Goal: Task Accomplishment & Management: Manage account settings

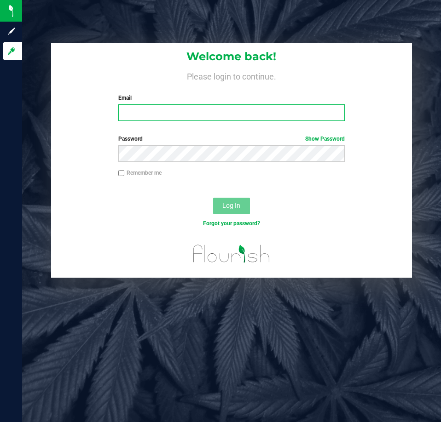
click at [203, 111] on input "Email" at bounding box center [231, 112] width 226 height 17
click at [206, 114] on input "[EMAIL_ADDRESS]" at bounding box center [231, 112] width 226 height 17
type input "[EMAIL_ADDRESS][DOMAIN_NAME]"
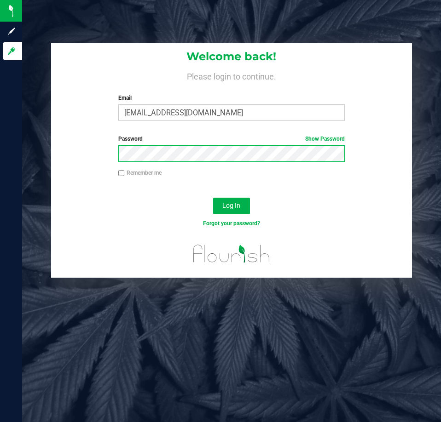
click at [213, 198] on button "Log In" at bounding box center [231, 206] width 37 height 17
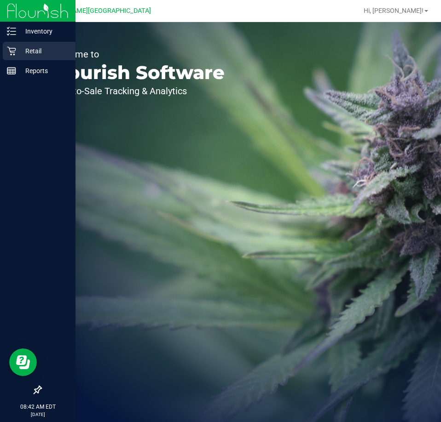
drag, startPoint x: 18, startPoint y: 51, endPoint x: 26, endPoint y: 51, distance: 7.8
click at [18, 51] on p "Retail" at bounding box center [43, 51] width 55 height 11
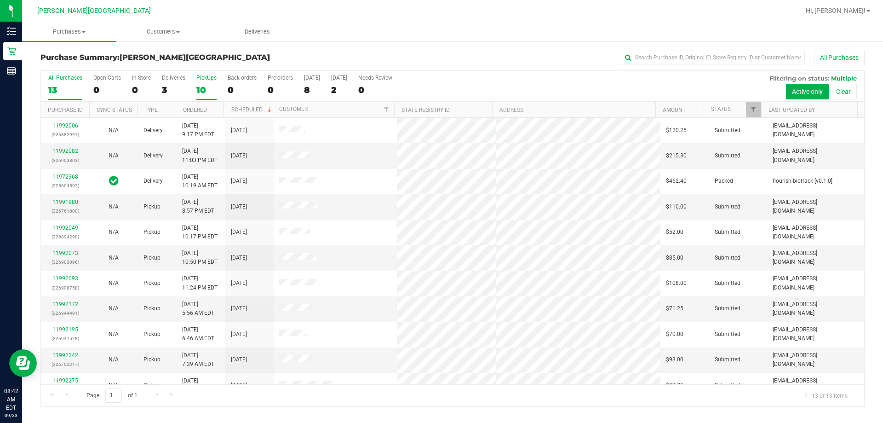
click at [206, 80] on label "PickUps 10" at bounding box center [206, 87] width 20 height 25
click at [172, 87] on div "3" at bounding box center [173, 90] width 23 height 11
click at [0, 0] on input "Deliveries 3" at bounding box center [0, 0] width 0 height 0
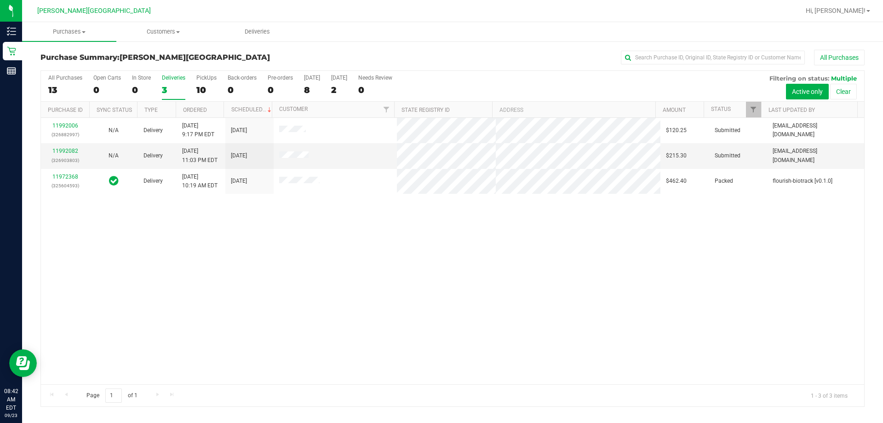
click at [440, 306] on div "11992006 (326882997) N/A Delivery [DATE] 9:17 PM EDT 9/26/2025 $120.25 Submitte…" at bounding box center [452, 251] width 823 height 266
click at [207, 91] on div "10" at bounding box center [206, 90] width 20 height 11
click at [0, 0] on input "PickUps 10" at bounding box center [0, 0] width 0 height 0
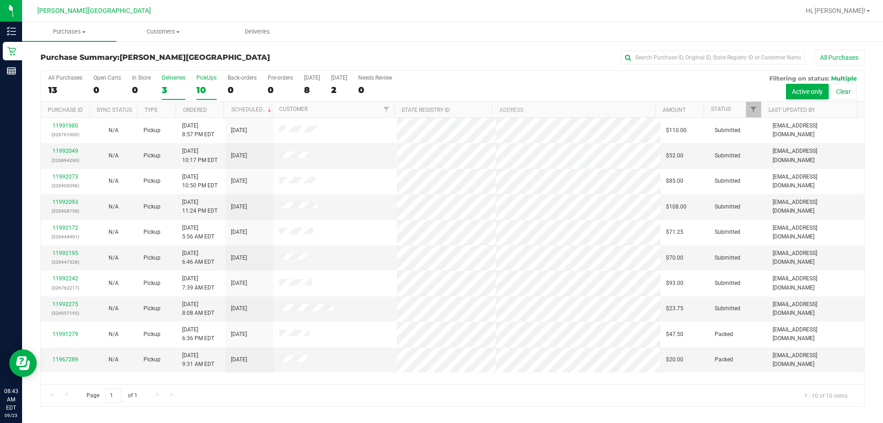
click at [170, 86] on div "3" at bounding box center [173, 90] width 23 height 11
click at [0, 0] on input "Deliveries 3" at bounding box center [0, 0] width 0 height 0
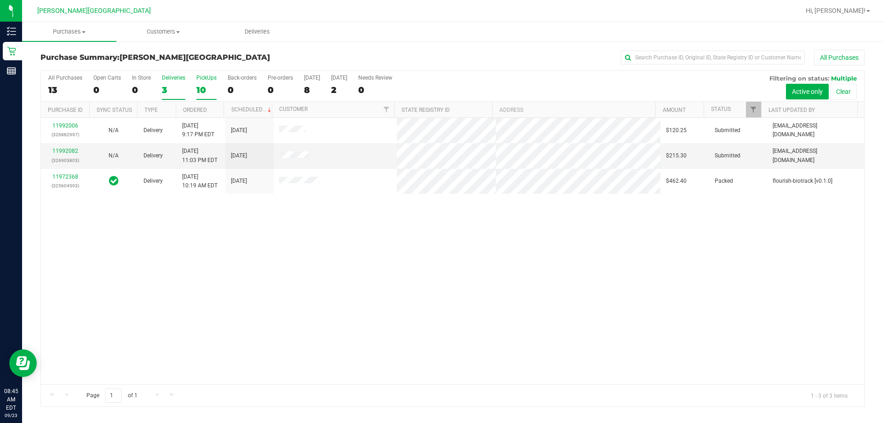
click at [201, 84] on label "PickUps 10" at bounding box center [206, 87] width 20 height 25
click at [0, 0] on input "PickUps 10" at bounding box center [0, 0] width 0 height 0
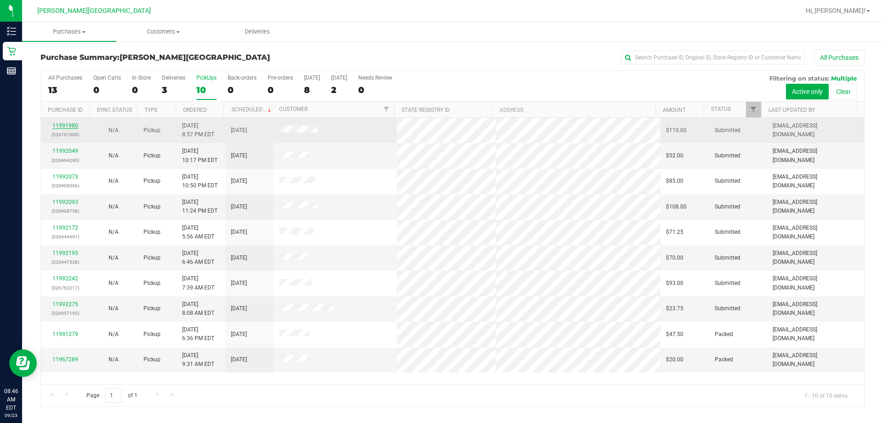
click at [64, 126] on link "11991980" at bounding box center [65, 125] width 26 height 6
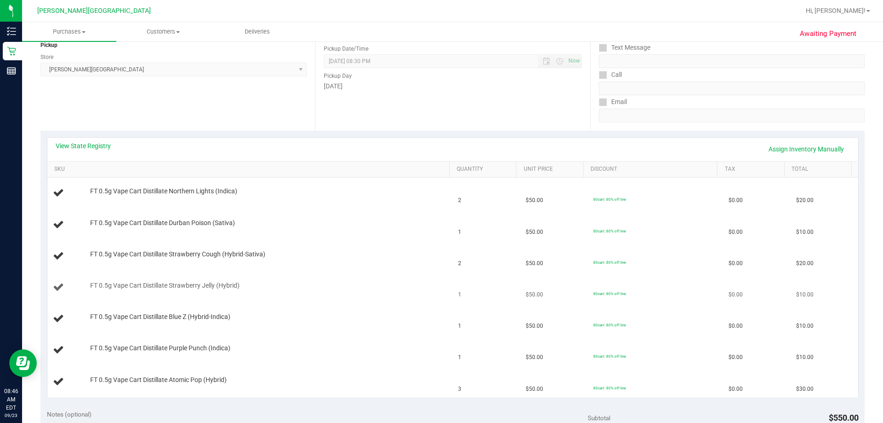
scroll to position [138, 0]
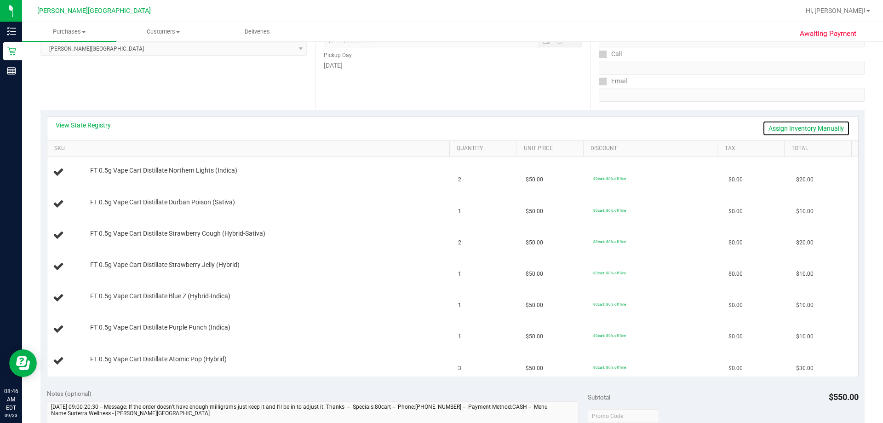
click at [440, 131] on link "Assign Inventory Manually" at bounding box center [806, 129] width 87 height 16
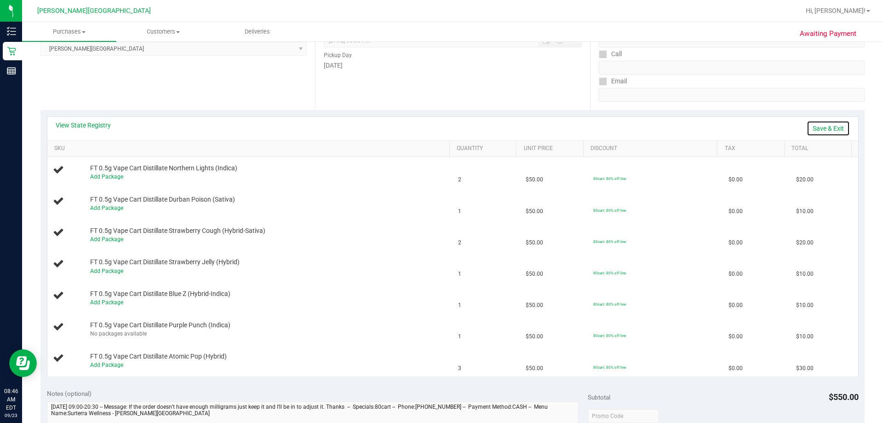
click at [440, 126] on link "Save & Exit" at bounding box center [828, 129] width 43 height 16
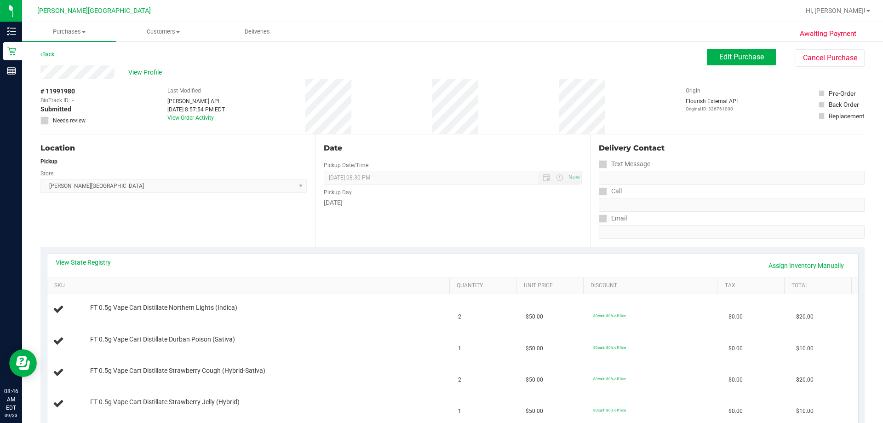
scroll to position [0, 0]
click at [52, 56] on link "Back" at bounding box center [47, 55] width 14 height 6
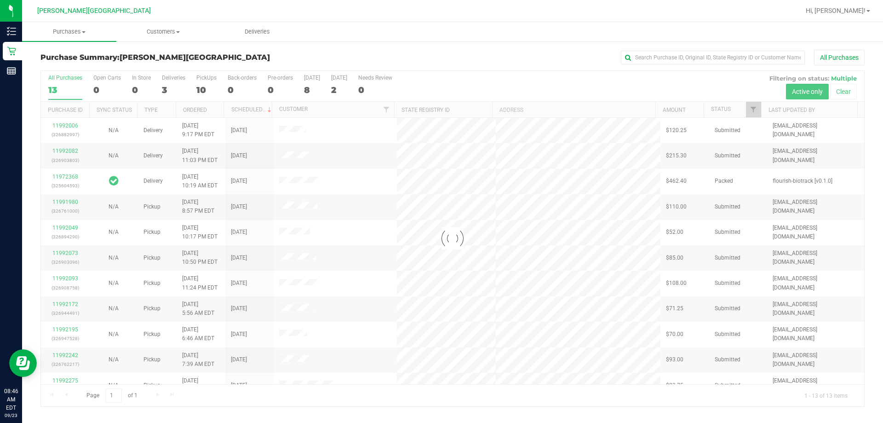
click at [170, 86] on div at bounding box center [452, 238] width 823 height 335
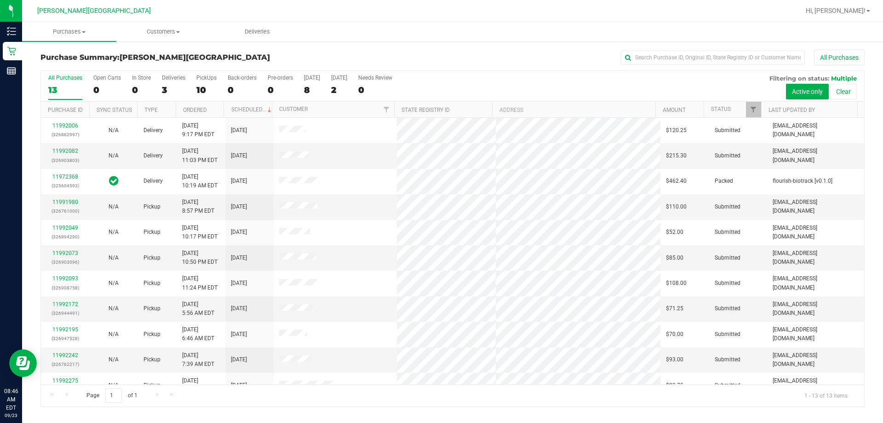
click at [170, 86] on div "3" at bounding box center [173, 90] width 23 height 11
click at [0, 0] on input "Deliveries 3" at bounding box center [0, 0] width 0 height 0
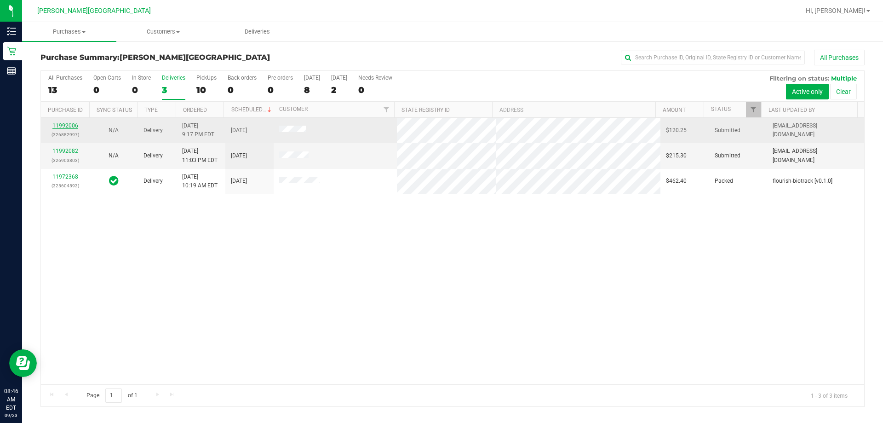
click at [67, 124] on link "11992006" at bounding box center [65, 125] width 26 height 6
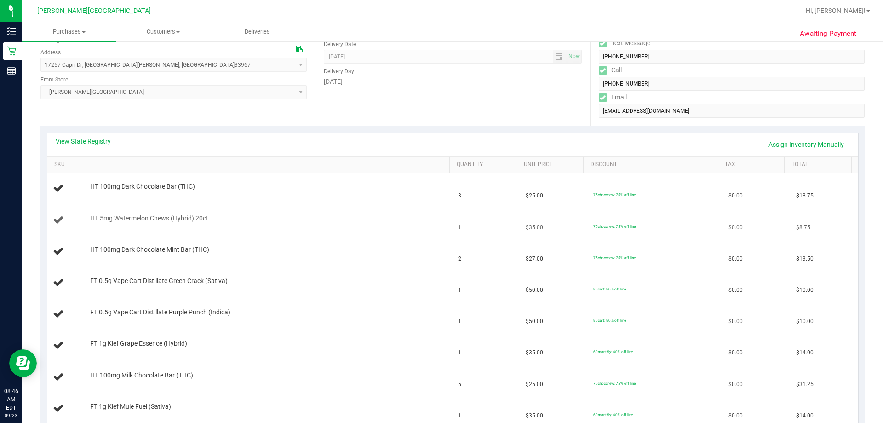
scroll to position [138, 0]
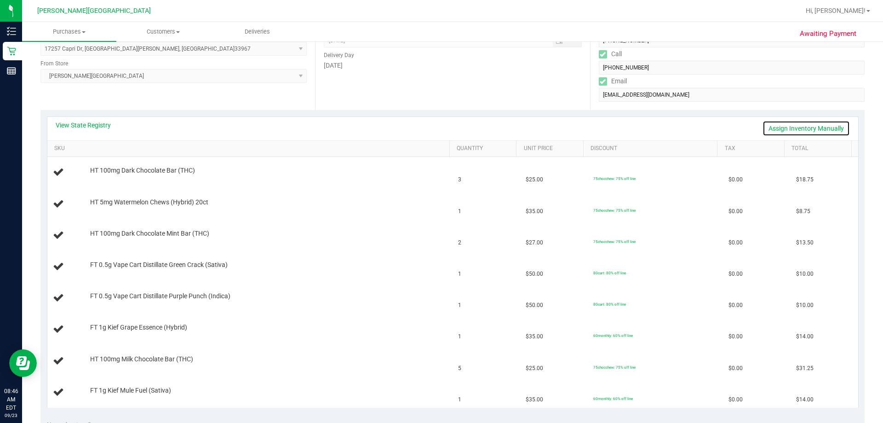
click at [440, 129] on link "Assign Inventory Manually" at bounding box center [806, 129] width 87 height 16
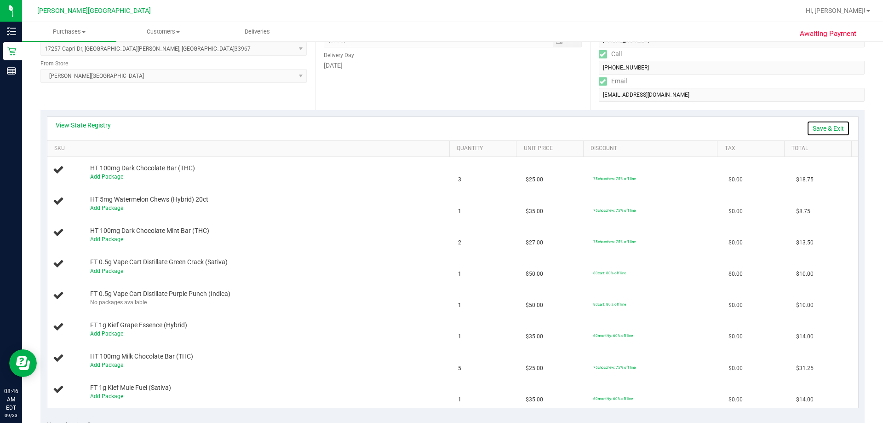
click at [440, 127] on link "Save & Exit" at bounding box center [828, 129] width 43 height 16
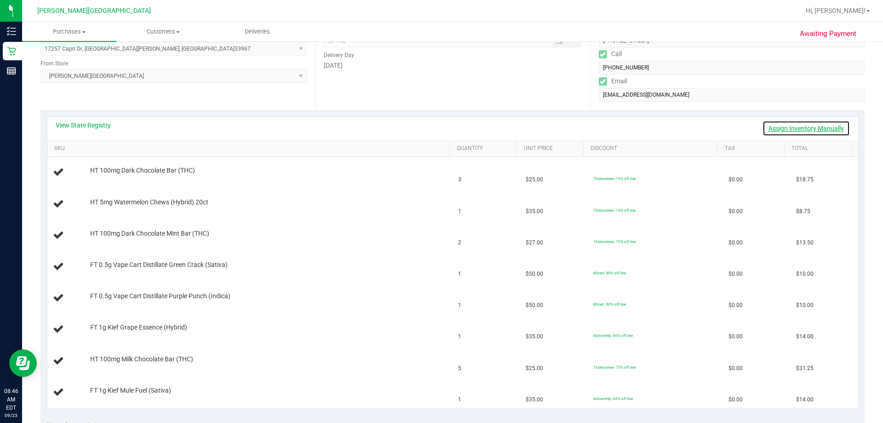
click at [440, 127] on link "Assign Inventory Manually" at bounding box center [806, 129] width 87 height 16
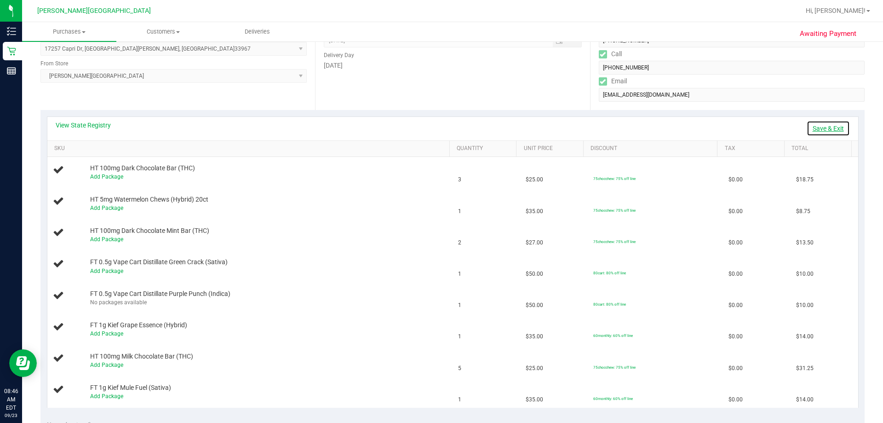
click at [440, 127] on link "Save & Exit" at bounding box center [828, 129] width 43 height 16
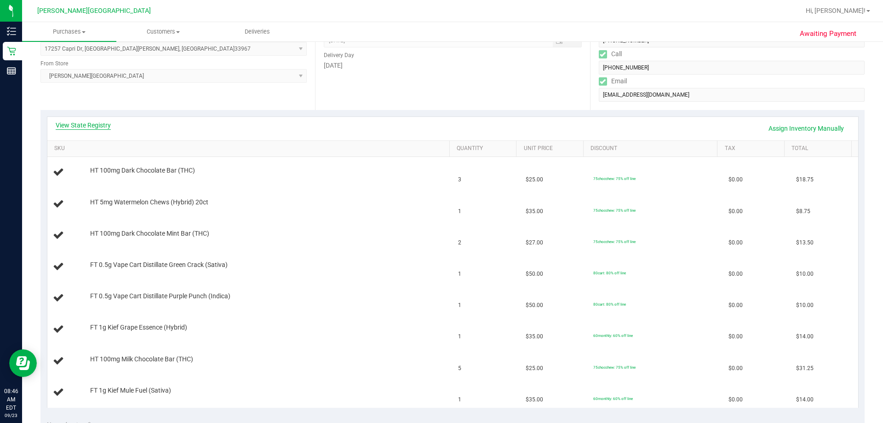
click at [93, 129] on link "View State Registry" at bounding box center [83, 125] width 55 height 9
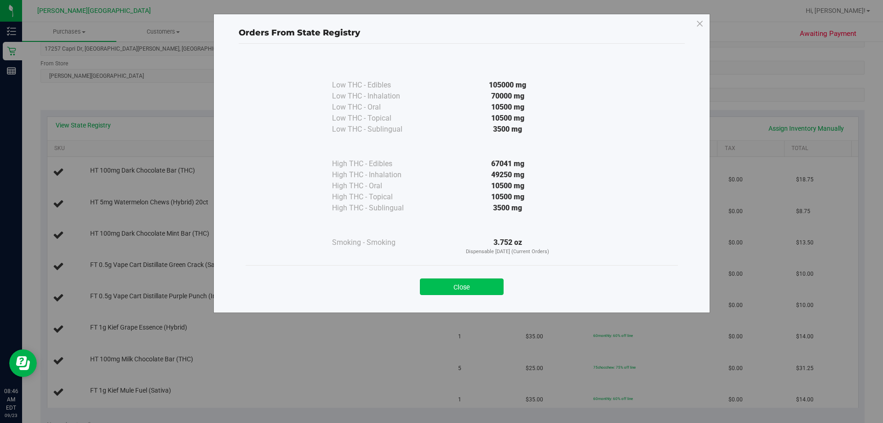
click at [440, 281] on button "Close" at bounding box center [462, 286] width 84 height 17
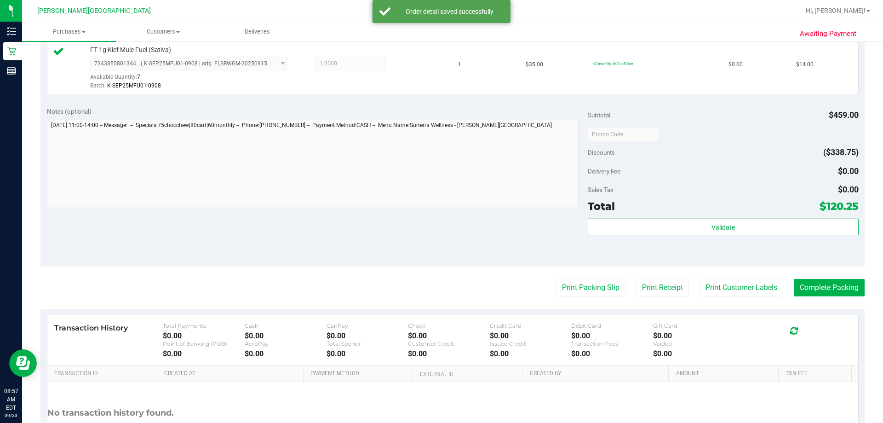
scroll to position [690, 0]
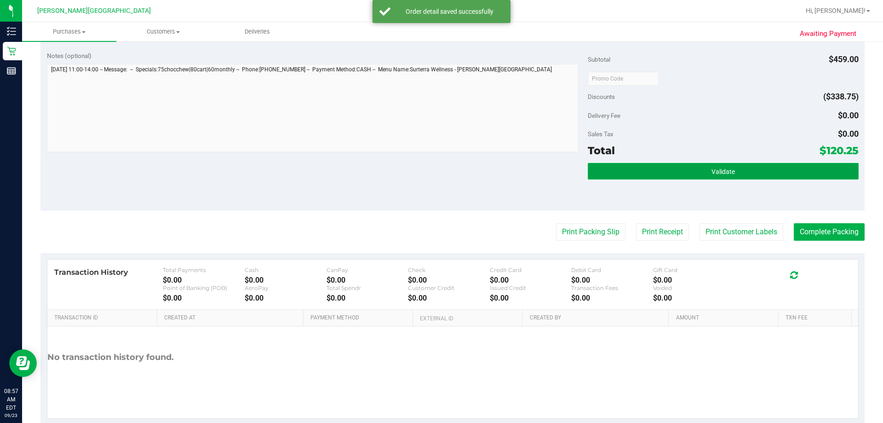
click at [440, 171] on button "Validate" at bounding box center [723, 171] width 270 height 17
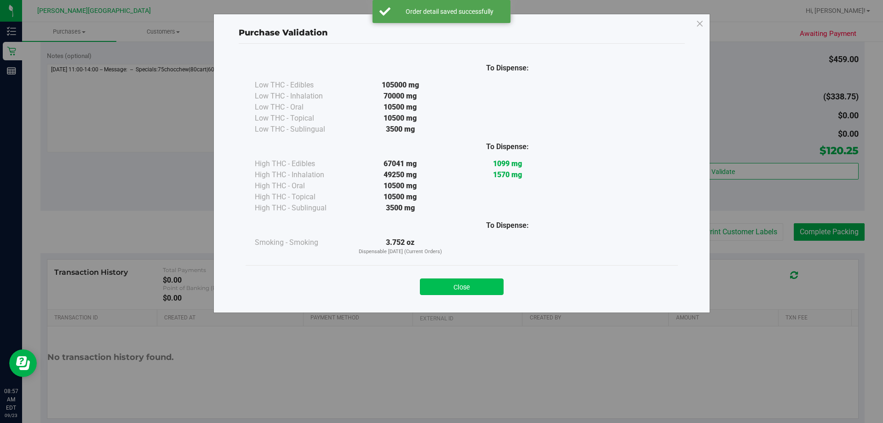
click at [440, 288] on button "Close" at bounding box center [462, 286] width 84 height 17
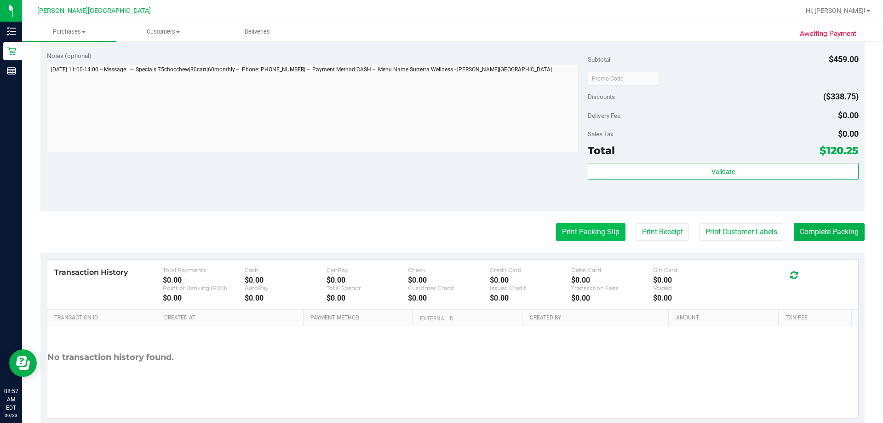
click at [440, 235] on button "Print Packing Slip" at bounding box center [590, 231] width 69 height 17
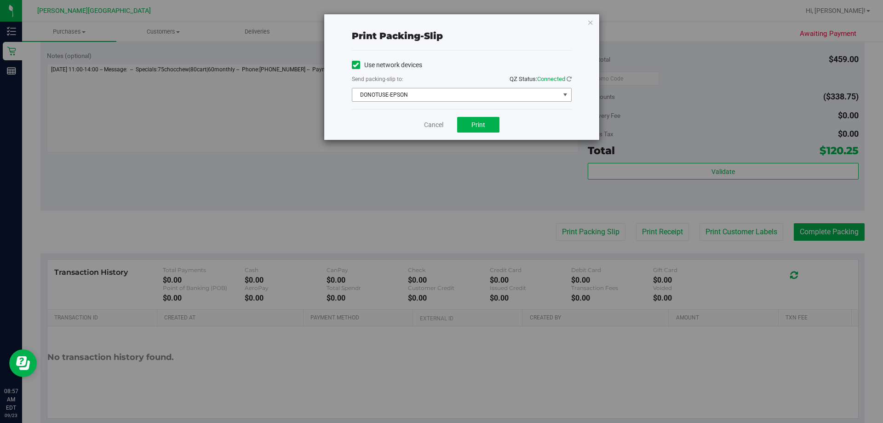
click at [440, 95] on span "DONOTUSE-EPSON" at bounding box center [455, 94] width 207 height 13
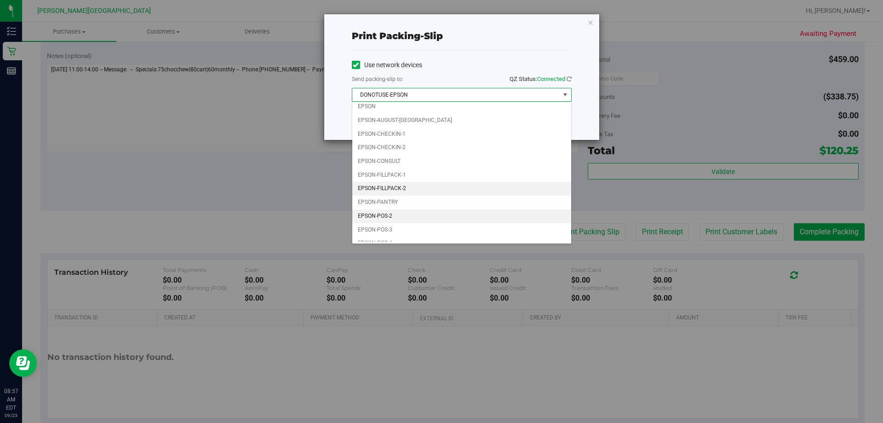
scroll to position [26, 0]
click at [390, 191] on li "EPSON-PANTRY" at bounding box center [461, 194] width 219 height 14
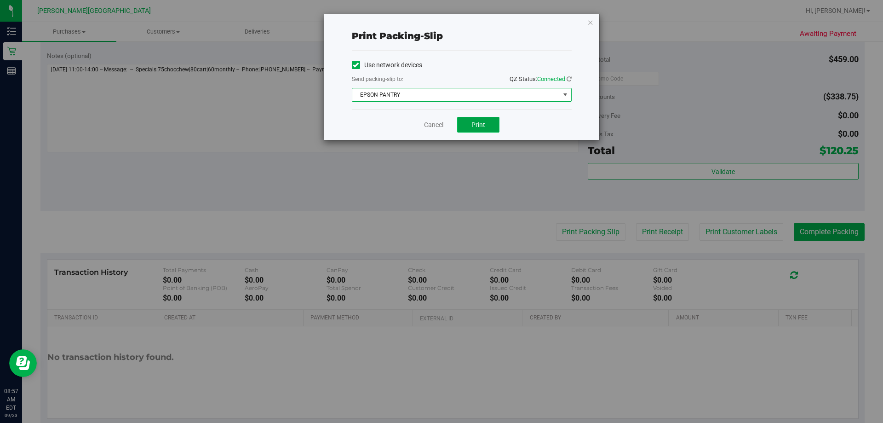
click at [440, 124] on span "Print" at bounding box center [478, 124] width 14 height 7
click at [440, 21] on icon "button" at bounding box center [590, 22] width 6 height 11
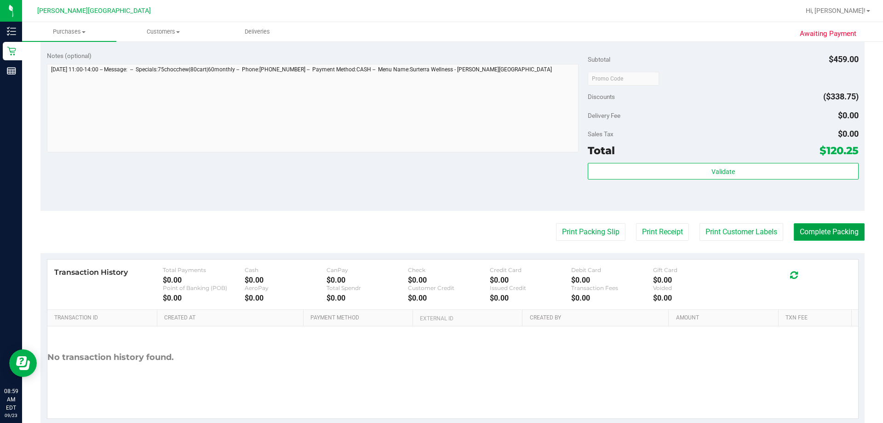
click at [440, 235] on button "Complete Packing" at bounding box center [829, 231] width 71 height 17
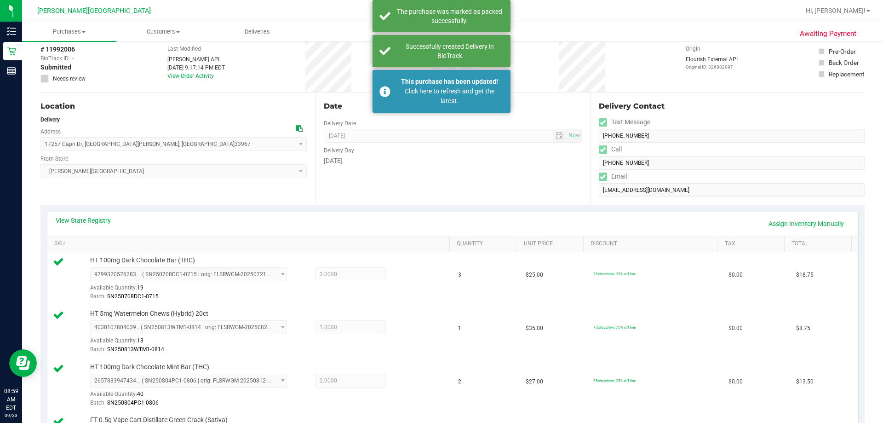
scroll to position [0, 0]
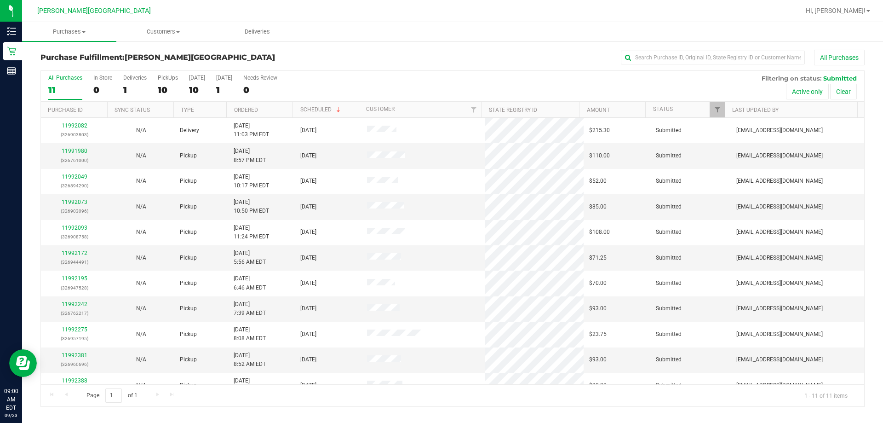
click at [157, 85] on div "All Purchases 11 In Store 0 Deliveries 1 PickUps 10 [DATE] 10 [DATE] 1 Needs Re…" at bounding box center [452, 86] width 823 height 31
click at [160, 87] on div "10" at bounding box center [168, 90] width 20 height 11
click at [0, 0] on input "PickUps 10" at bounding box center [0, 0] width 0 height 0
click at [138, 80] on div "Deliveries" at bounding box center [134, 78] width 23 height 6
click at [0, 0] on input "Deliveries 1" at bounding box center [0, 0] width 0 height 0
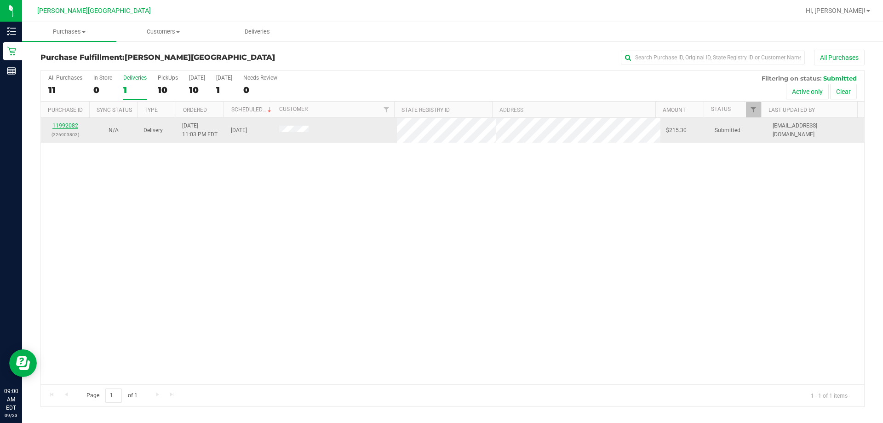
click at [62, 123] on link "11992082" at bounding box center [65, 125] width 26 height 6
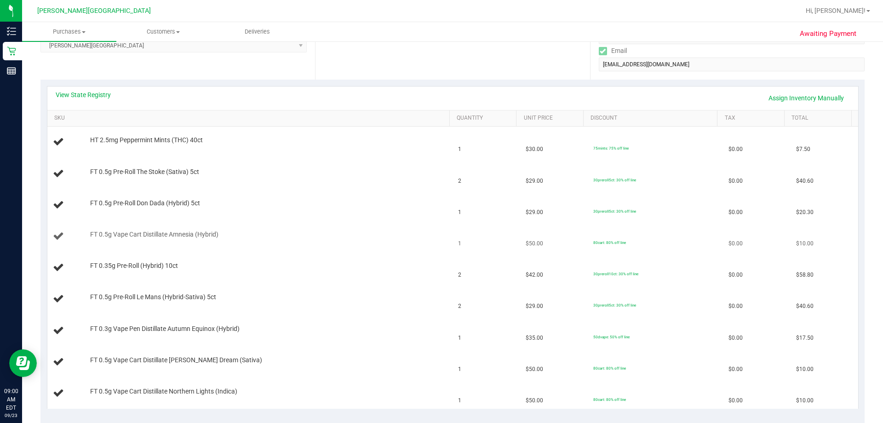
scroll to position [184, 0]
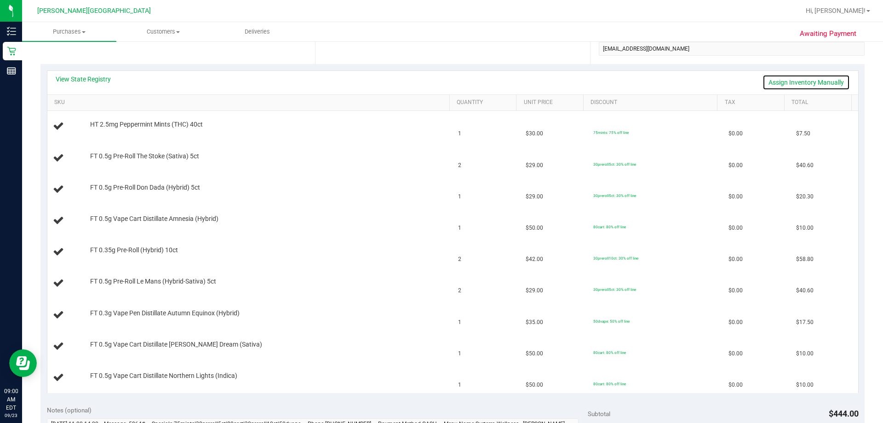
click at [440, 80] on link "Assign Inventory Manually" at bounding box center [806, 83] width 87 height 16
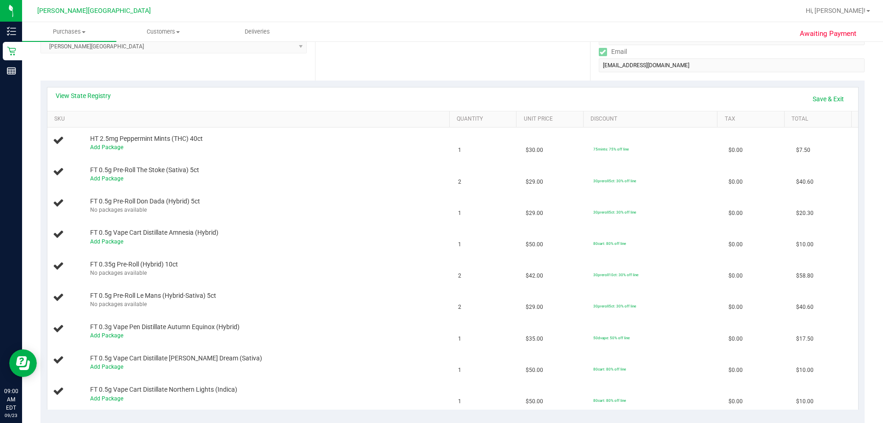
scroll to position [138, 0]
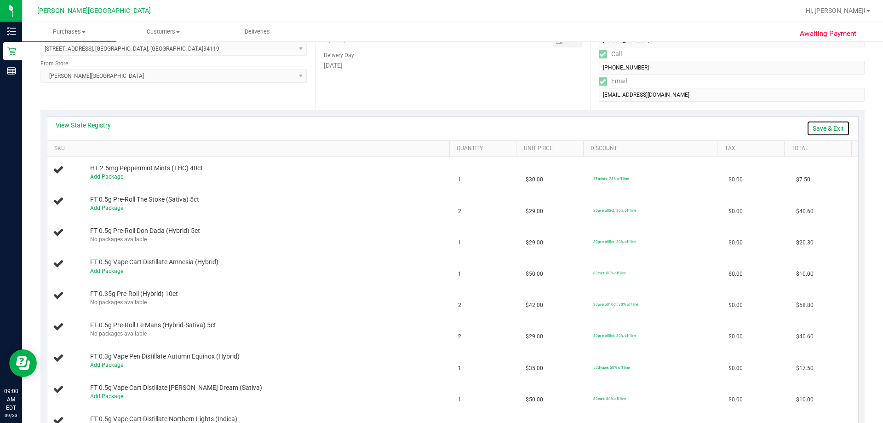
click at [440, 126] on link "Save & Exit" at bounding box center [828, 129] width 43 height 16
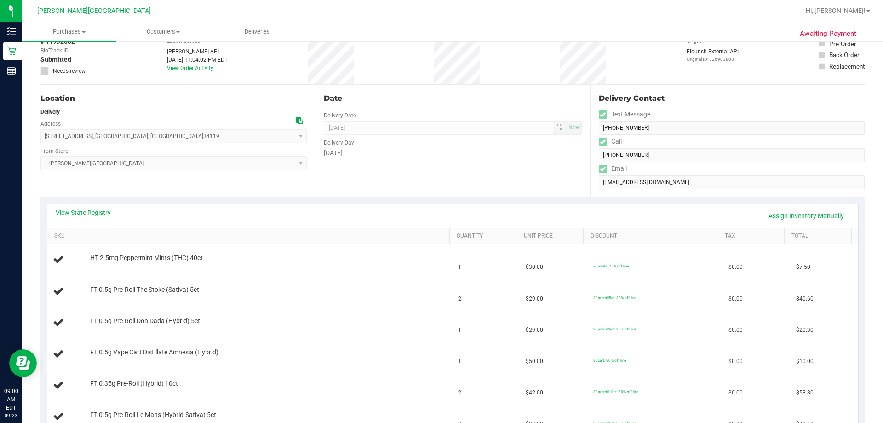
scroll to position [46, 0]
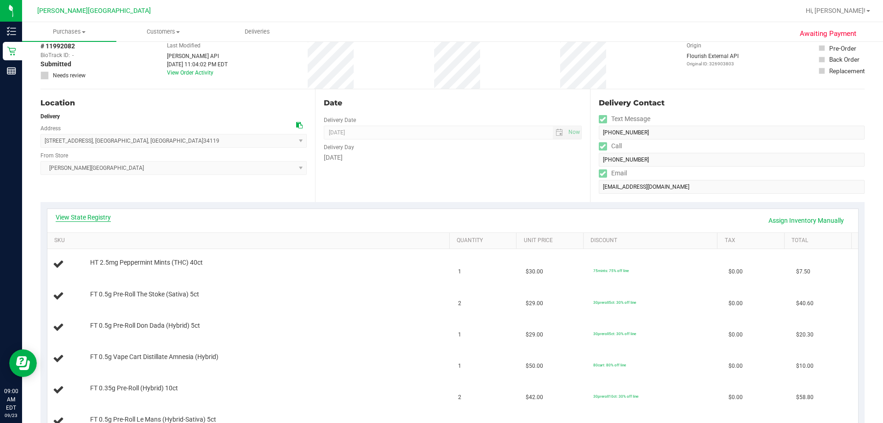
click at [103, 221] on link "View State Registry" at bounding box center [83, 216] width 55 height 9
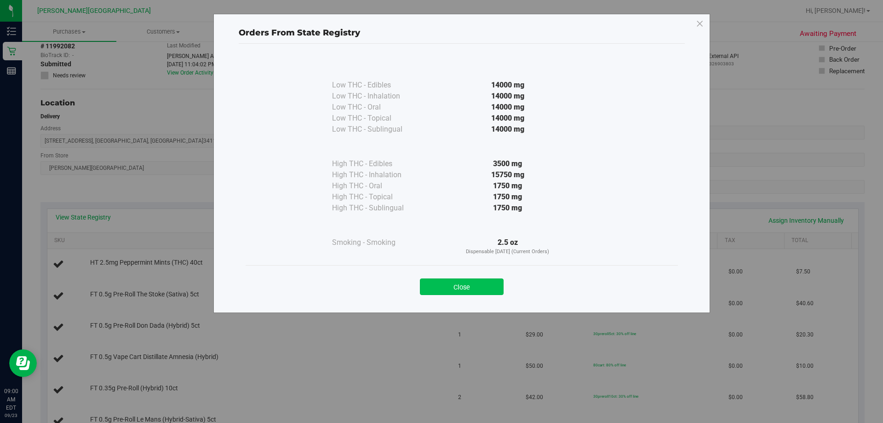
click at [440, 292] on button "Close" at bounding box center [462, 286] width 84 height 17
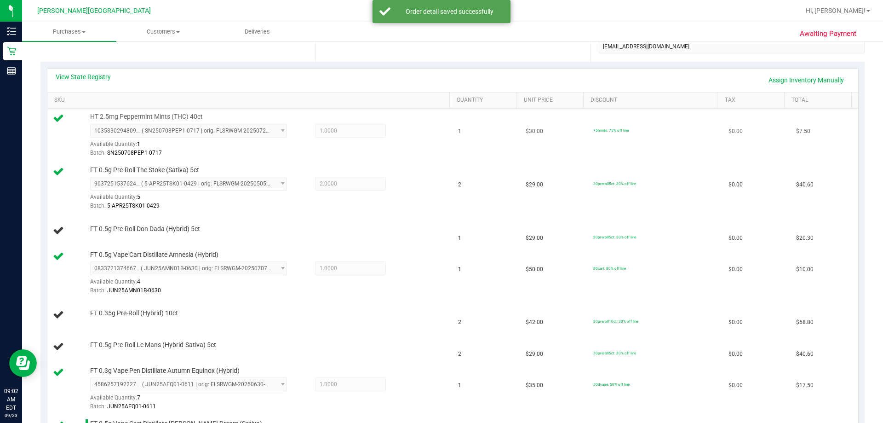
scroll to position [184, 0]
click at [440, 83] on link "Assign Inventory Manually" at bounding box center [806, 83] width 87 height 16
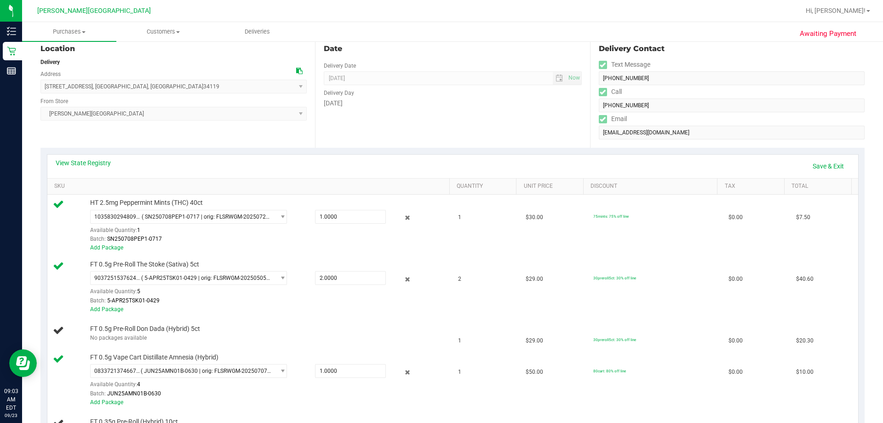
scroll to position [92, 0]
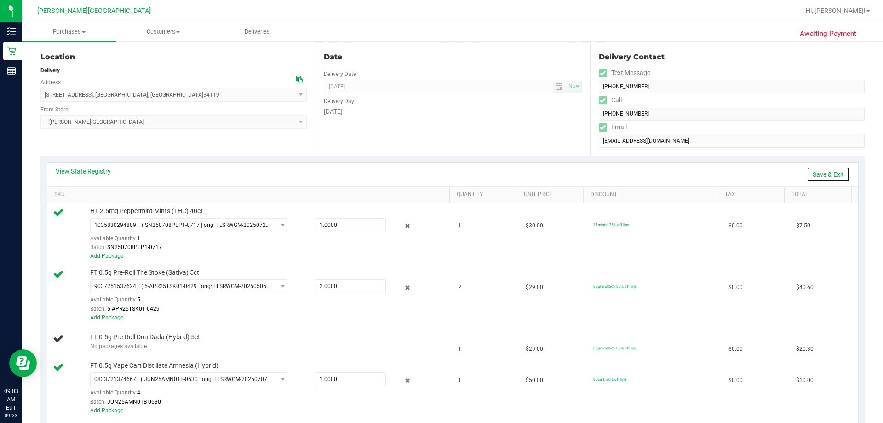
click at [440, 172] on link "Save & Exit" at bounding box center [828, 175] width 43 height 16
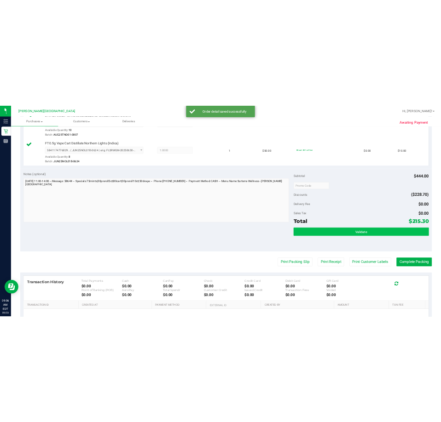
scroll to position [736, 0]
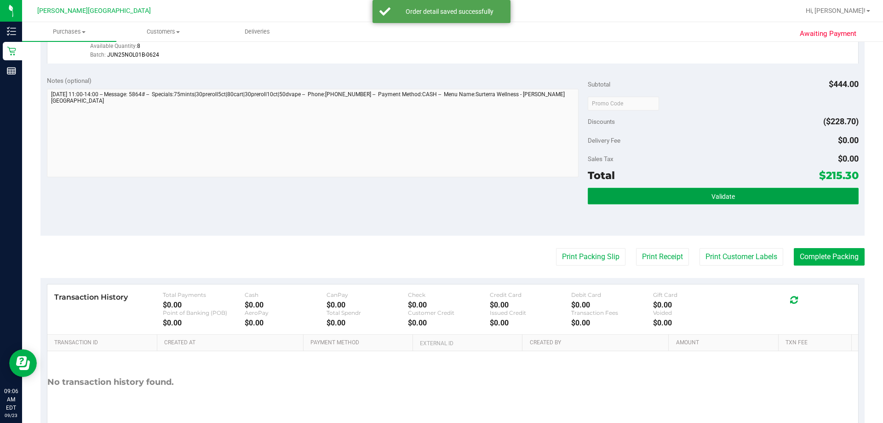
click at [440, 203] on button "Validate" at bounding box center [723, 196] width 270 height 17
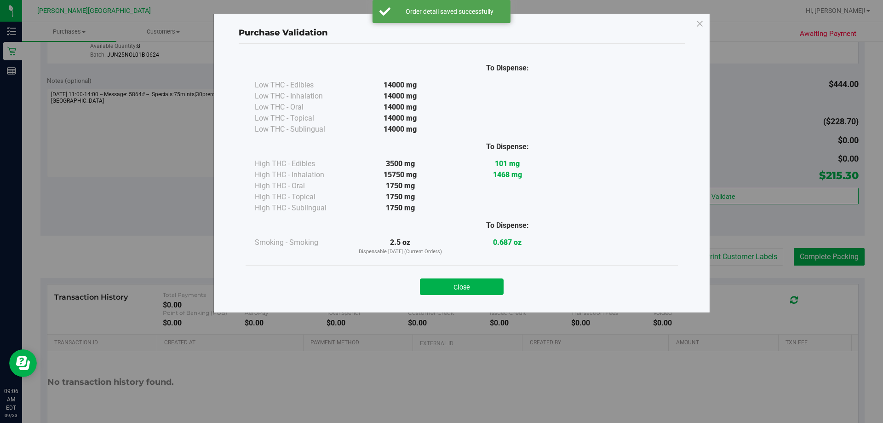
drag, startPoint x: 477, startPoint y: 287, endPoint x: 500, endPoint y: 283, distance: 23.4
click at [440, 287] on button "Close" at bounding box center [462, 286] width 84 height 17
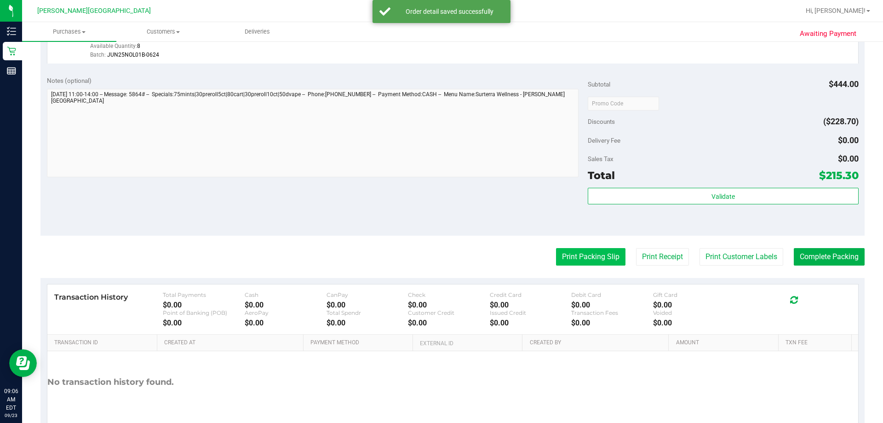
click at [440, 260] on button "Print Packing Slip" at bounding box center [590, 256] width 69 height 17
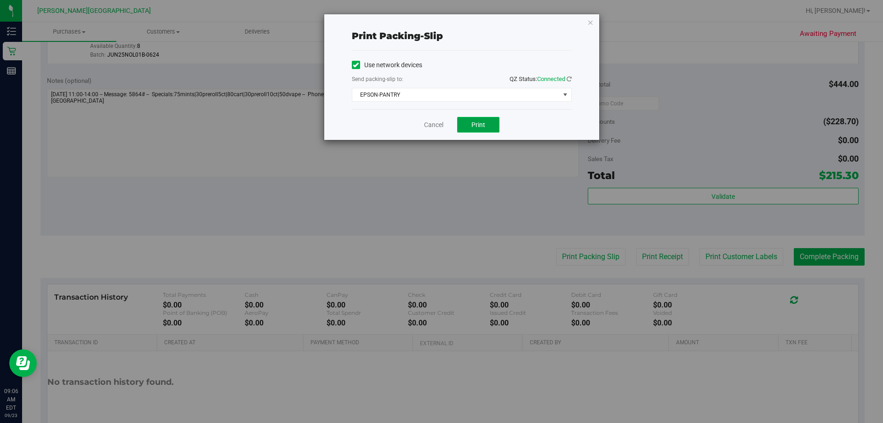
click at [440, 124] on button "Print" at bounding box center [478, 125] width 42 height 16
click at [440, 21] on div "Print packing-slip Use network devices Send packing-slip to: QZ Status: Connect…" at bounding box center [461, 77] width 275 height 126
click at [440, 23] on icon "button" at bounding box center [590, 22] width 6 height 11
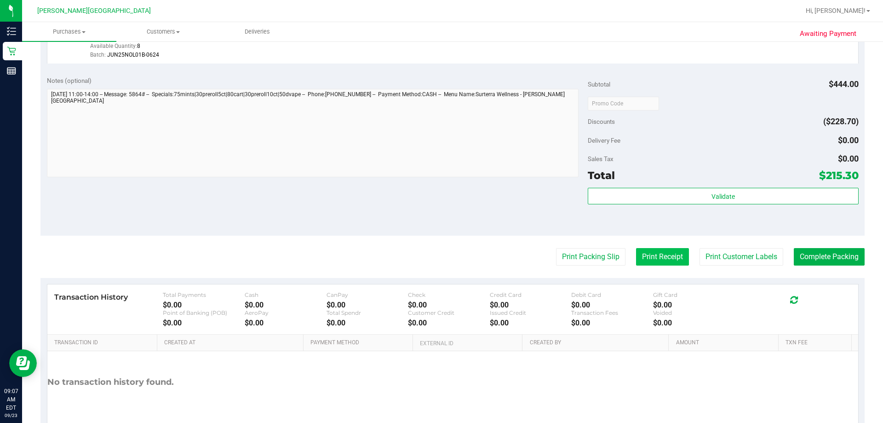
click at [440, 256] on button "Print Receipt" at bounding box center [662, 256] width 53 height 17
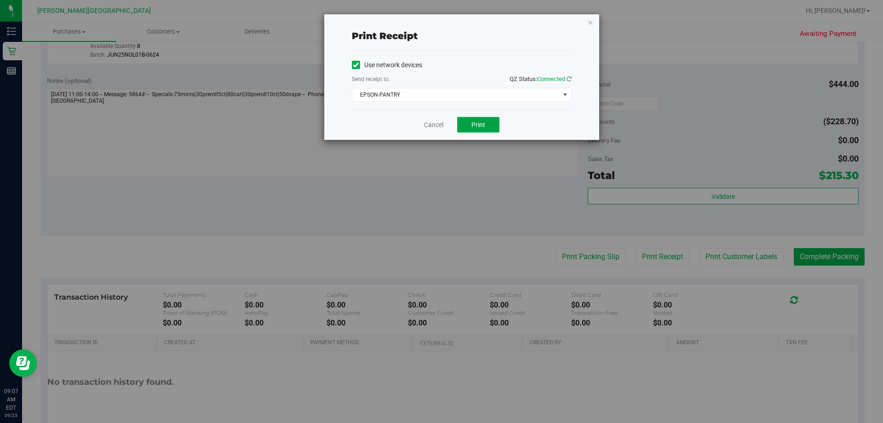
click at [440, 121] on button "Print" at bounding box center [478, 125] width 42 height 16
click at [440, 125] on button "Print" at bounding box center [478, 125] width 42 height 16
click at [440, 22] on icon "button" at bounding box center [590, 22] width 6 height 11
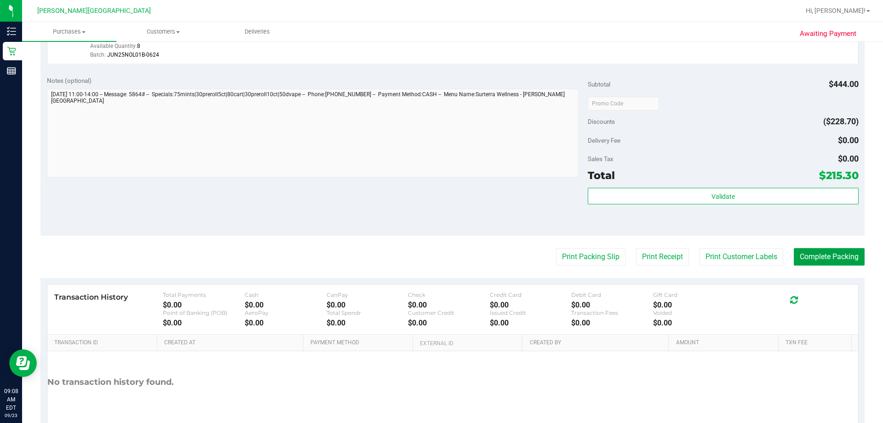
drag, startPoint x: 833, startPoint y: 260, endPoint x: 823, endPoint y: 238, distance: 23.9
click at [440, 259] on button "Complete Packing" at bounding box center [829, 256] width 71 height 17
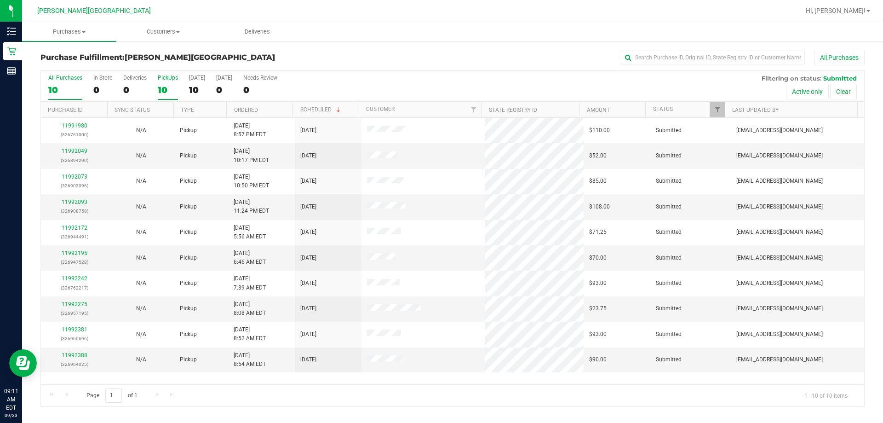
click at [167, 87] on div "10" at bounding box center [168, 90] width 20 height 11
click at [0, 0] on input "PickUps 10" at bounding box center [0, 0] width 0 height 0
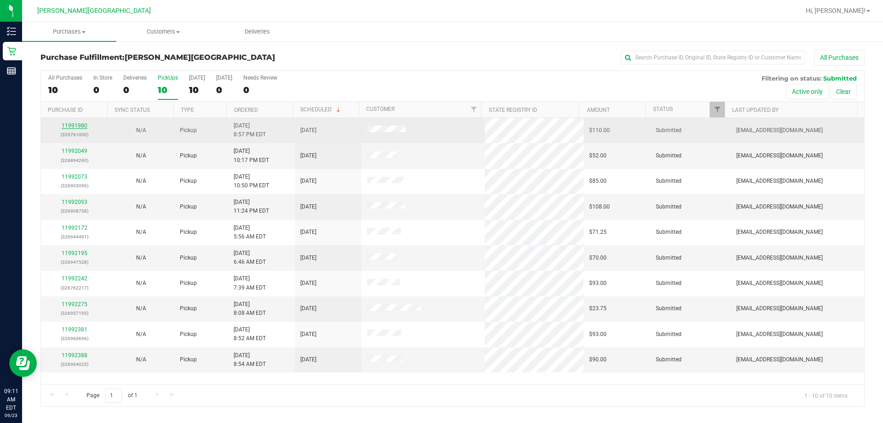
click at [69, 124] on link "11991980" at bounding box center [75, 125] width 26 height 6
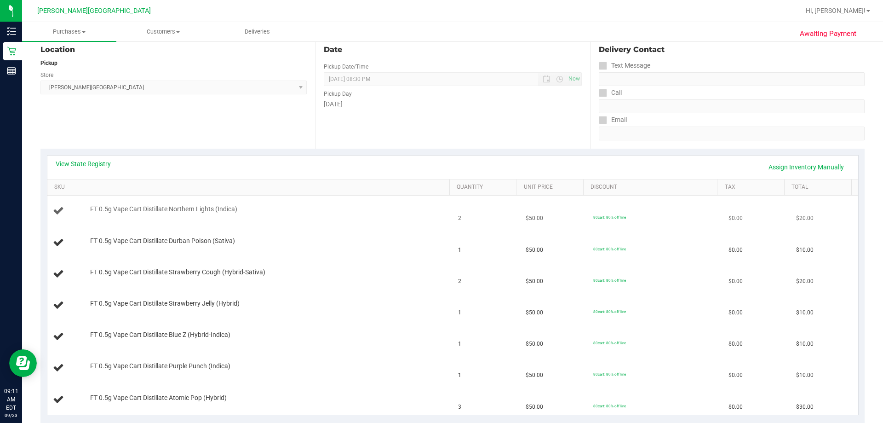
scroll to position [92, 0]
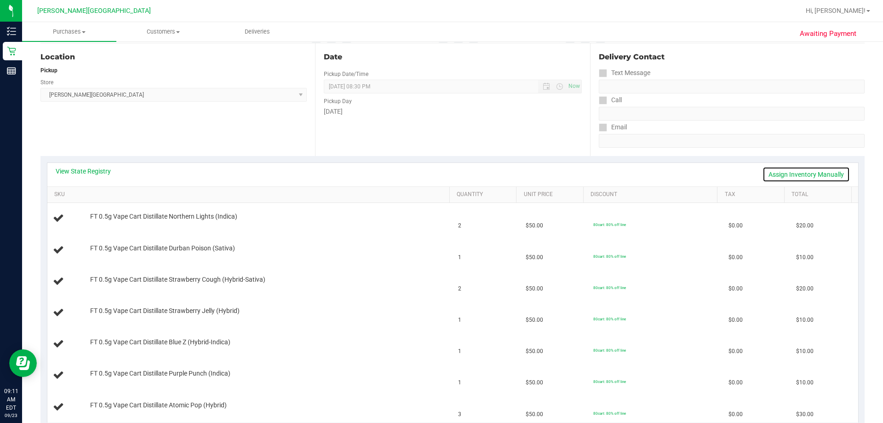
click at [440, 174] on link "Assign Inventory Manually" at bounding box center [806, 175] width 87 height 16
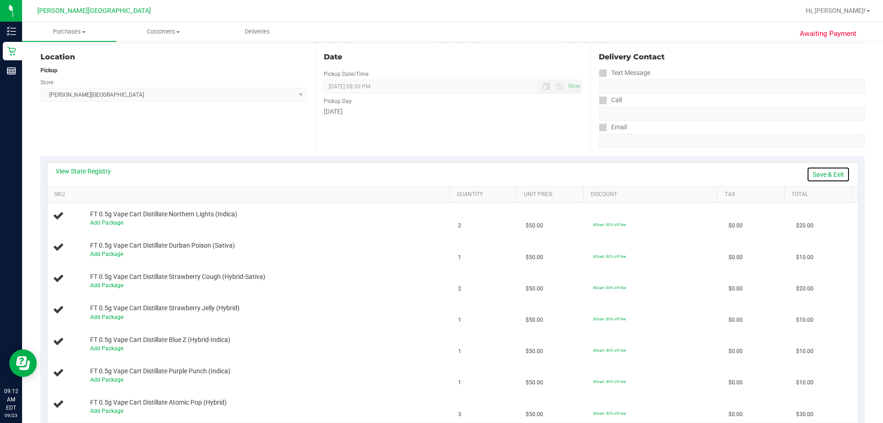
click at [440, 174] on link "Save & Exit" at bounding box center [828, 175] width 43 height 16
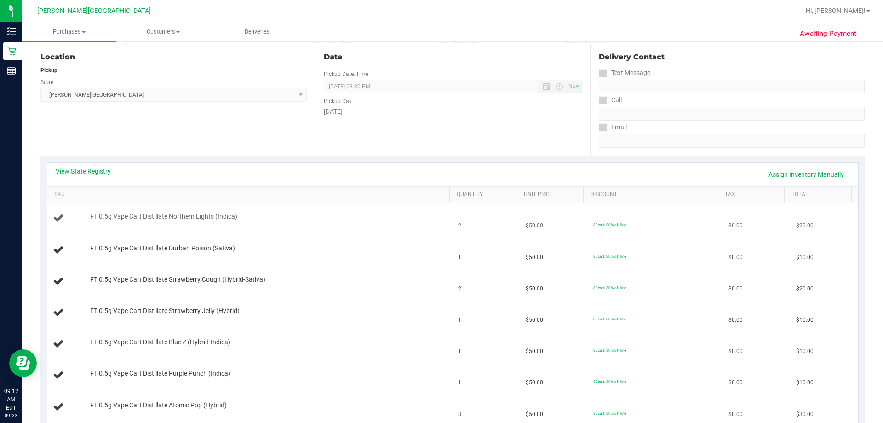
scroll to position [138, 0]
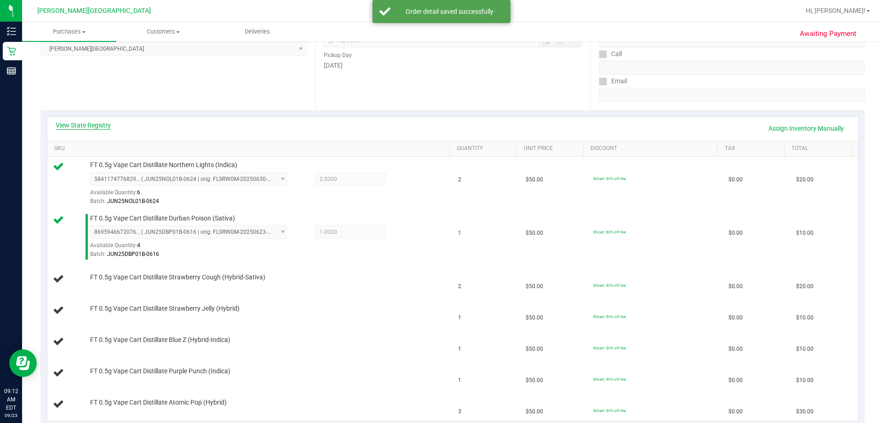
click at [88, 122] on link "View State Registry" at bounding box center [83, 125] width 55 height 9
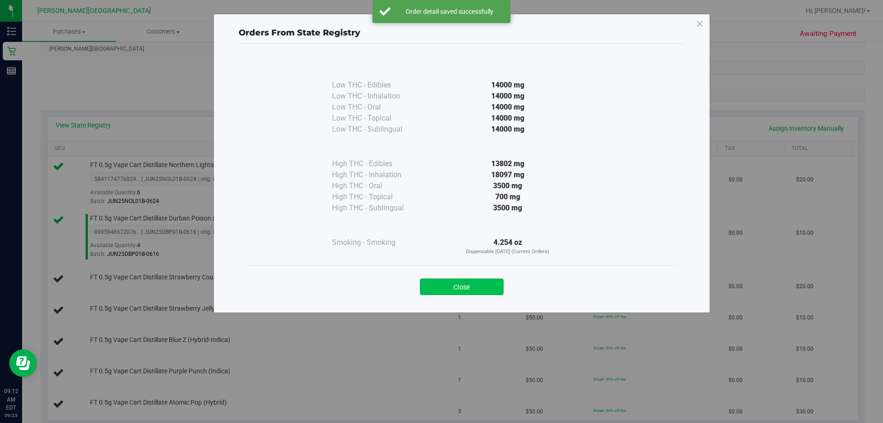
click at [440, 293] on button "Close" at bounding box center [462, 286] width 84 height 17
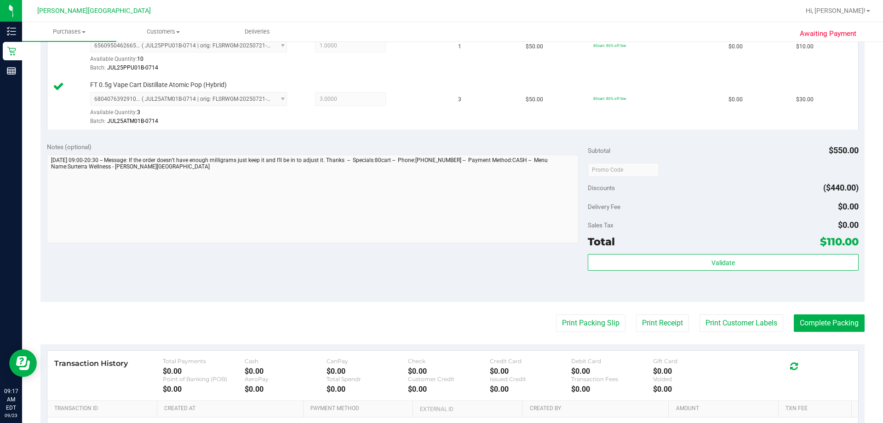
scroll to position [644, 0]
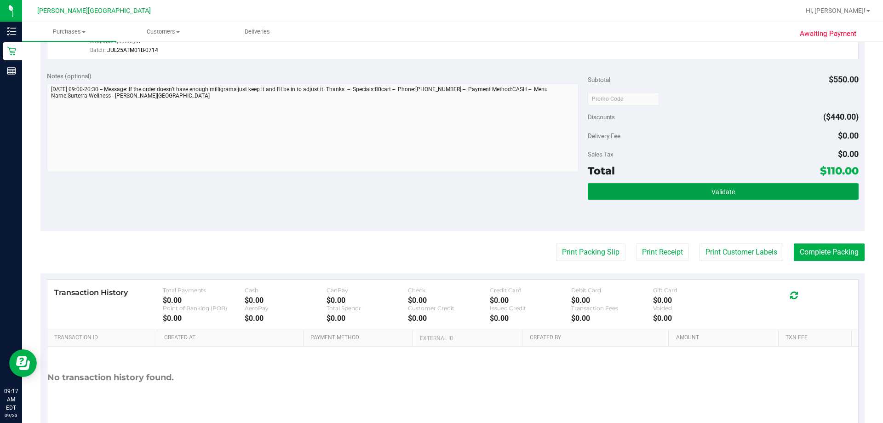
drag, startPoint x: 757, startPoint y: 197, endPoint x: 749, endPoint y: 196, distance: 7.9
click at [440, 196] on button "Validate" at bounding box center [723, 191] width 270 height 17
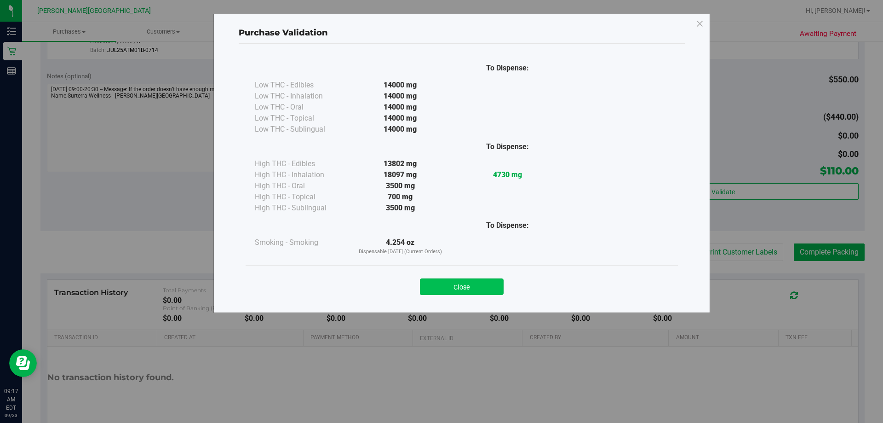
click at [440, 290] on button "Close" at bounding box center [462, 286] width 84 height 17
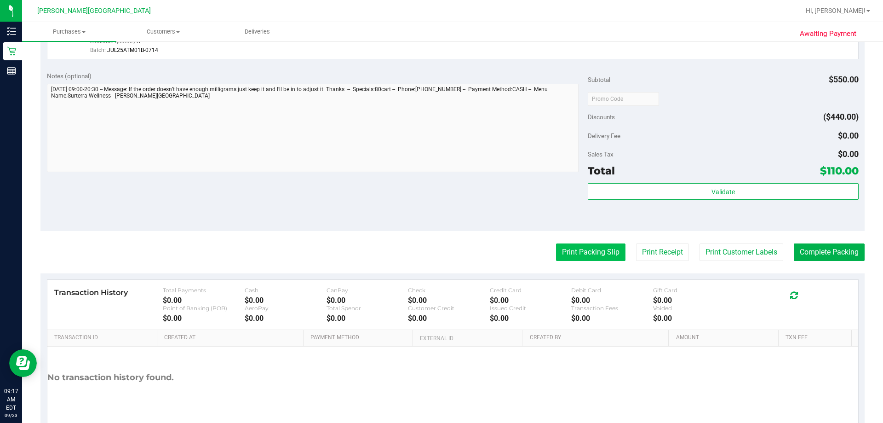
click at [440, 254] on button "Print Packing Slip" at bounding box center [590, 251] width 69 height 17
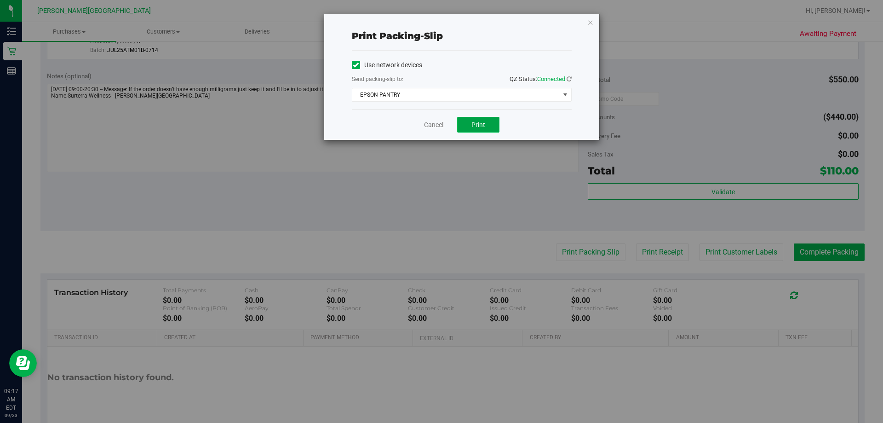
click at [440, 122] on span "Print" at bounding box center [478, 124] width 14 height 7
click at [440, 23] on icon "button" at bounding box center [590, 22] width 6 height 11
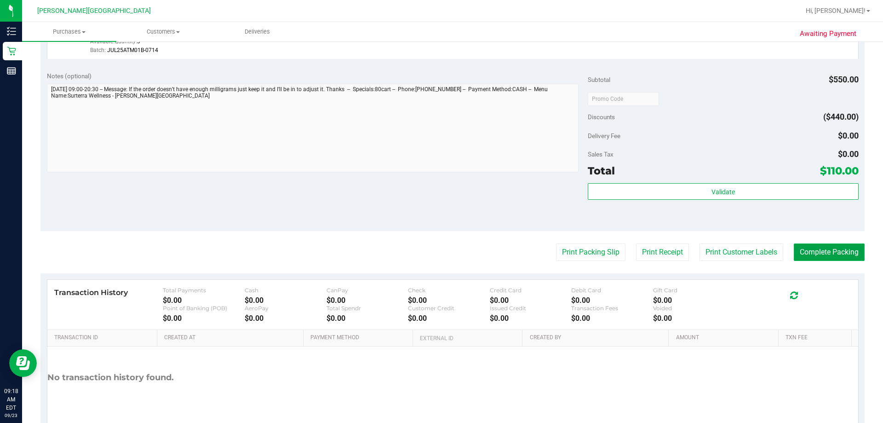
click at [440, 252] on button "Complete Packing" at bounding box center [829, 251] width 71 height 17
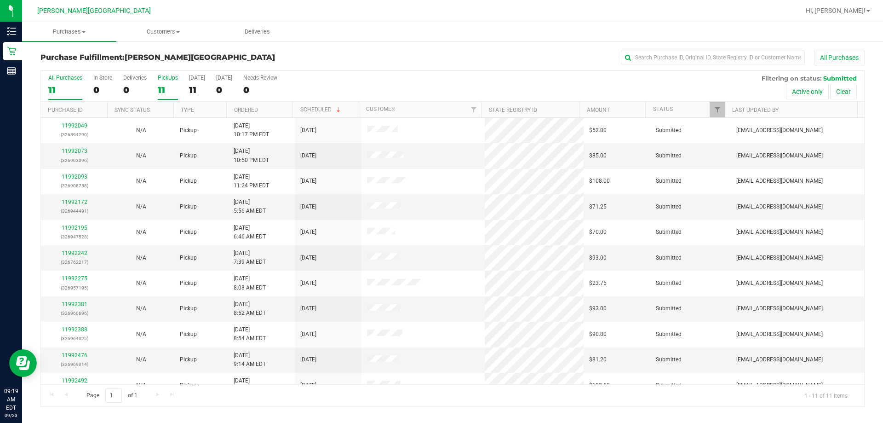
click at [174, 85] on div "11" at bounding box center [168, 90] width 20 height 11
click at [0, 0] on input "PickUps 11" at bounding box center [0, 0] width 0 height 0
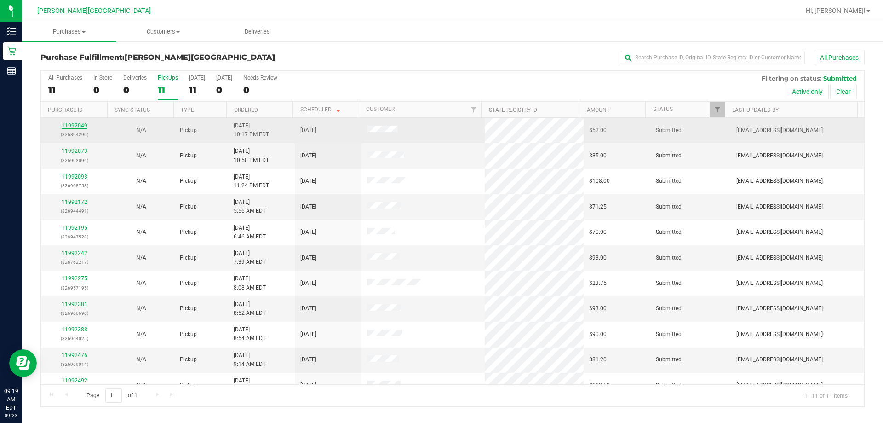
click at [78, 127] on link "11992049" at bounding box center [75, 125] width 26 height 6
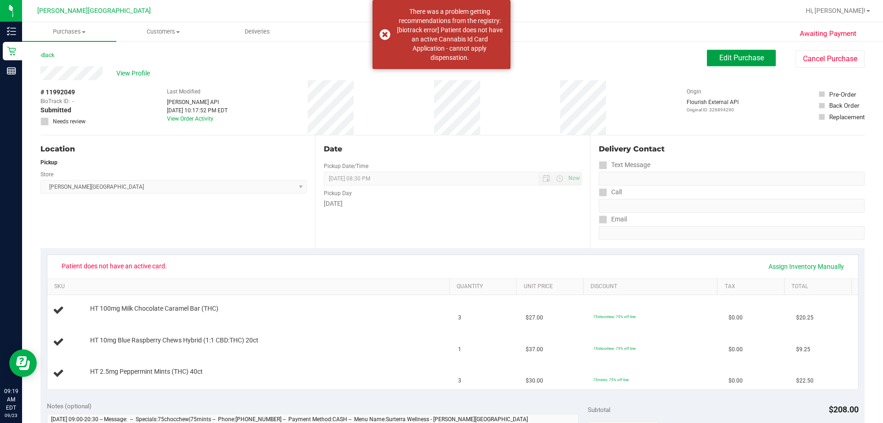
click at [440, 61] on span "Edit Purchase" at bounding box center [741, 57] width 45 height 9
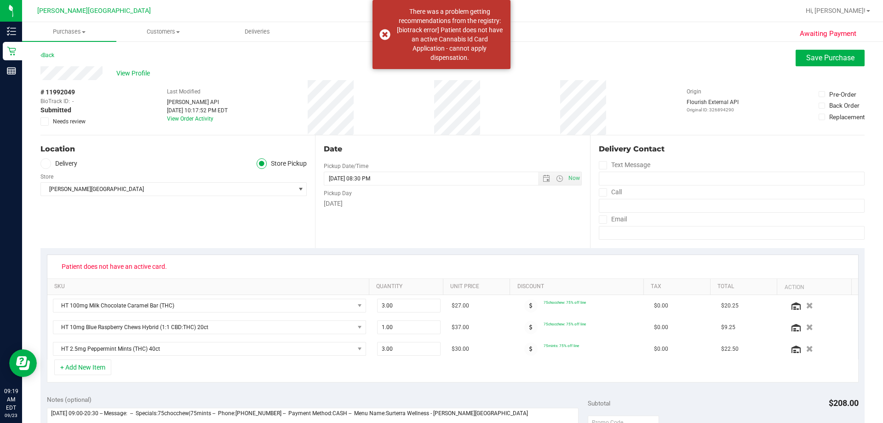
click at [42, 121] on icon at bounding box center [45, 121] width 6 height 0
click at [0, 0] on input "Needs review" at bounding box center [0, 0] width 0 height 0
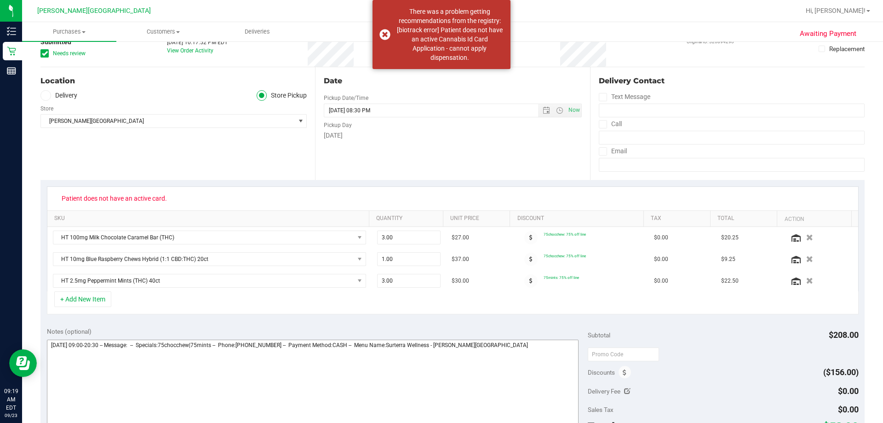
scroll to position [184, 0]
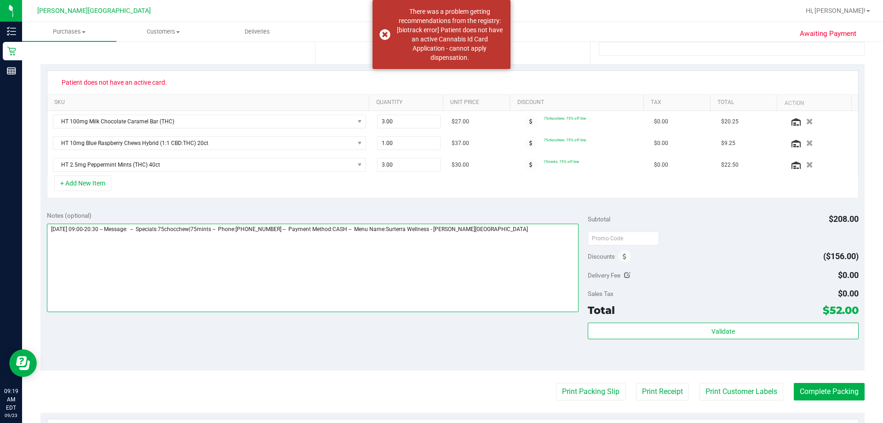
click at [440, 239] on textarea at bounding box center [313, 268] width 532 height 88
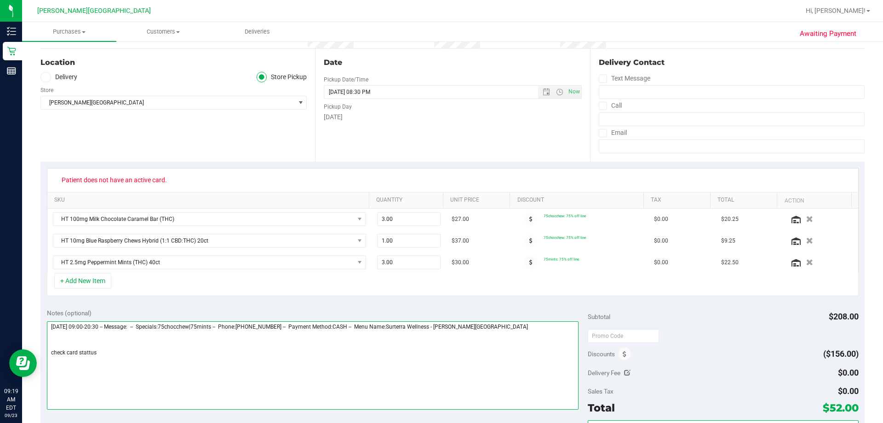
scroll to position [0, 0]
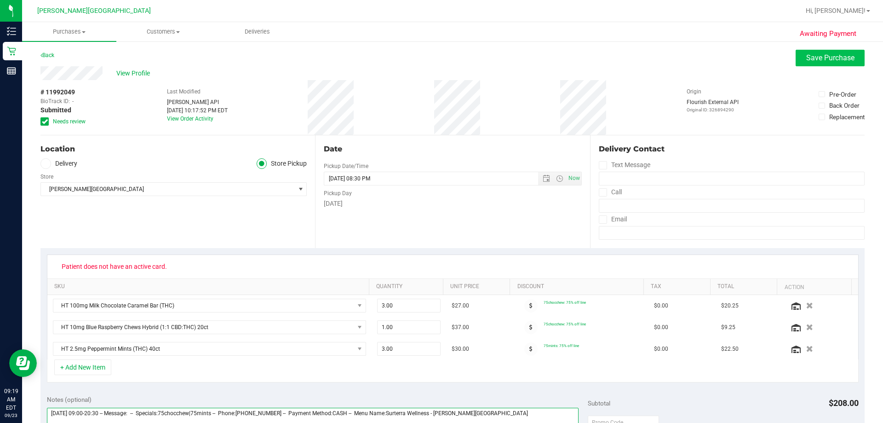
type textarea "[DATE] 09:00-20:30 -- Message: -- Specials:75chocchew|75mints -- Phone:[PHONE_N…"
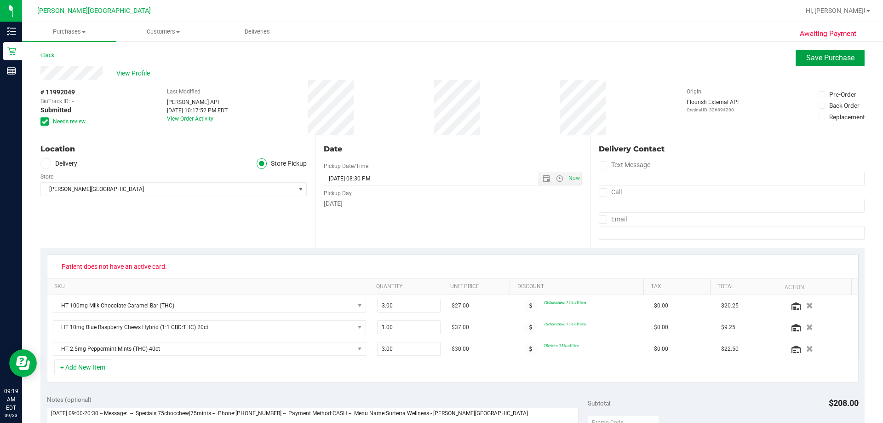
click at [440, 57] on span "Save Purchase" at bounding box center [830, 57] width 48 height 9
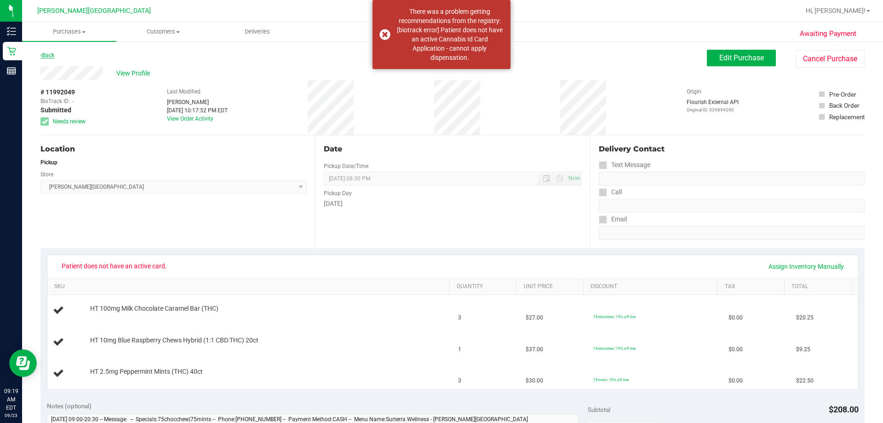
click at [44, 54] on link "Back" at bounding box center [47, 55] width 14 height 6
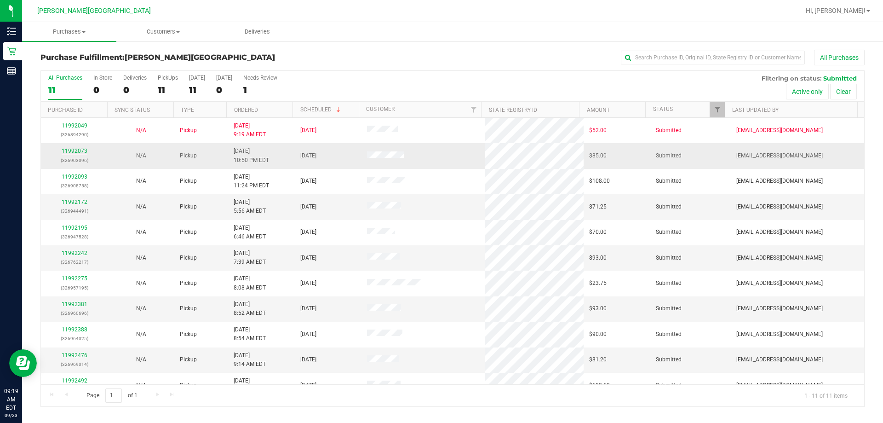
click at [76, 150] on link "11992073" at bounding box center [75, 151] width 26 height 6
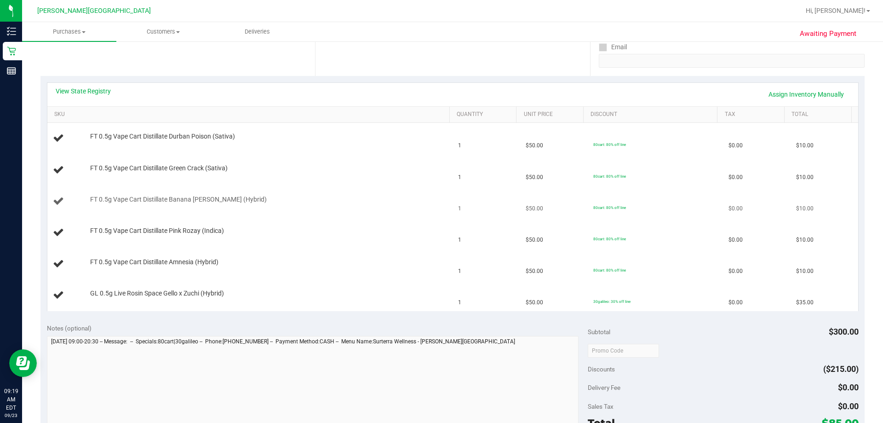
scroll to position [184, 0]
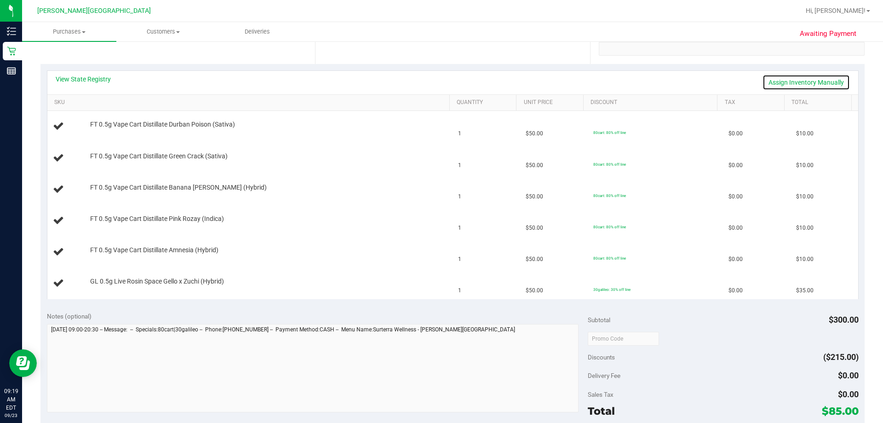
click at [440, 79] on link "Assign Inventory Manually" at bounding box center [806, 83] width 87 height 16
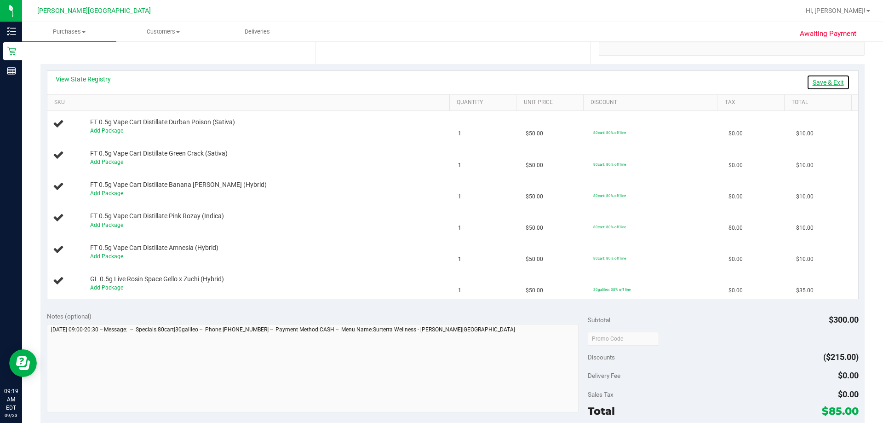
click at [440, 79] on link "Save & Exit" at bounding box center [828, 83] width 43 height 16
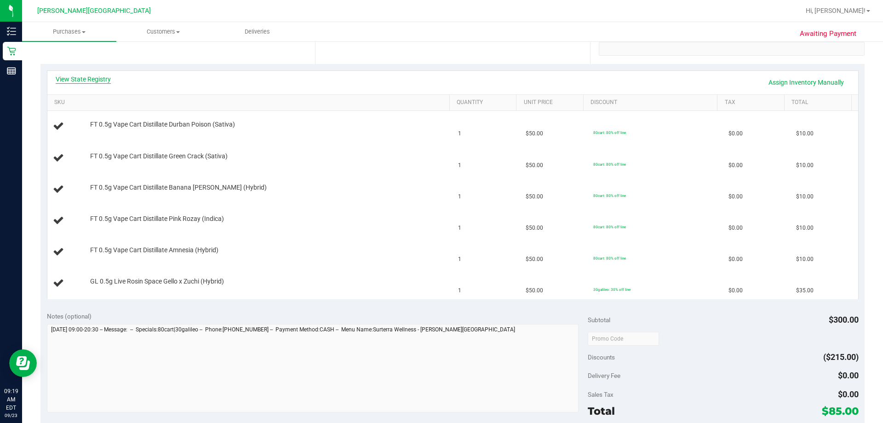
click at [92, 76] on link "View State Registry" at bounding box center [83, 79] width 55 height 9
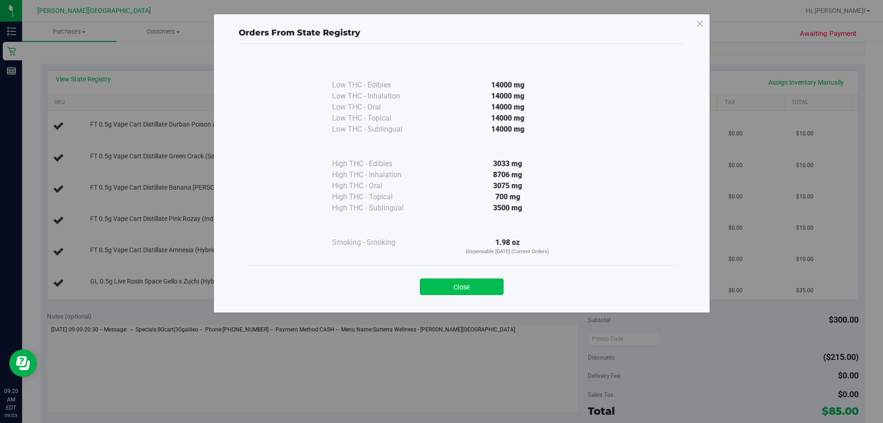
click at [440, 287] on button "Close" at bounding box center [462, 286] width 84 height 17
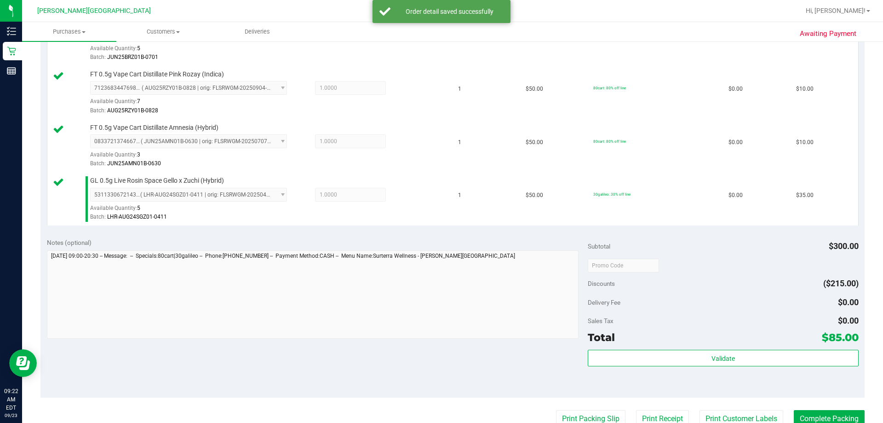
scroll to position [460, 0]
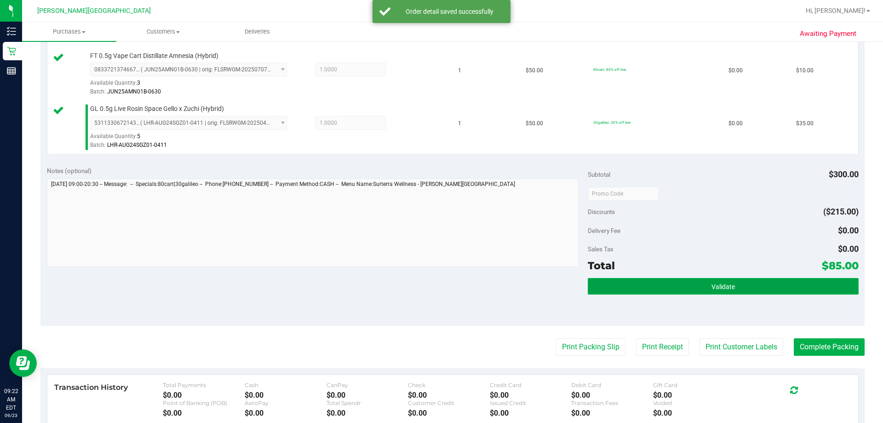
click at [440, 283] on span "Validate" at bounding box center [723, 286] width 23 height 7
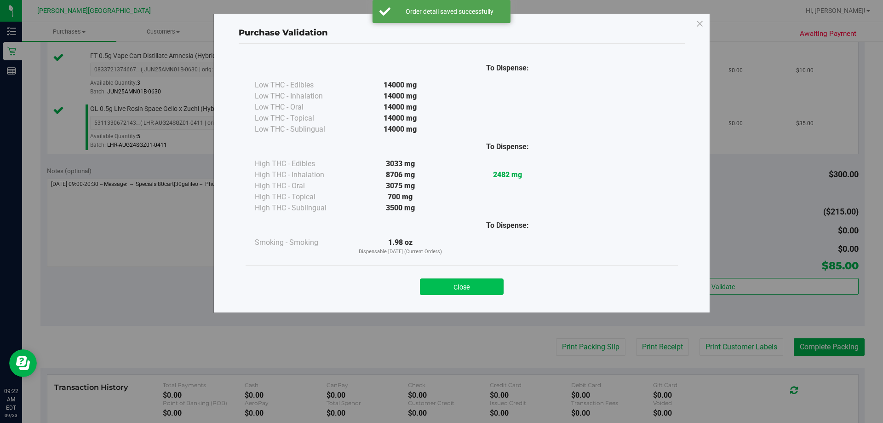
click at [440, 289] on button "Close" at bounding box center [462, 286] width 84 height 17
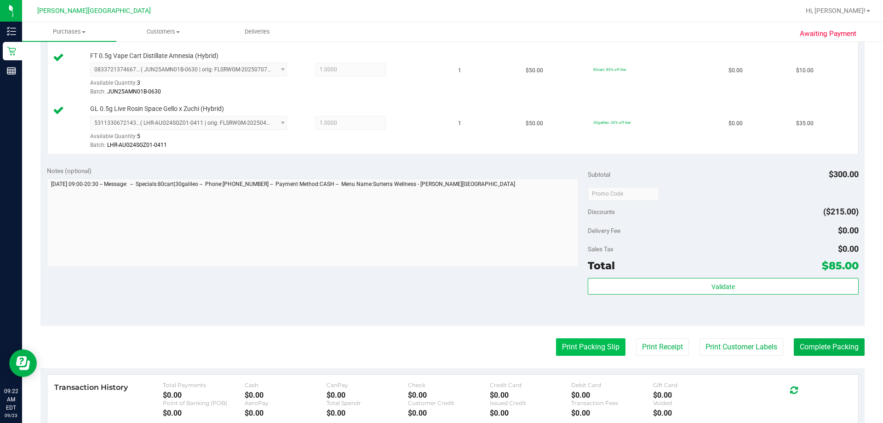
click at [440, 343] on button "Print Packing Slip" at bounding box center [590, 346] width 69 height 17
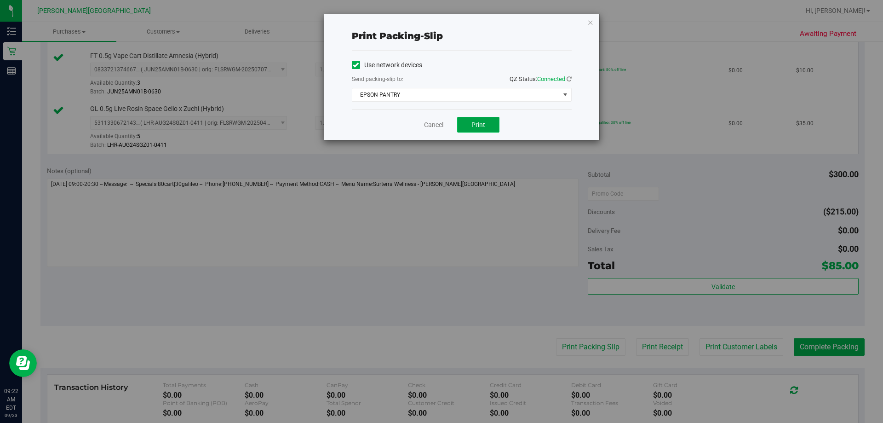
click at [440, 127] on button "Print" at bounding box center [478, 125] width 42 height 16
click at [440, 23] on icon "button" at bounding box center [590, 22] width 6 height 11
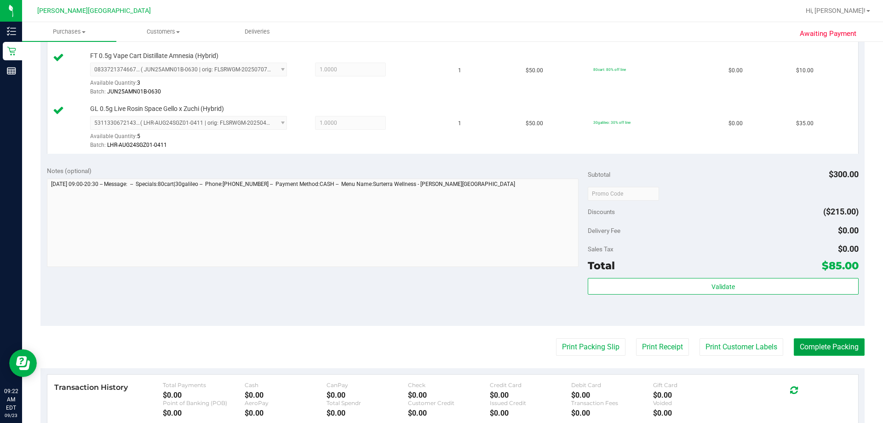
click at [440, 351] on button "Complete Packing" at bounding box center [829, 346] width 71 height 17
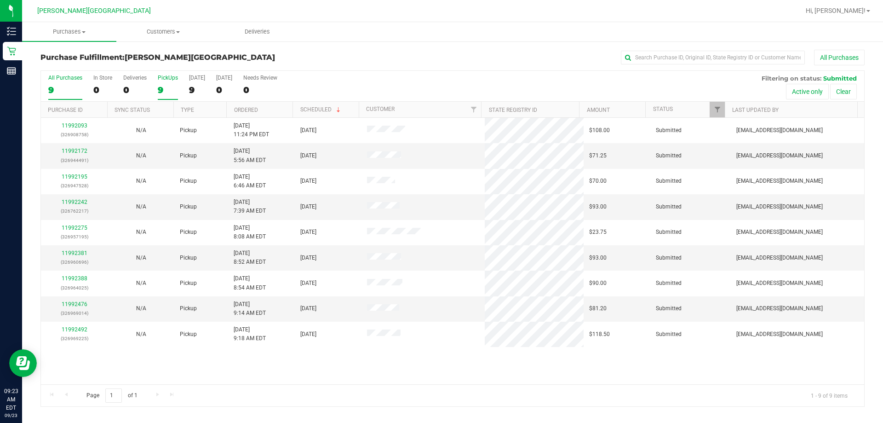
click at [160, 82] on label "PickUps 9" at bounding box center [168, 87] width 20 height 25
click at [0, 0] on input "PickUps 9" at bounding box center [0, 0] width 0 height 0
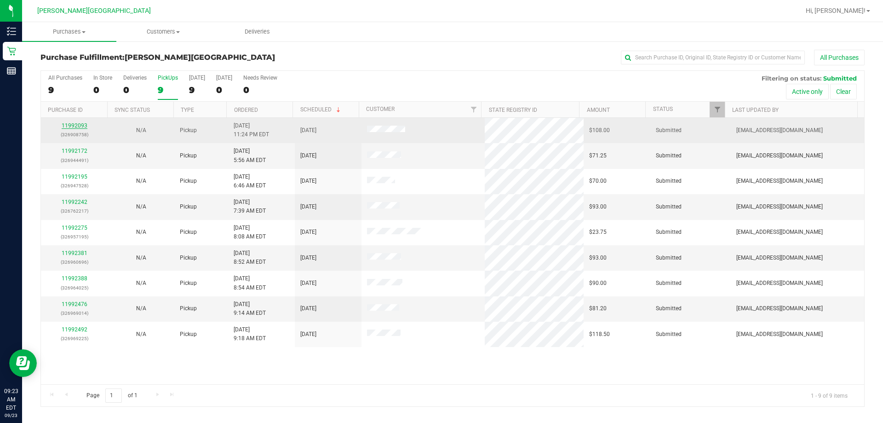
click at [78, 124] on link "11992093" at bounding box center [75, 125] width 26 height 6
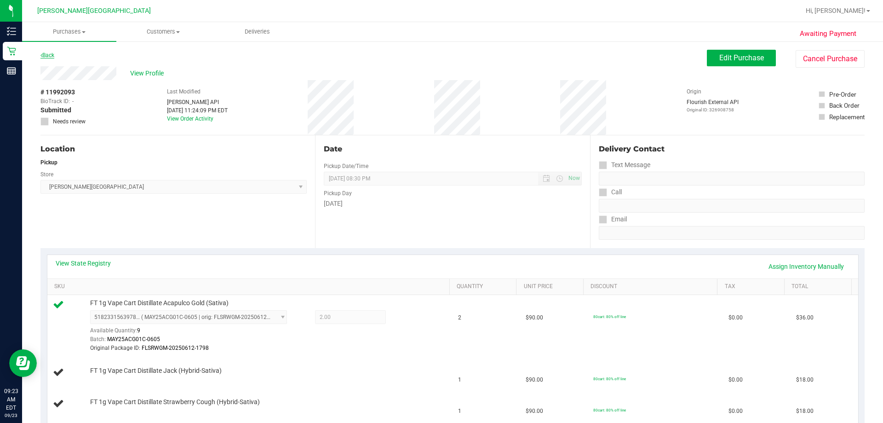
click at [52, 55] on link "Back" at bounding box center [47, 55] width 14 height 6
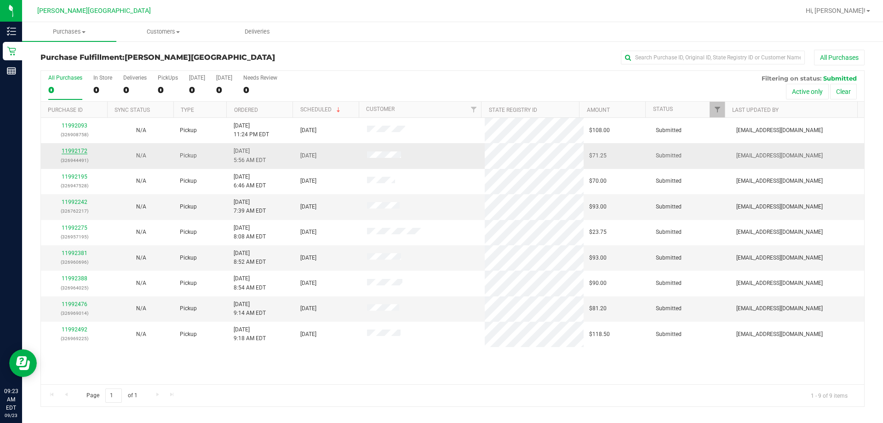
click at [82, 148] on link "11992172" at bounding box center [75, 151] width 26 height 6
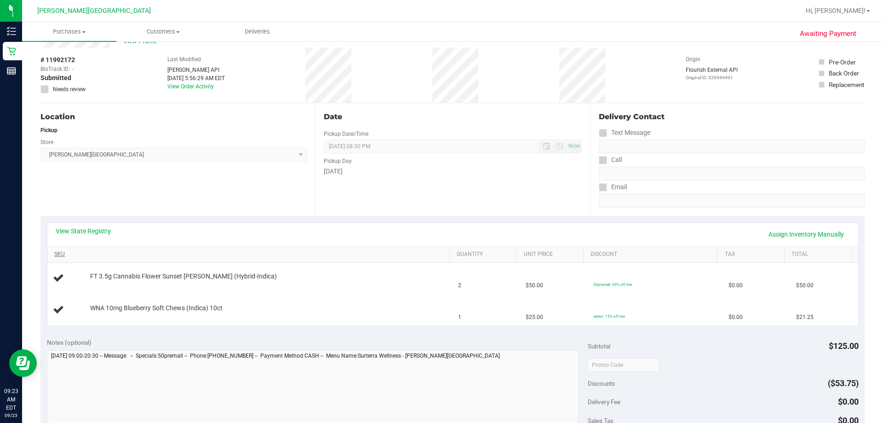
scroll to position [46, 0]
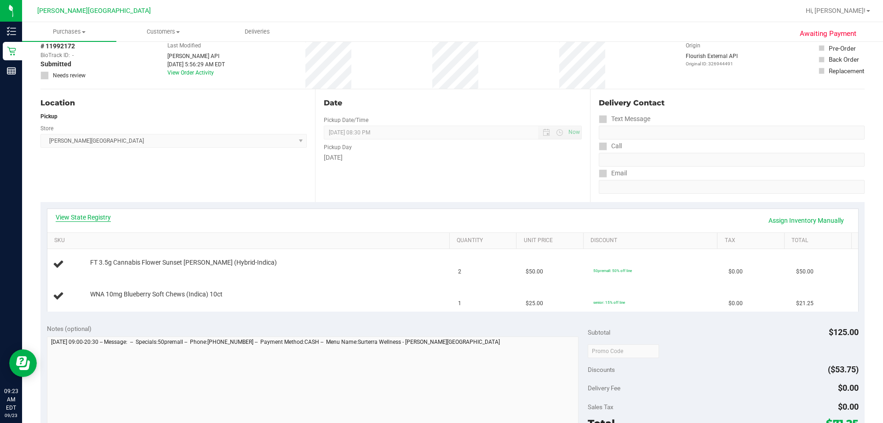
click at [94, 215] on link "View State Registry" at bounding box center [83, 216] width 55 height 9
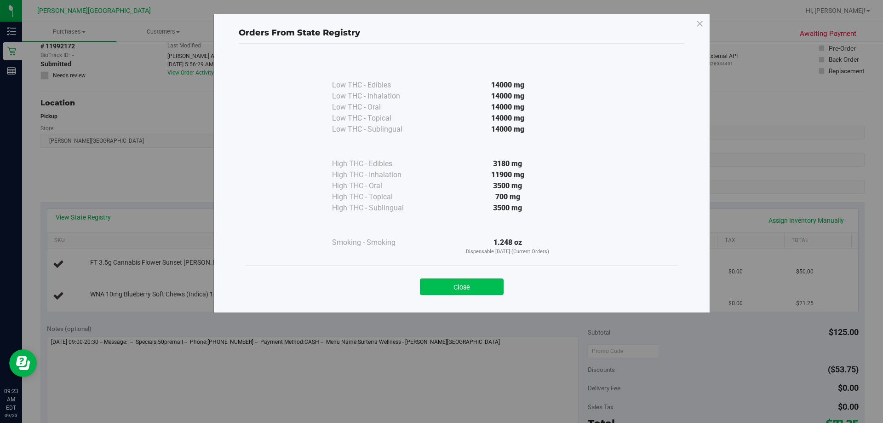
click at [440, 288] on button "Close" at bounding box center [462, 286] width 84 height 17
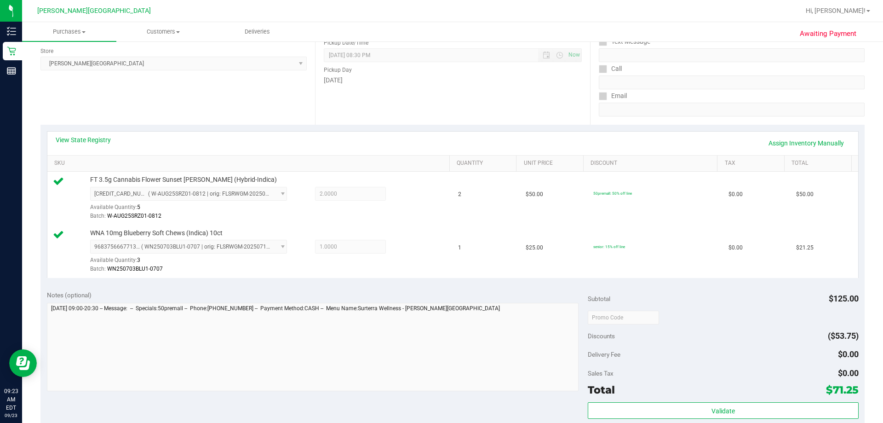
scroll to position [322, 0]
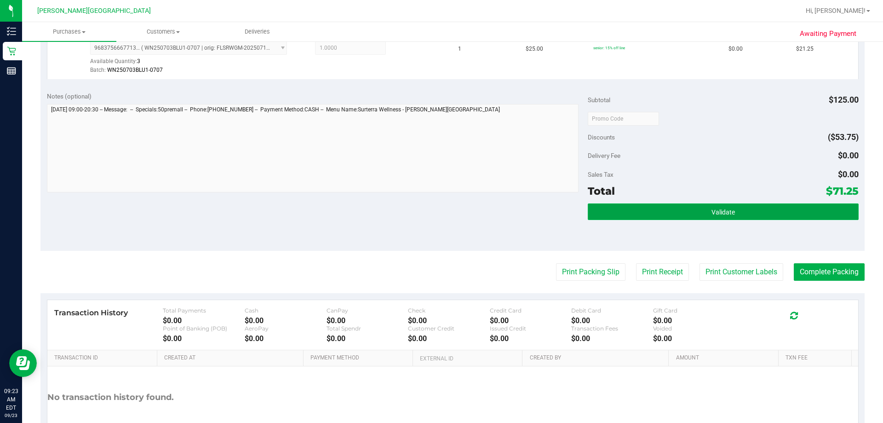
drag, startPoint x: 696, startPoint y: 209, endPoint x: 641, endPoint y: 209, distance: 55.2
click at [440, 209] on button "Validate" at bounding box center [723, 211] width 270 height 17
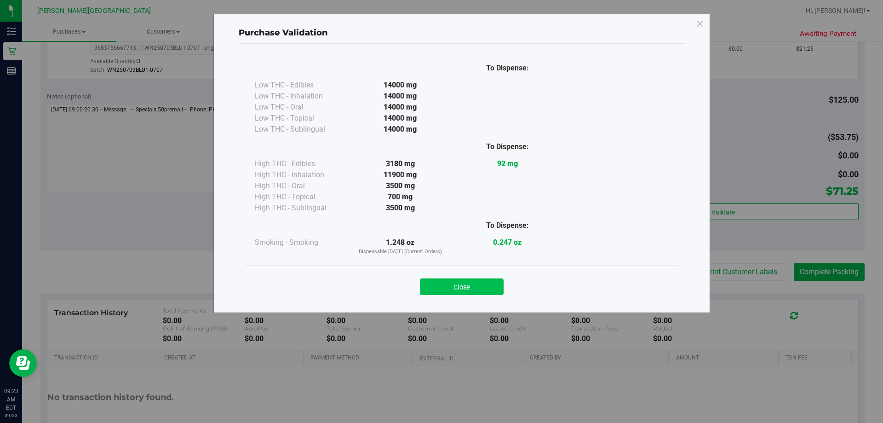
click at [440, 281] on button "Close" at bounding box center [462, 286] width 84 height 17
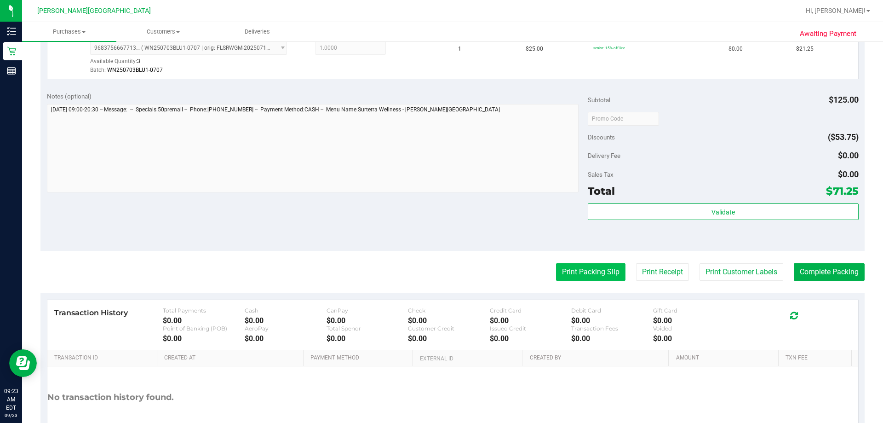
click at [440, 271] on button "Print Packing Slip" at bounding box center [590, 271] width 69 height 17
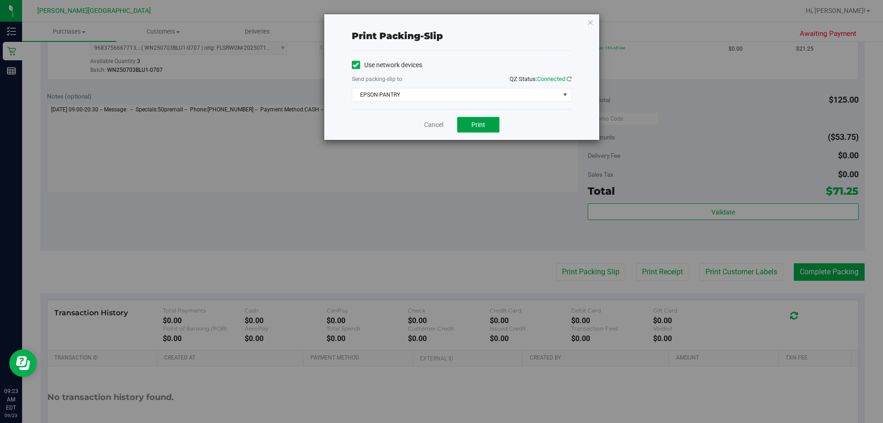
click at [440, 125] on button "Print" at bounding box center [478, 125] width 42 height 16
click at [440, 23] on icon "button" at bounding box center [590, 22] width 6 height 11
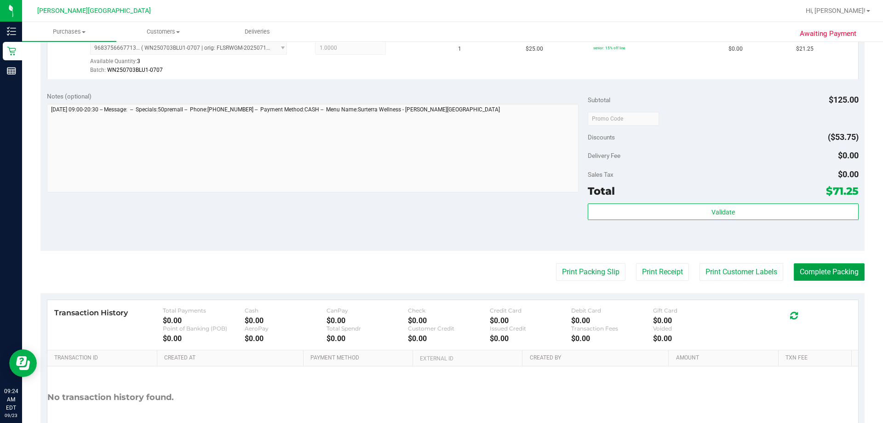
click at [440, 265] on button "Complete Packing" at bounding box center [829, 271] width 71 height 17
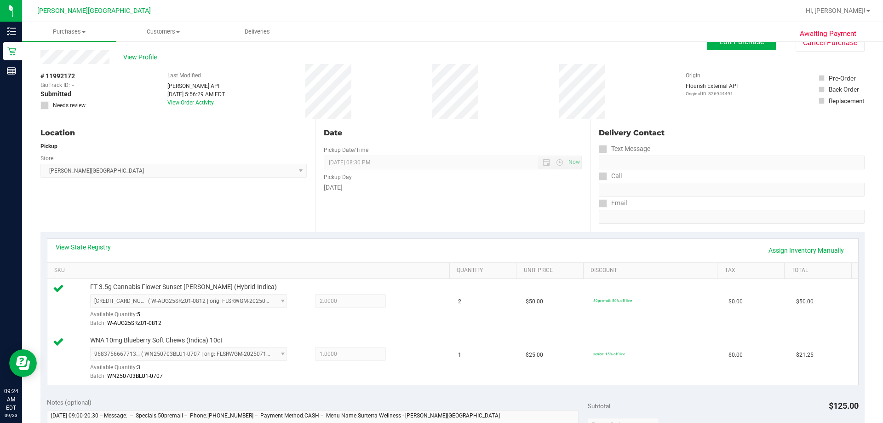
scroll to position [0, 0]
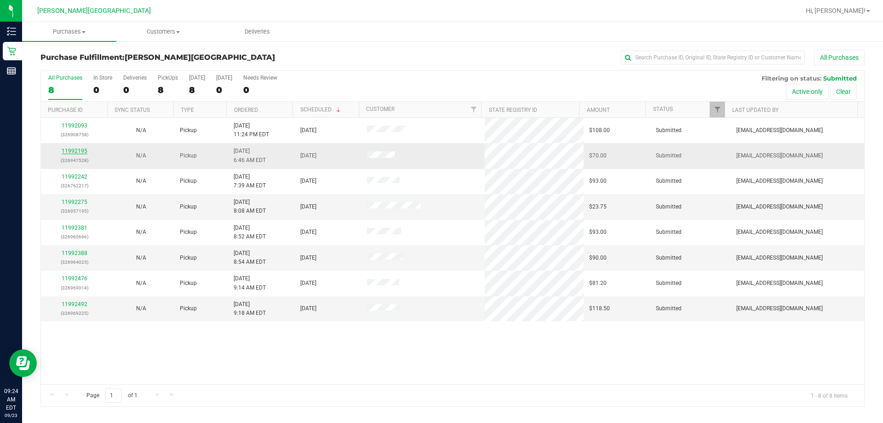
click at [72, 152] on link "11992195" at bounding box center [75, 151] width 26 height 6
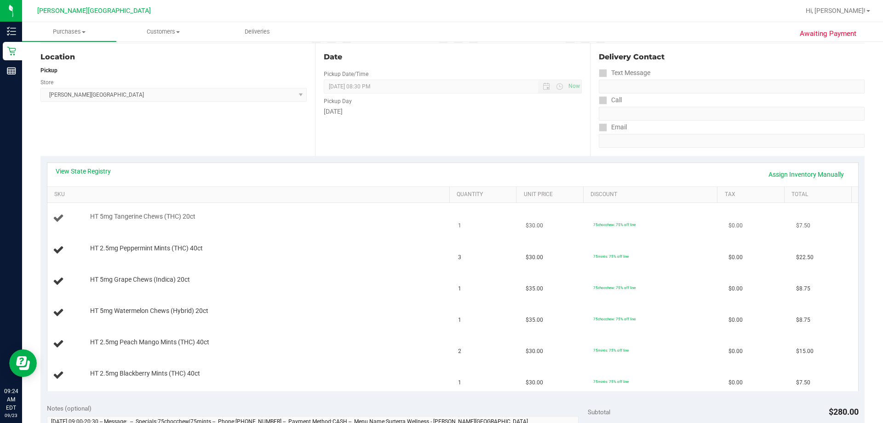
scroll to position [184, 0]
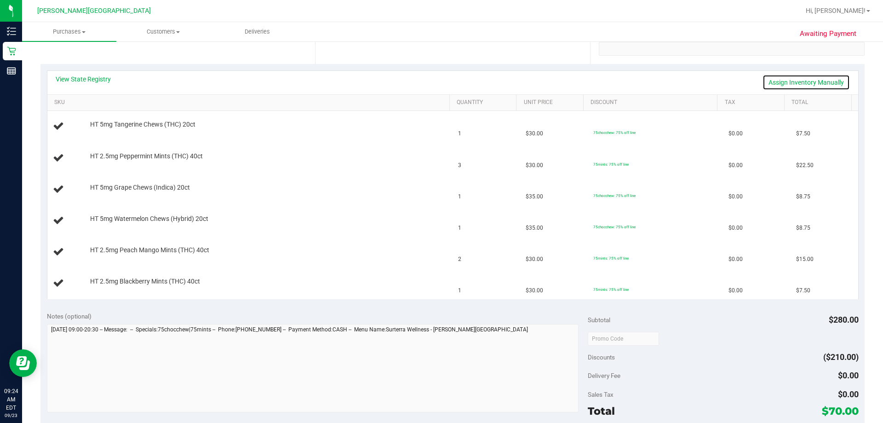
click at [440, 81] on link "Assign Inventory Manually" at bounding box center [806, 83] width 87 height 16
click at [440, 81] on link "Save & Exit" at bounding box center [828, 83] width 43 height 16
click at [107, 81] on link "View State Registry" at bounding box center [83, 79] width 55 height 9
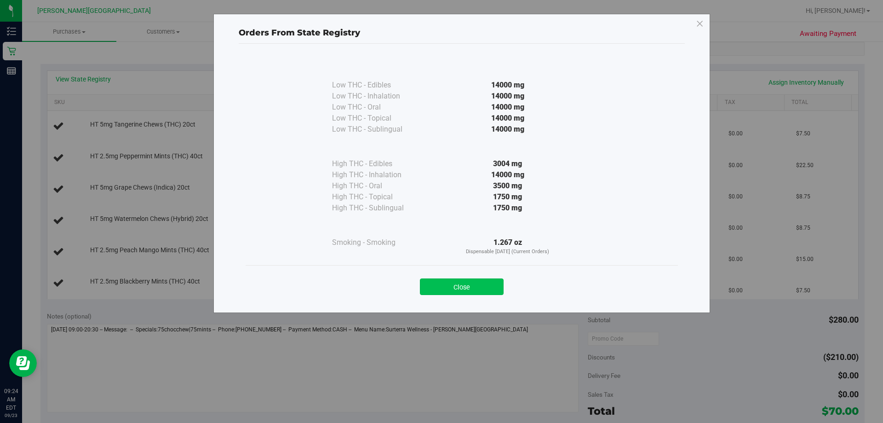
click at [440, 286] on button "Close" at bounding box center [462, 286] width 84 height 17
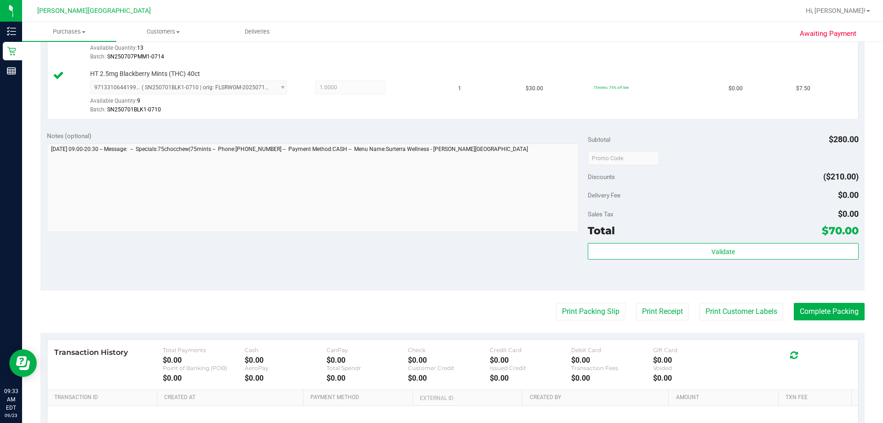
scroll to position [552, 0]
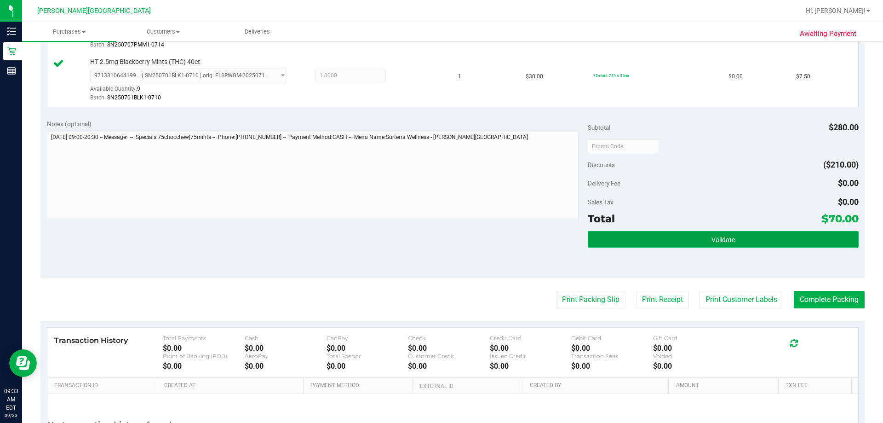
click at [440, 244] on button "Validate" at bounding box center [723, 239] width 270 height 17
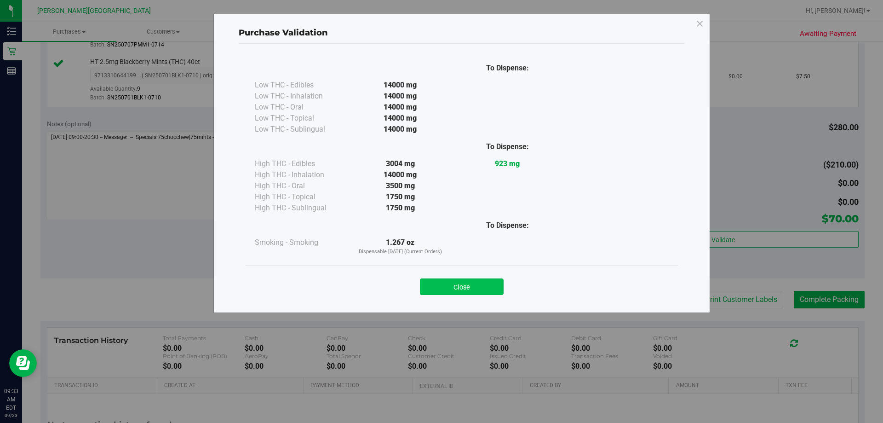
click at [440, 289] on button "Close" at bounding box center [462, 286] width 84 height 17
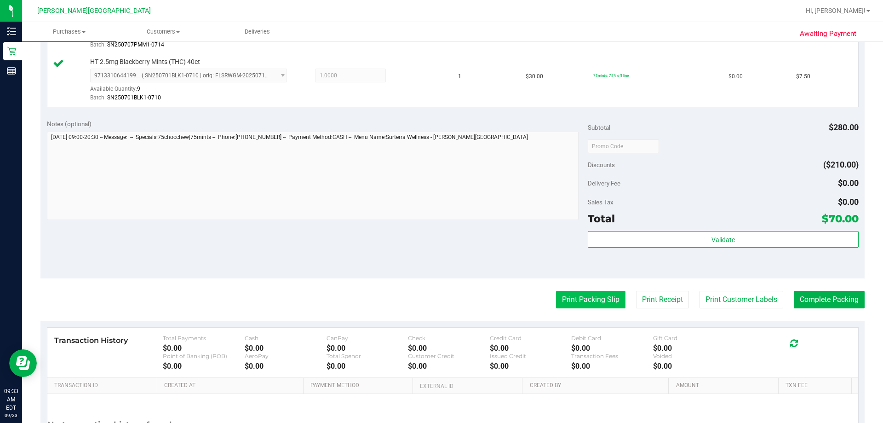
click at [440, 302] on button "Print Packing Slip" at bounding box center [590, 299] width 69 height 17
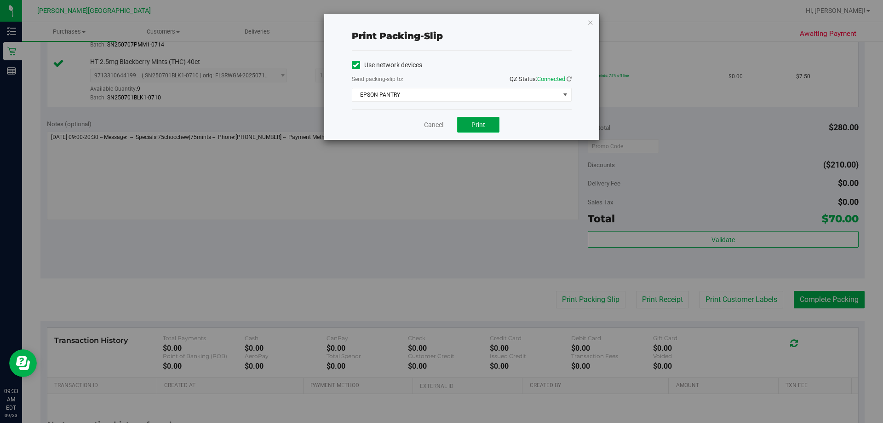
click at [440, 126] on span "Print" at bounding box center [478, 124] width 14 height 7
click at [440, 24] on div "Print packing-slip Use network devices Send packing-slip to: QZ Status: Connect…" at bounding box center [461, 77] width 275 height 126
click at [440, 20] on icon "button" at bounding box center [590, 22] width 6 height 11
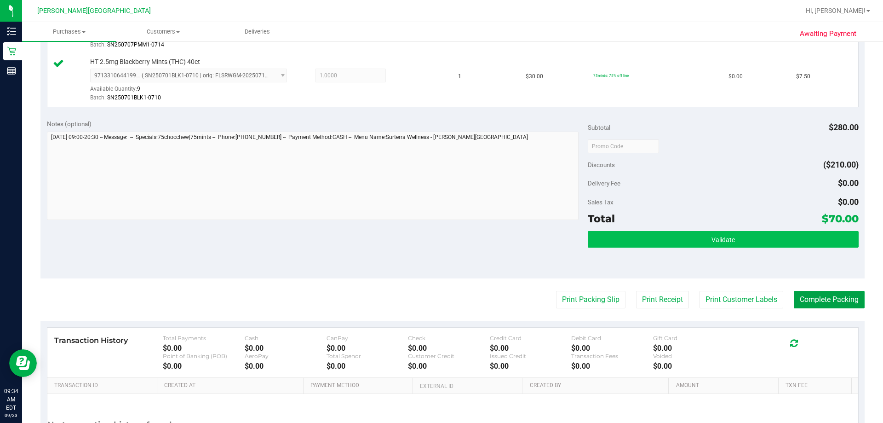
click at [440, 291] on button "Complete Packing" at bounding box center [829, 299] width 71 height 17
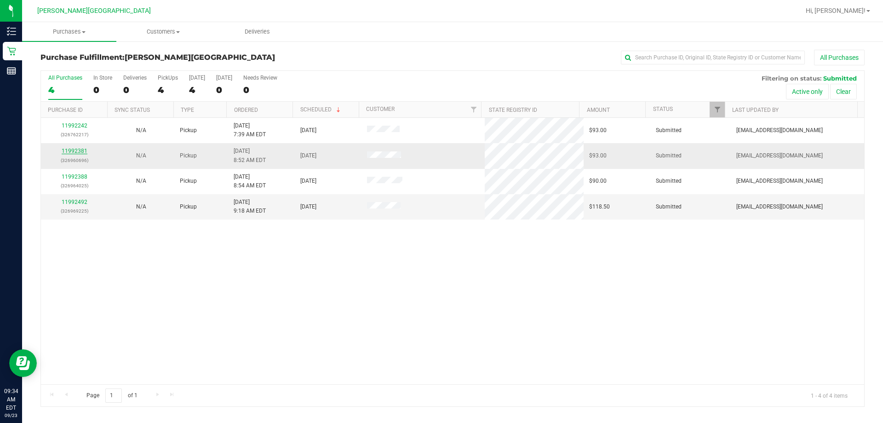
click at [77, 151] on link "11992381" at bounding box center [75, 151] width 26 height 6
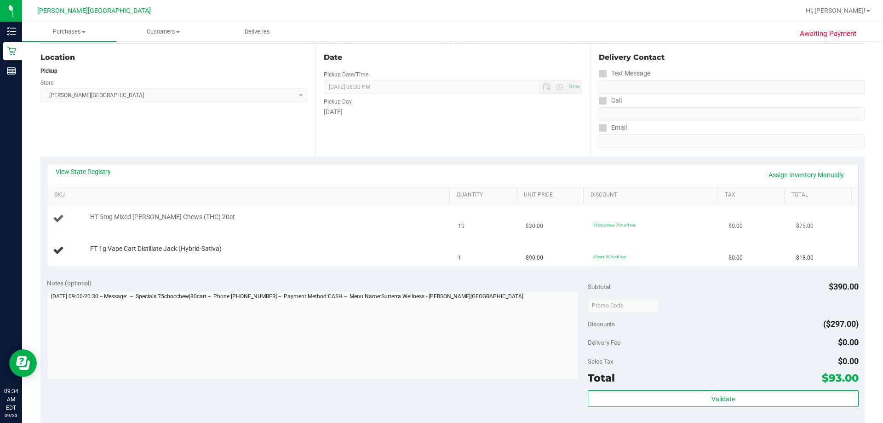
scroll to position [92, 0]
click at [440, 176] on link "Assign Inventory Manually" at bounding box center [806, 175] width 87 height 16
click at [440, 176] on link "Save & Exit" at bounding box center [828, 175] width 43 height 16
click at [107, 169] on link "View State Registry" at bounding box center [83, 171] width 55 height 9
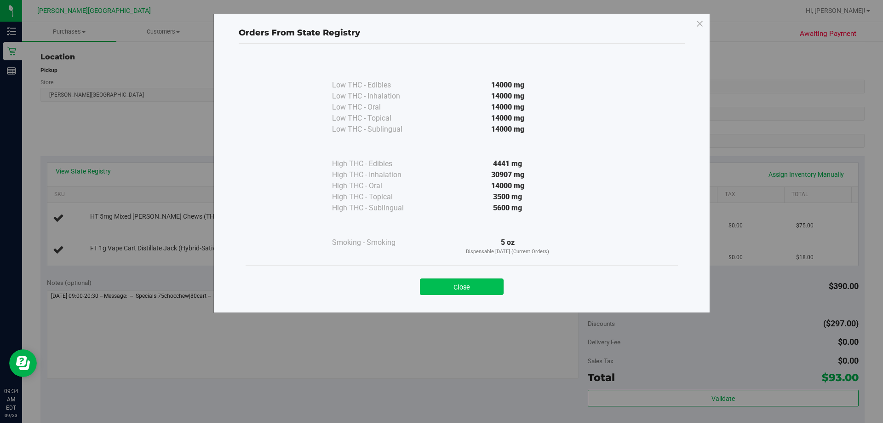
click at [440, 285] on button "Close" at bounding box center [462, 286] width 84 height 17
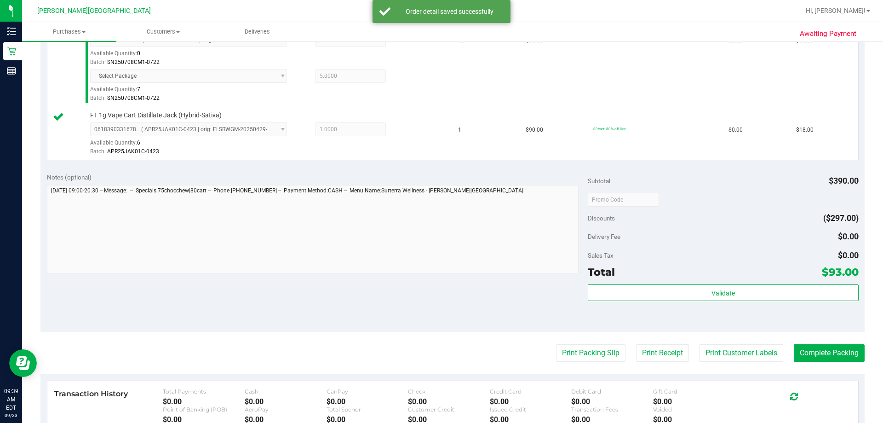
scroll to position [414, 0]
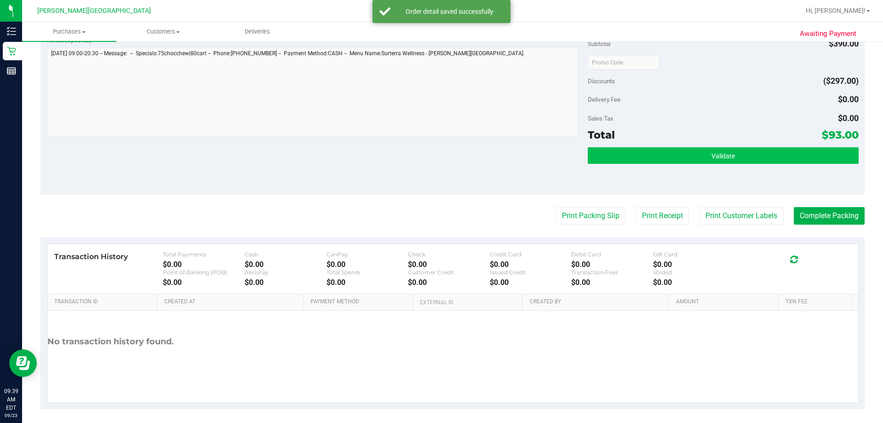
click at [440, 144] on div "Subtotal $390.00 Discounts ($297.00) Delivery Fee $0.00 Sales Tax $0.00 Total $…" at bounding box center [723, 111] width 270 height 153
click at [440, 158] on button "Validate" at bounding box center [723, 155] width 270 height 17
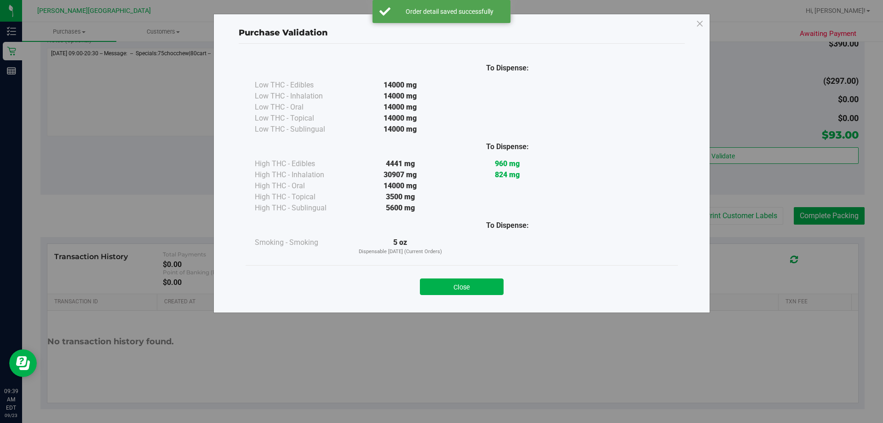
click at [440, 287] on button "Close" at bounding box center [462, 286] width 84 height 17
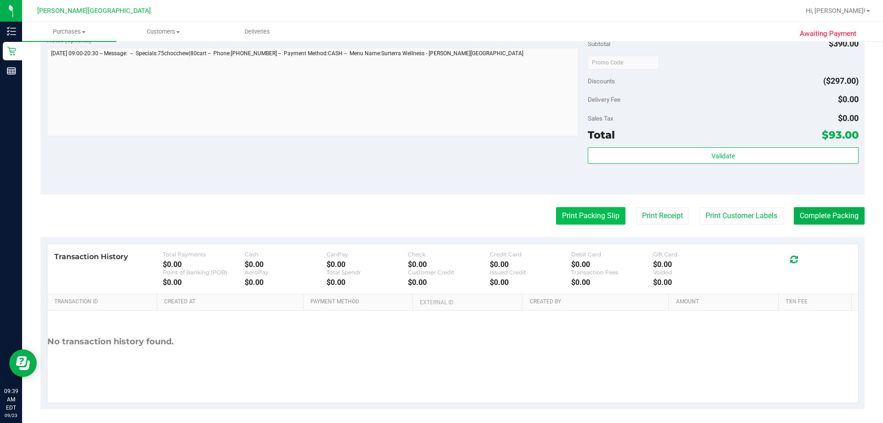
click at [440, 218] on button "Print Packing Slip" at bounding box center [590, 215] width 69 height 17
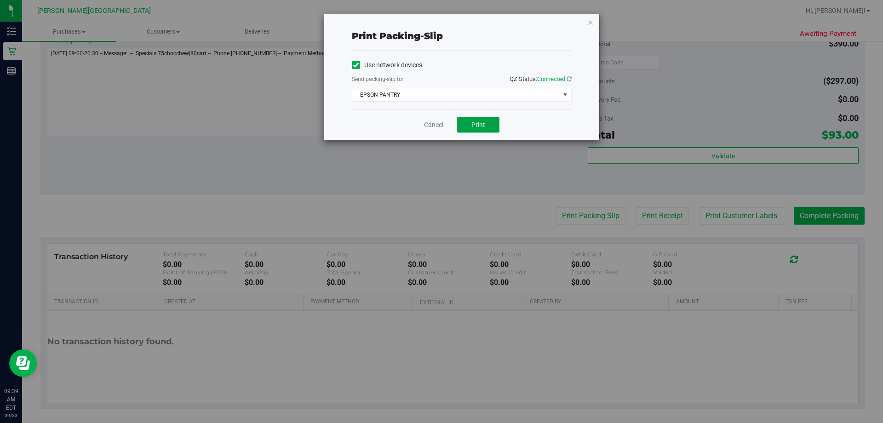
drag, startPoint x: 476, startPoint y: 121, endPoint x: 483, endPoint y: 172, distance: 52.5
click at [440, 121] on span "Print" at bounding box center [478, 124] width 14 height 7
drag, startPoint x: 587, startPoint y: 22, endPoint x: 591, endPoint y: 27, distance: 6.6
click at [440, 22] on icon "button" at bounding box center [590, 22] width 6 height 11
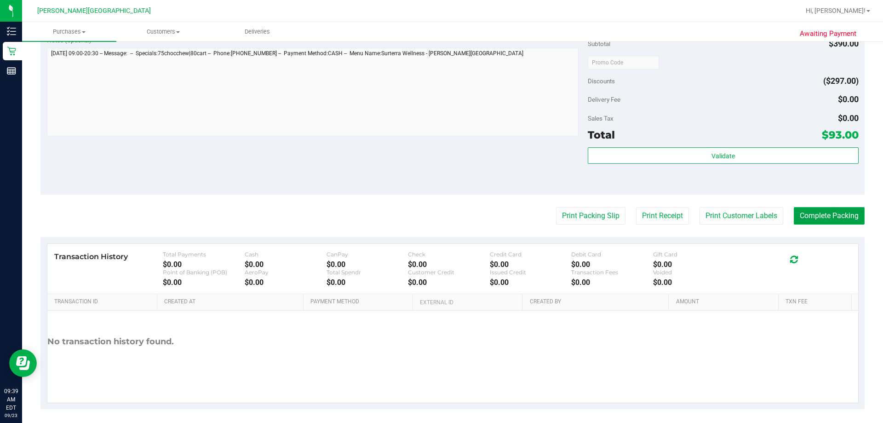
click at [440, 220] on button "Complete Packing" at bounding box center [829, 215] width 71 height 17
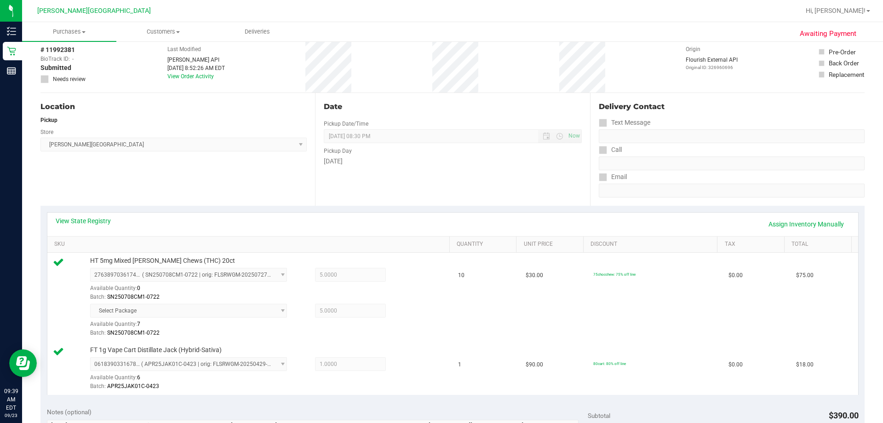
scroll to position [0, 0]
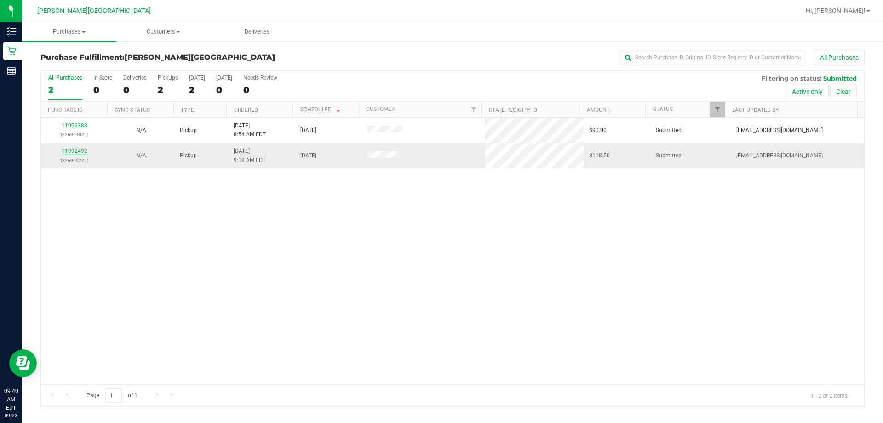
click at [75, 152] on link "11992492" at bounding box center [75, 151] width 26 height 6
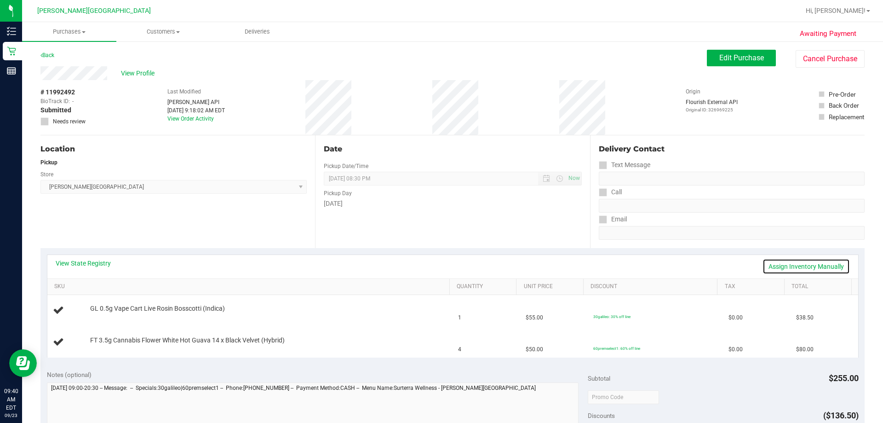
click at [440, 267] on link "Assign Inventory Manually" at bounding box center [806, 266] width 87 height 16
click at [440, 263] on link "Save & Exit" at bounding box center [828, 266] width 43 height 16
click at [97, 260] on link "View State Registry" at bounding box center [83, 262] width 55 height 9
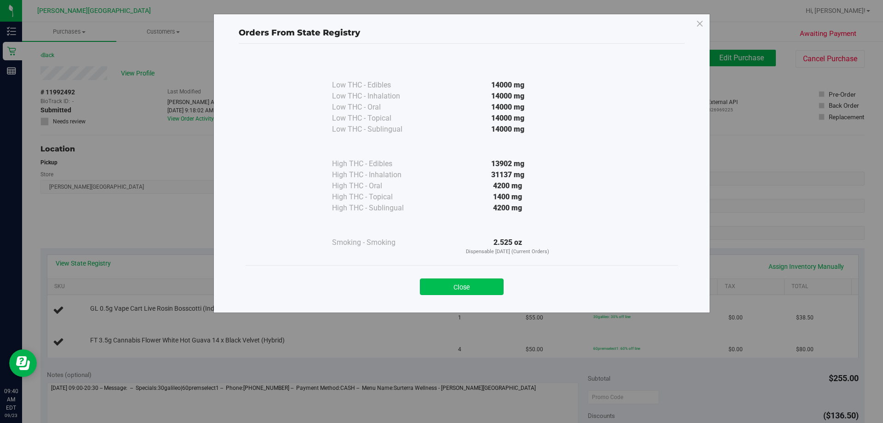
click at [440, 287] on button "Close" at bounding box center [462, 286] width 84 height 17
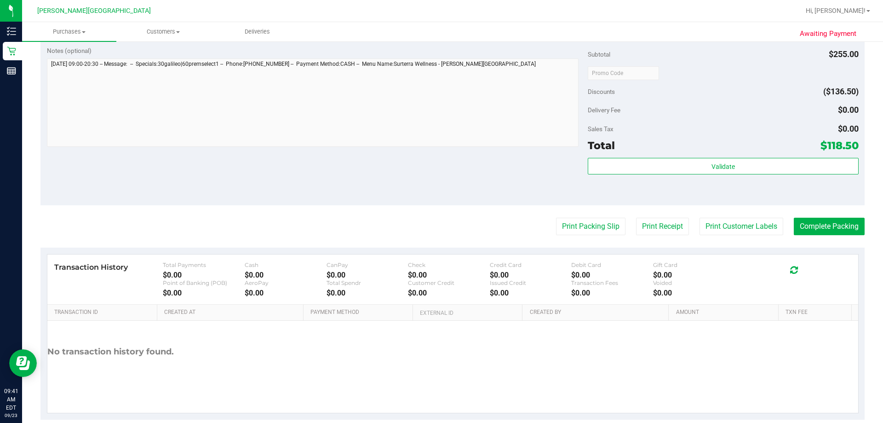
scroll to position [368, 0]
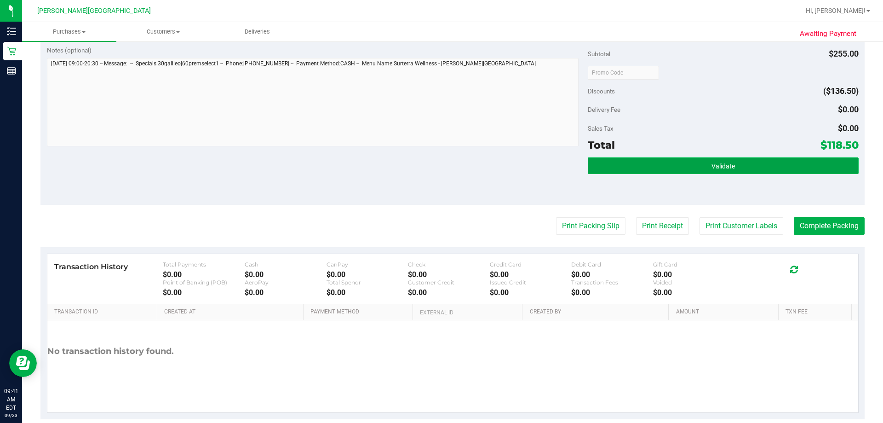
click at [440, 170] on button "Validate" at bounding box center [723, 165] width 270 height 17
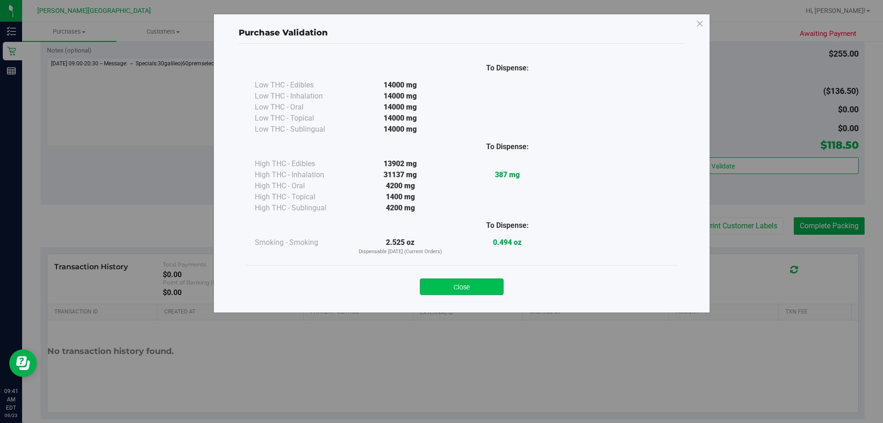
click at [440, 287] on button "Close" at bounding box center [462, 286] width 84 height 17
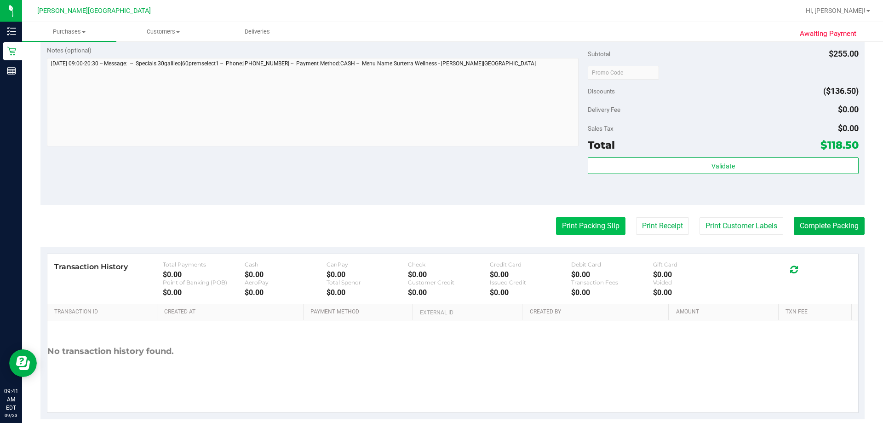
click at [440, 232] on button "Print Packing Slip" at bounding box center [590, 225] width 69 height 17
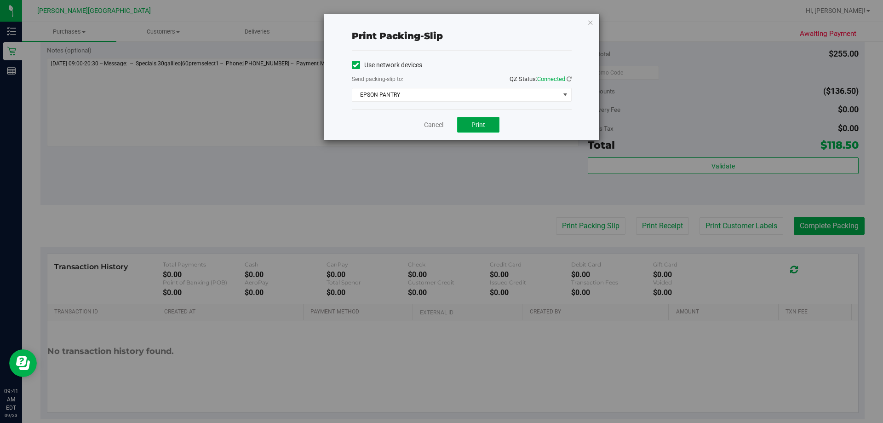
click at [440, 122] on span "Print" at bounding box center [478, 124] width 14 height 7
click at [440, 22] on icon "button" at bounding box center [590, 22] width 6 height 11
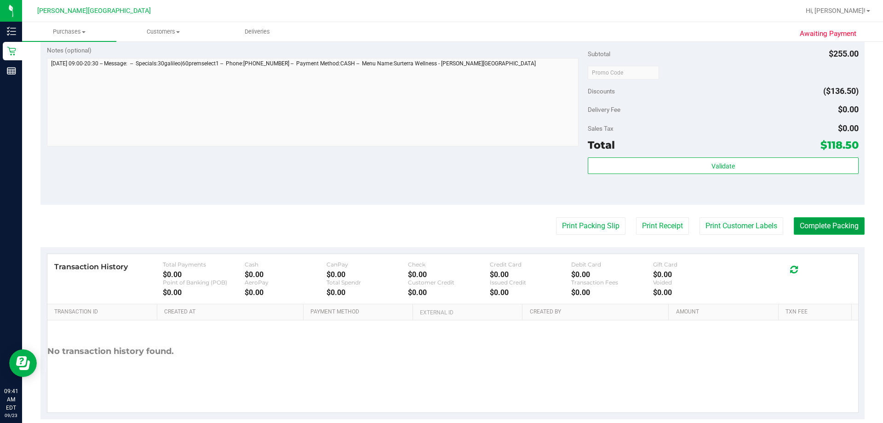
click at [440, 228] on button "Complete Packing" at bounding box center [829, 225] width 71 height 17
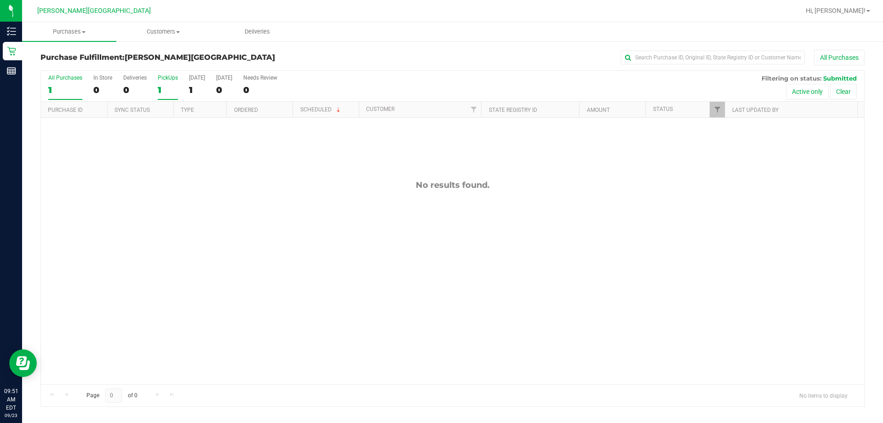
click at [163, 83] on label "PickUps 1" at bounding box center [168, 87] width 20 height 25
click at [0, 0] on input "PickUps 1" at bounding box center [0, 0] width 0 height 0
click at [440, 252] on div "No results found." at bounding box center [452, 282] width 823 height 328
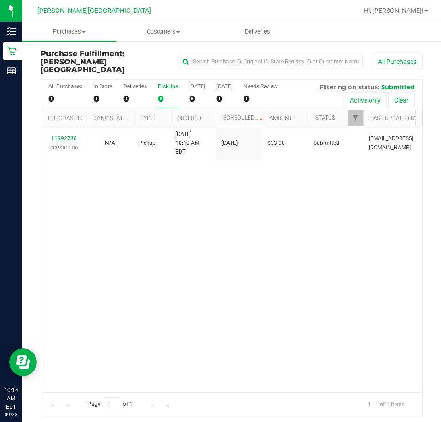
click at [350, 252] on div "11992780 (326981340) N/A Pickup [DATE] 10:10 AM EDT 9/23/2025 $33.00 Submitted …" at bounding box center [231, 259] width 381 height 266
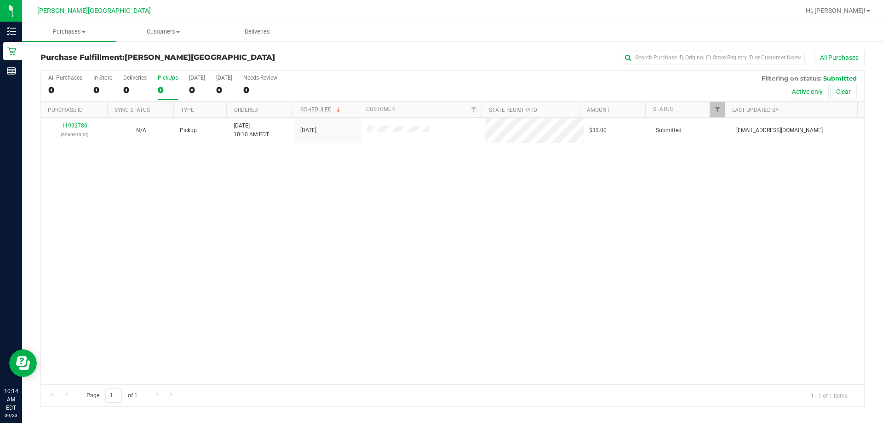
click at [349, 259] on div "11992780 (326981340) N/A Pickup [DATE] 10:10 AM EDT 9/23/2025 $33.00 Submitted …" at bounding box center [452, 251] width 823 height 266
click at [238, 288] on div "11992780 (326981340) N/A Pickup [DATE] 10:10 AM EDT 9/23/2025 $33.00 Submitted …" at bounding box center [452, 251] width 823 height 266
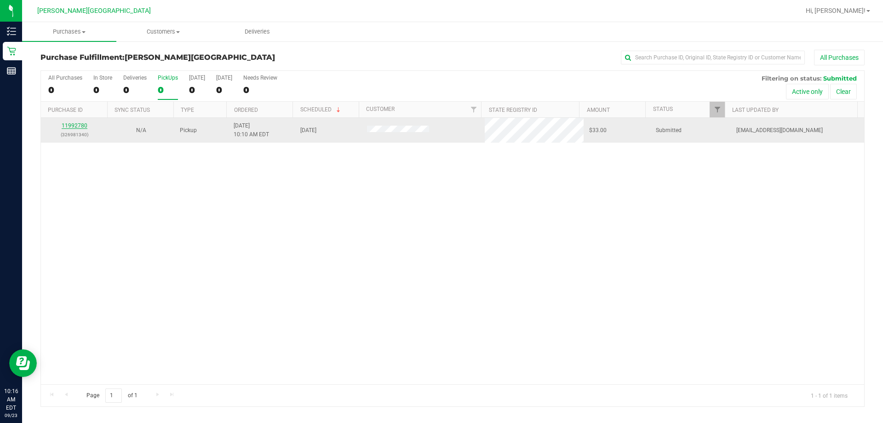
click at [79, 128] on link "11992780" at bounding box center [75, 125] width 26 height 6
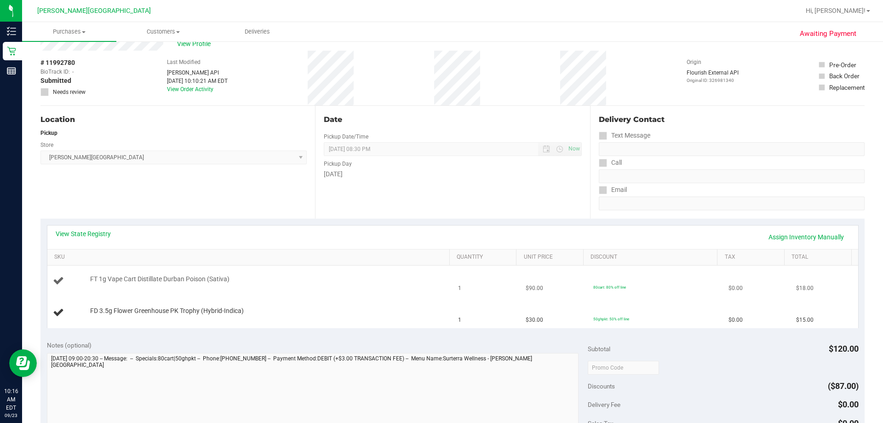
scroll to position [46, 0]
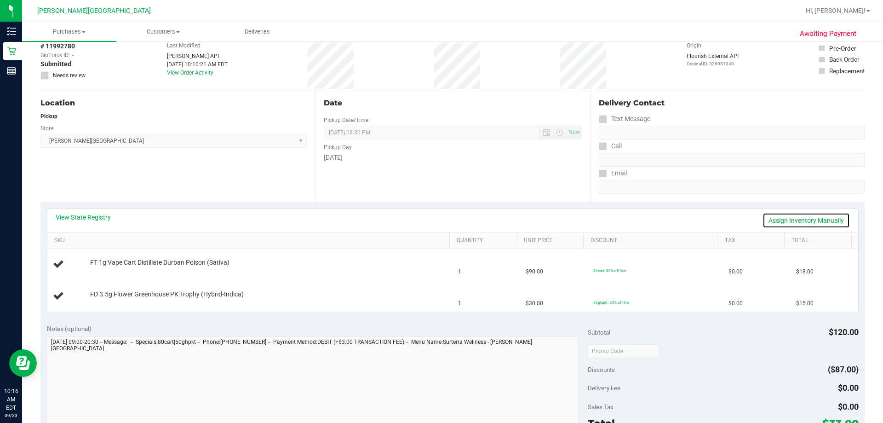
click at [440, 217] on link "Assign Inventory Manually" at bounding box center [806, 220] width 87 height 16
click at [440, 217] on div "View State Registry Save & Exit" at bounding box center [453, 220] width 794 height 16
click at [440, 223] on link "Save & Exit" at bounding box center [828, 220] width 43 height 16
click at [78, 218] on link "View State Registry" at bounding box center [83, 216] width 55 height 9
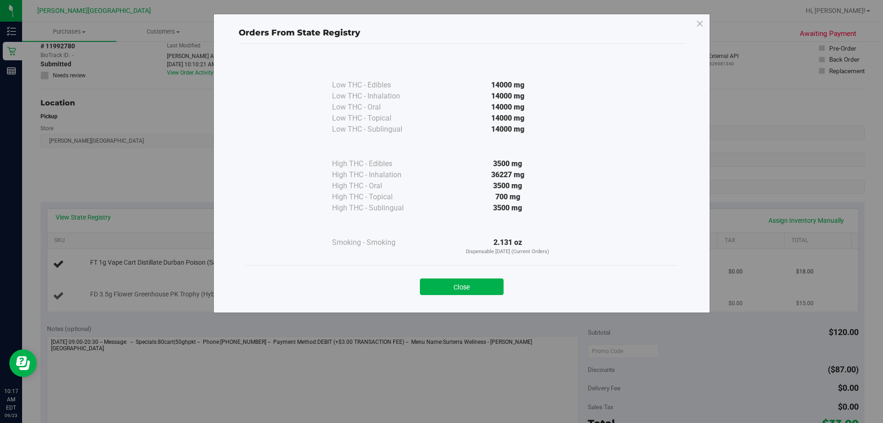
click at [440, 284] on button "Close" at bounding box center [462, 286] width 84 height 17
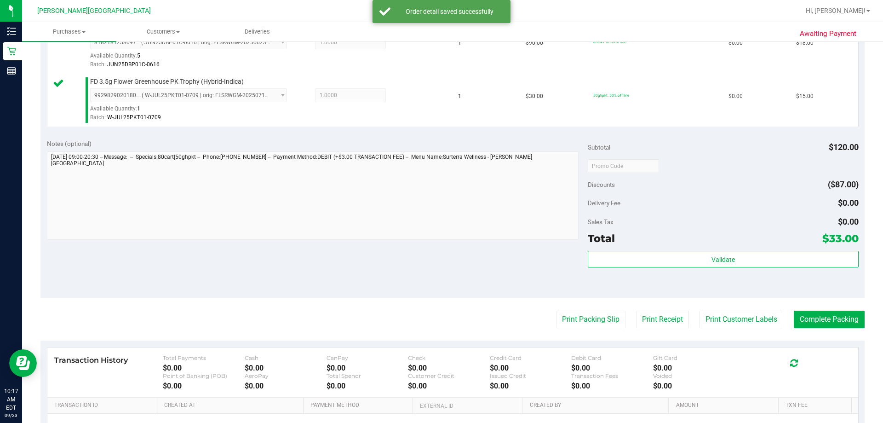
scroll to position [276, 0]
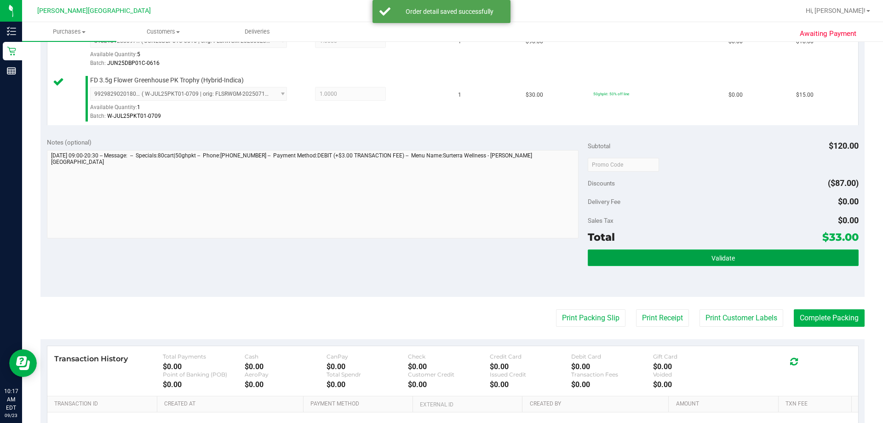
click at [440, 262] on button "Validate" at bounding box center [723, 257] width 270 height 17
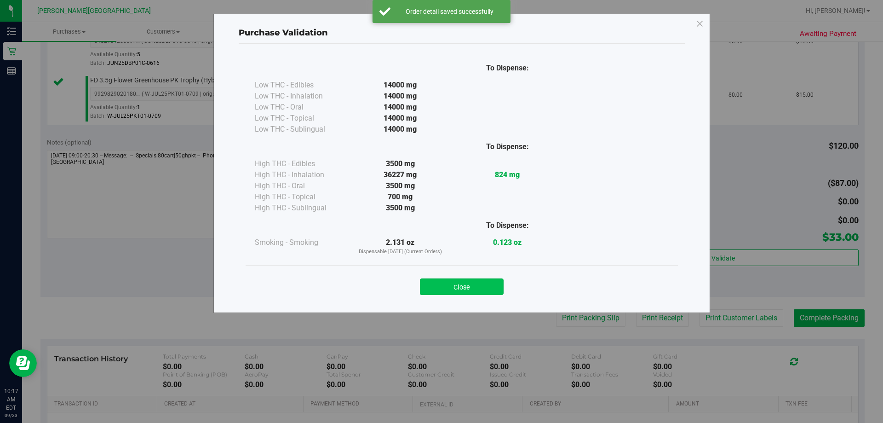
click at [440, 286] on button "Close" at bounding box center [462, 286] width 84 height 17
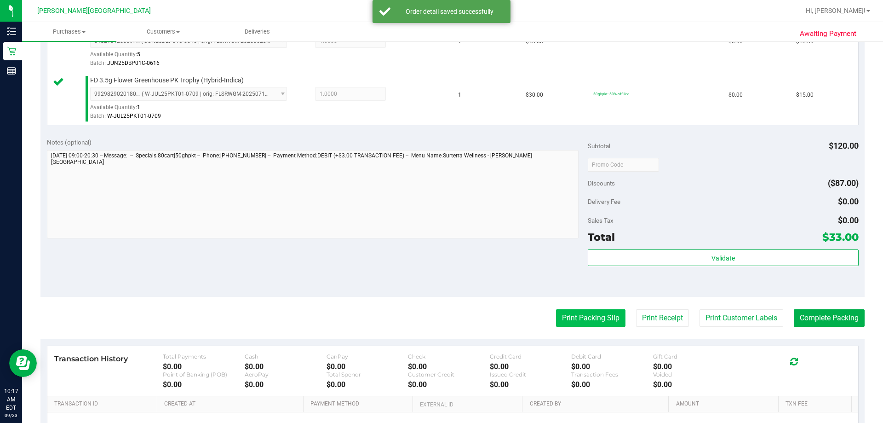
click at [440, 326] on button "Print Packing Slip" at bounding box center [590, 317] width 69 height 17
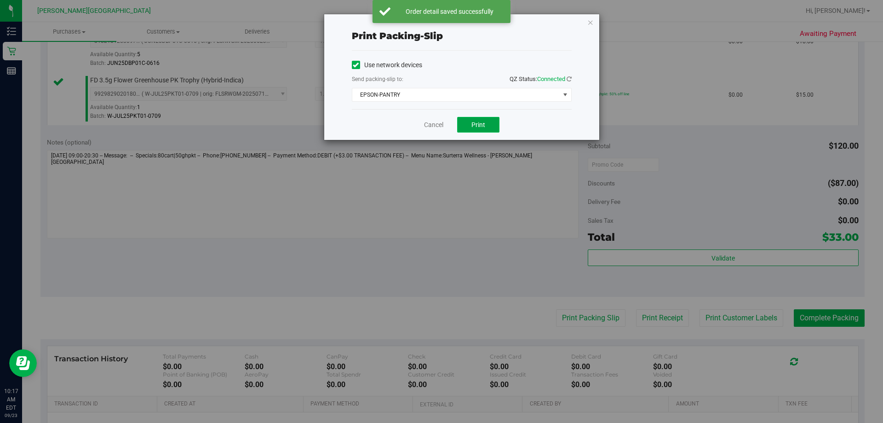
click at [440, 127] on span "Print" at bounding box center [478, 124] width 14 height 7
click at [440, 25] on icon "button" at bounding box center [590, 22] width 6 height 11
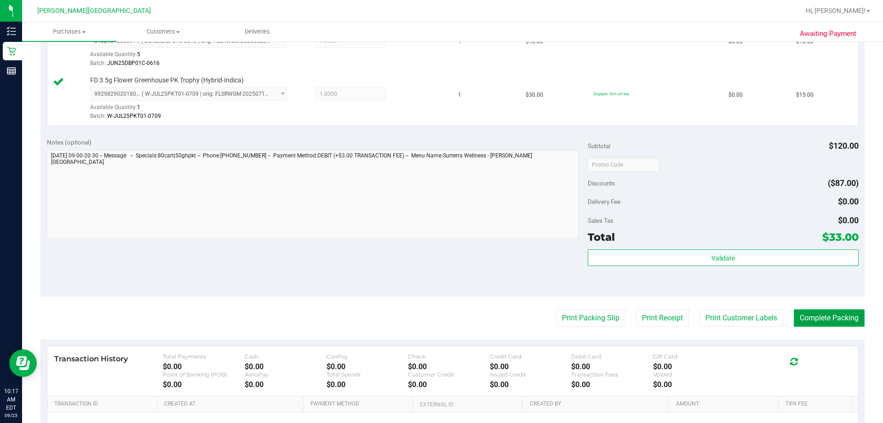
click at [440, 314] on button "Complete Packing" at bounding box center [829, 317] width 71 height 17
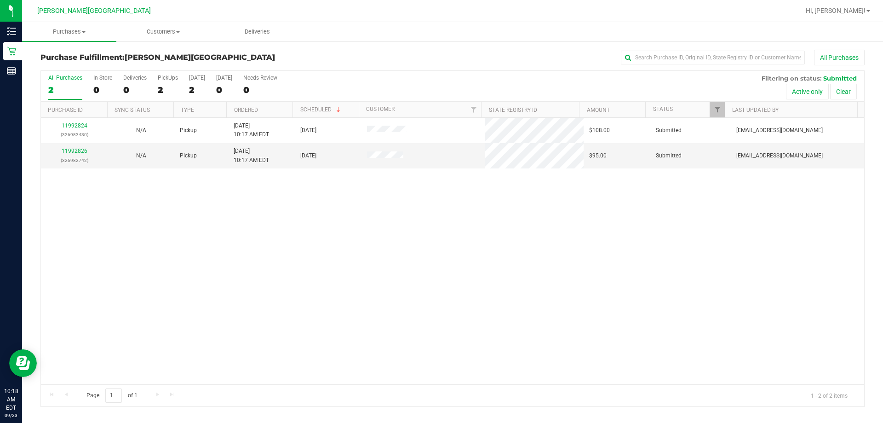
drag, startPoint x: 573, startPoint y: 328, endPoint x: 292, endPoint y: 178, distance: 319.0
click at [440, 326] on div "11992824 (326983430) N/A Pickup [DATE] 10:17 AM EDT 9/23/2025 $108.00 Submitted…" at bounding box center [452, 251] width 823 height 266
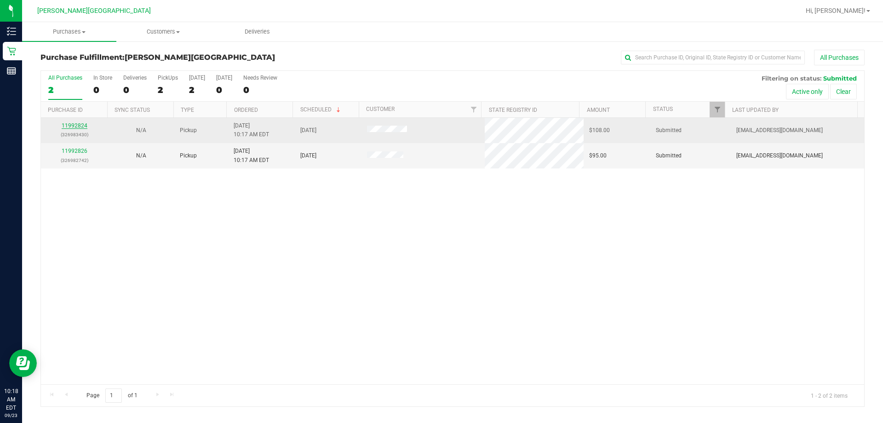
click at [77, 126] on link "11992824" at bounding box center [75, 125] width 26 height 6
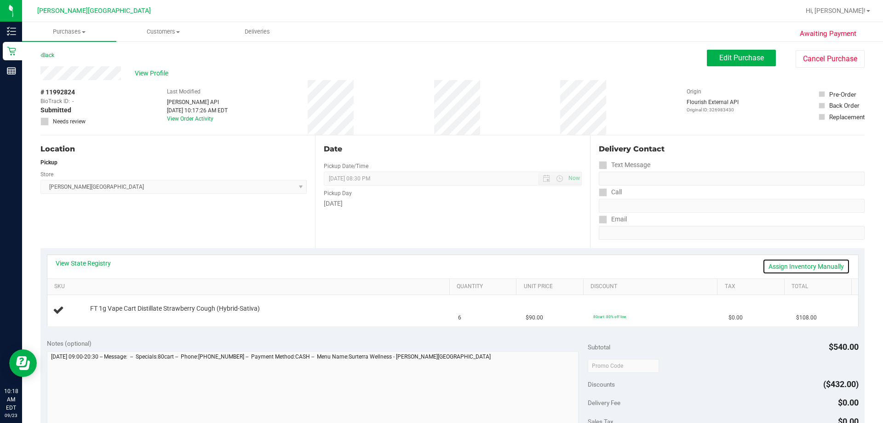
click at [440, 265] on link "Assign Inventory Manually" at bounding box center [806, 266] width 87 height 16
click at [440, 264] on link "Save & Exit" at bounding box center [828, 266] width 43 height 16
click at [87, 262] on link "View State Registry" at bounding box center [83, 262] width 55 height 9
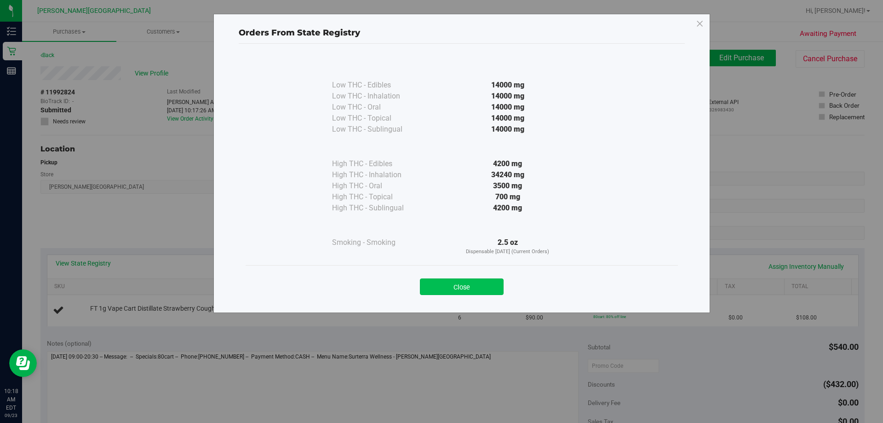
drag, startPoint x: 483, startPoint y: 285, endPoint x: 236, endPoint y: 258, distance: 248.4
click at [440, 284] on button "Close" at bounding box center [462, 286] width 84 height 17
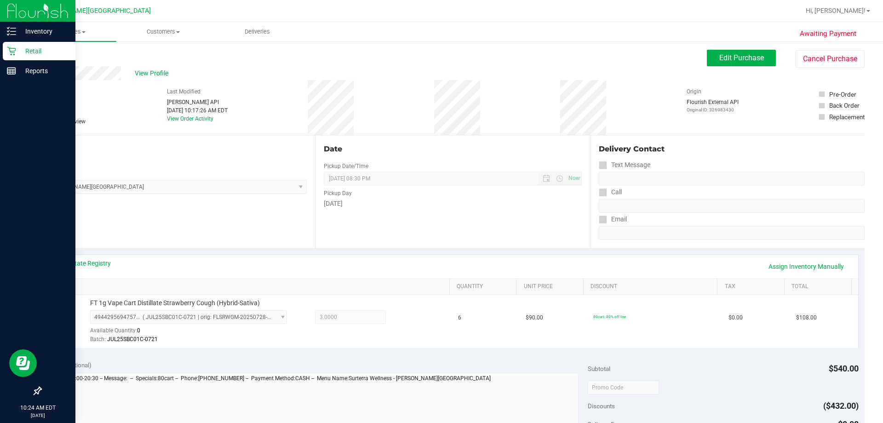
click at [41, 51] on p "Retail" at bounding box center [43, 51] width 55 height 11
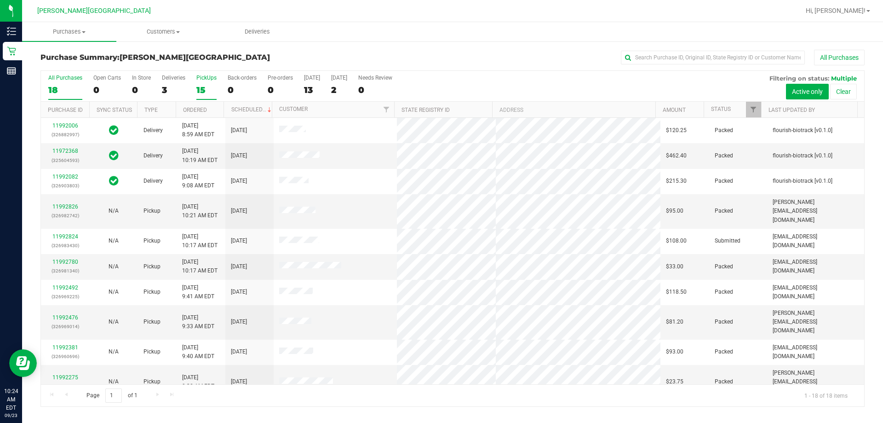
click at [203, 88] on div "15" at bounding box center [206, 90] width 20 height 11
click at [0, 0] on input "PickUps 15" at bounding box center [0, 0] width 0 height 0
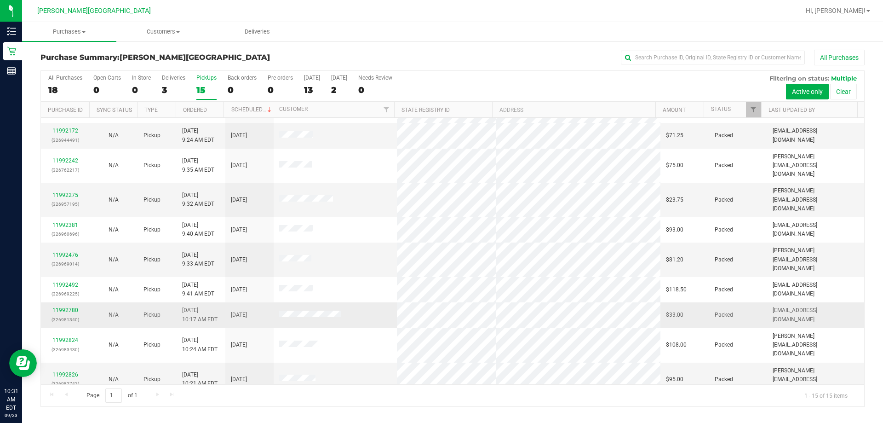
scroll to position [115, 0]
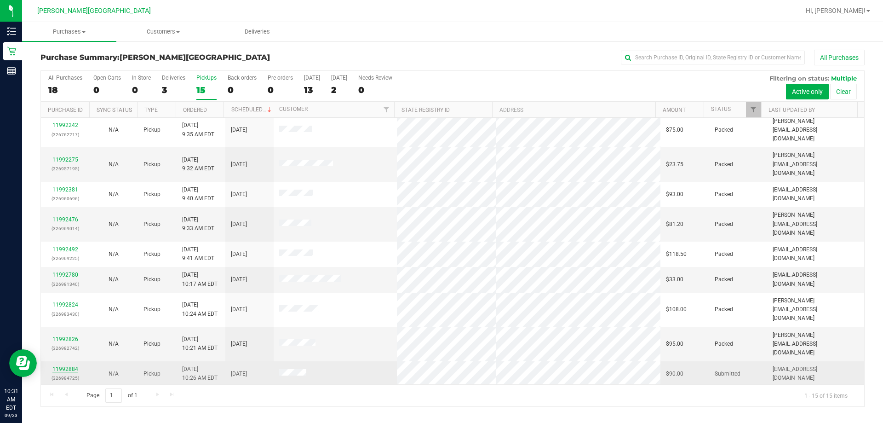
click at [75, 366] on link "11992884" at bounding box center [65, 369] width 26 height 6
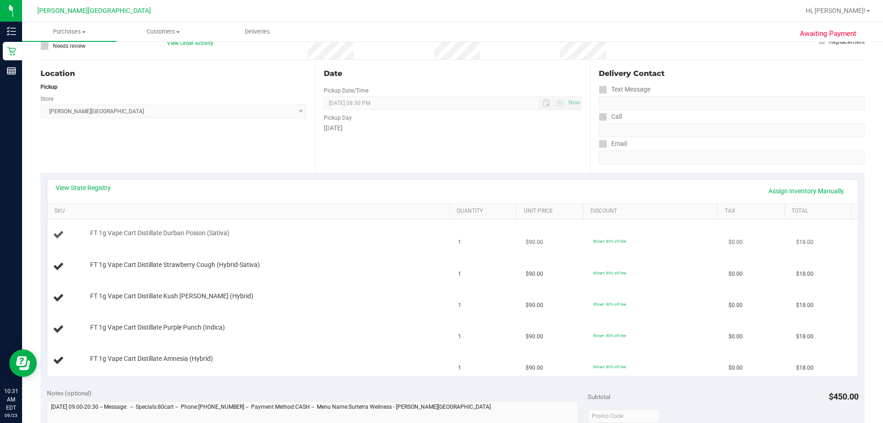
scroll to position [92, 0]
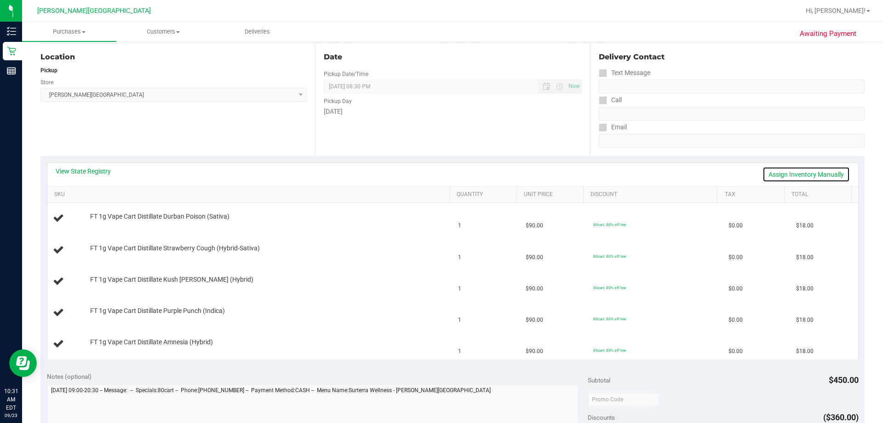
click at [440, 175] on link "Assign Inventory Manually" at bounding box center [806, 175] width 87 height 16
click at [440, 175] on link "Save & Exit" at bounding box center [828, 175] width 43 height 16
click at [111, 175] on div "View State Registry Assign Inventory Manually" at bounding box center [453, 175] width 794 height 16
click at [105, 173] on link "View State Registry" at bounding box center [83, 171] width 55 height 9
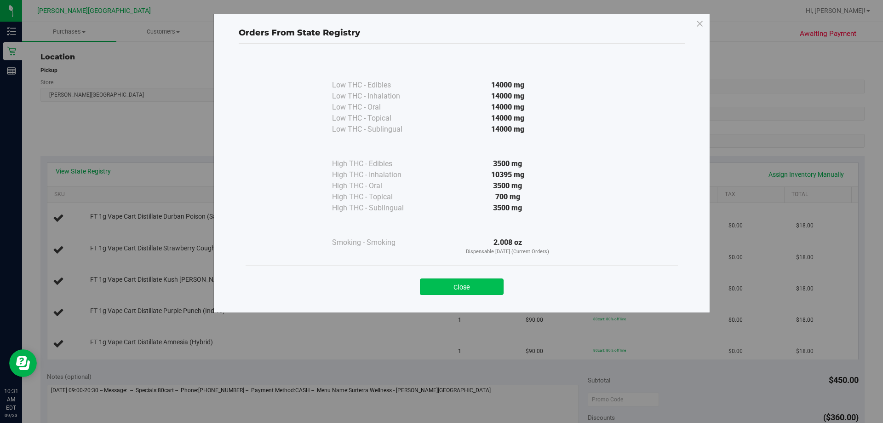
click at [440, 287] on button "Close" at bounding box center [462, 286] width 84 height 17
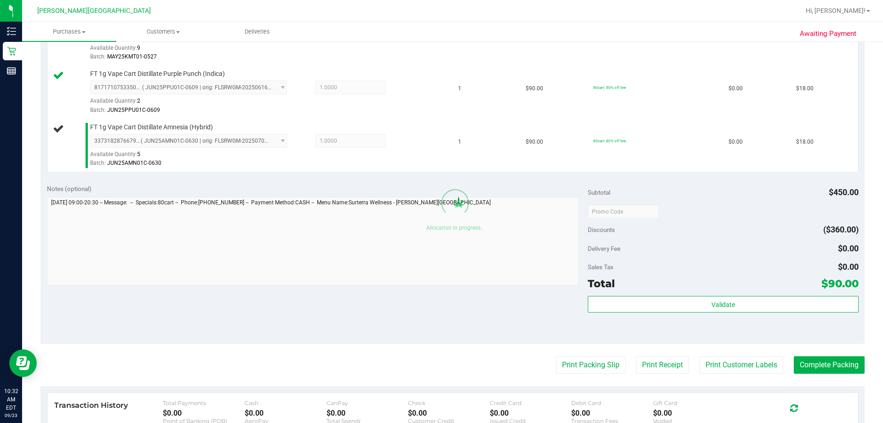
scroll to position [460, 0]
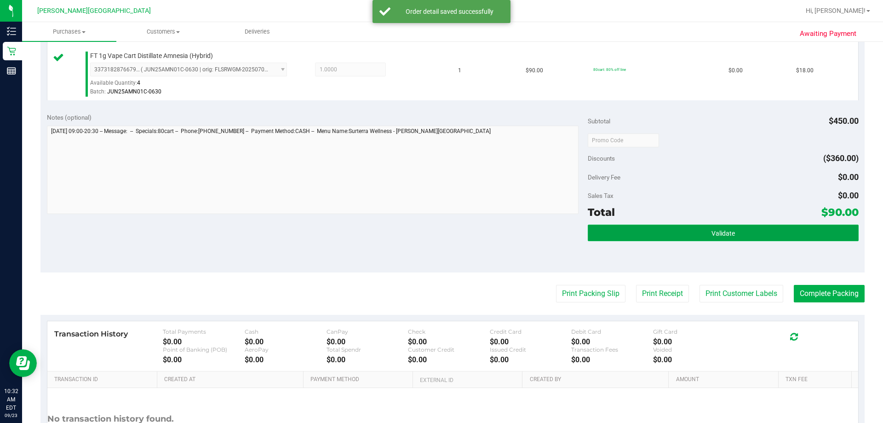
click at [440, 230] on span "Validate" at bounding box center [723, 233] width 23 height 7
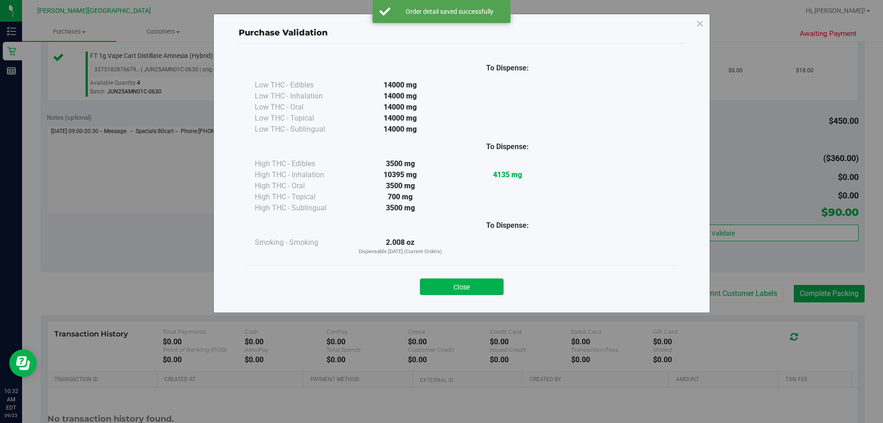
click at [440, 295] on div "Close" at bounding box center [462, 283] width 432 height 37
click at [440, 289] on button "Close" at bounding box center [462, 286] width 84 height 17
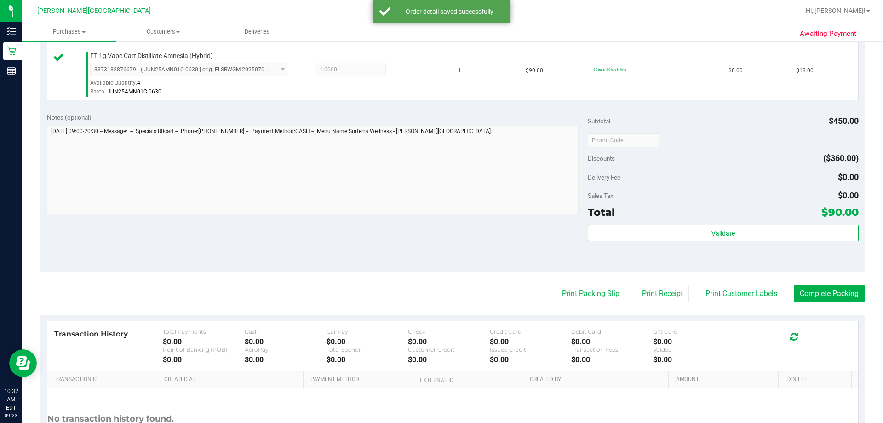
click at [440, 299] on div "Print Packing Slip Print Receipt Print Customer Labels Complete Packing" at bounding box center [452, 293] width 824 height 17
click at [440, 297] on button "Print Packing Slip" at bounding box center [590, 293] width 69 height 17
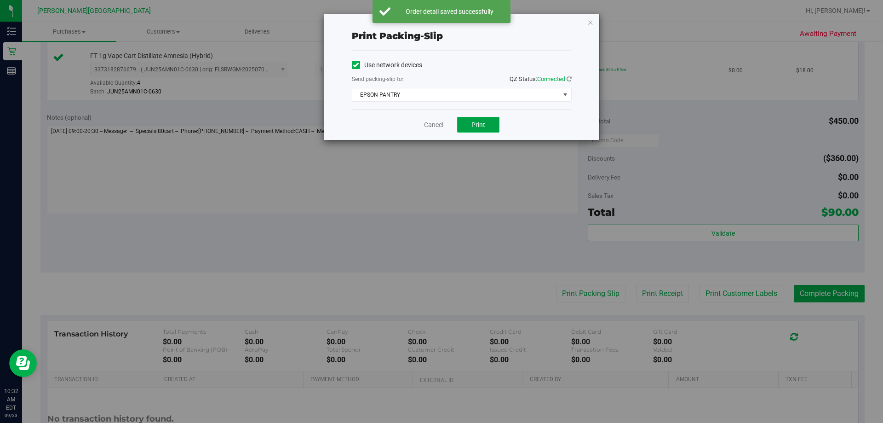
click at [440, 122] on span "Print" at bounding box center [478, 124] width 14 height 7
click at [440, 23] on icon "button" at bounding box center [590, 22] width 6 height 11
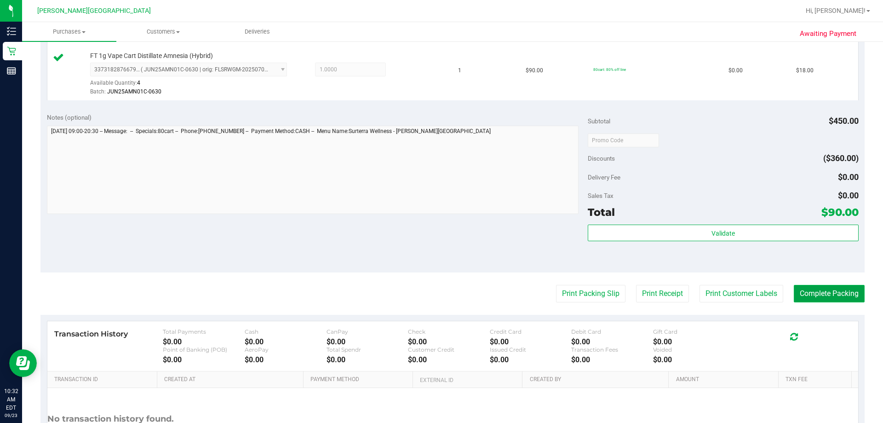
click at [440, 291] on button "Complete Packing" at bounding box center [829, 293] width 71 height 17
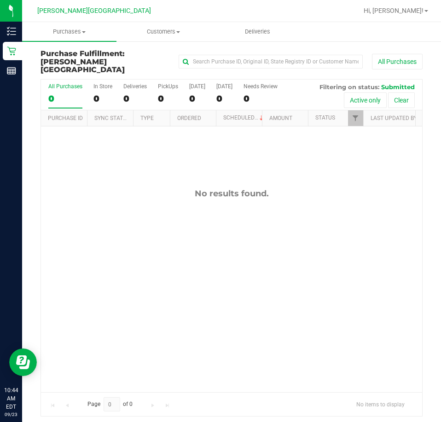
drag, startPoint x: 272, startPoint y: 215, endPoint x: 219, endPoint y: 125, distance: 104.5
click at [276, 211] on div "No results found." at bounding box center [231, 290] width 381 height 328
click at [169, 83] on div "PickUps" at bounding box center [168, 86] width 20 height 6
click at [0, 0] on input "PickUps 0" at bounding box center [0, 0] width 0 height 0
click at [128, 83] on label "Deliveries 0" at bounding box center [134, 95] width 23 height 25
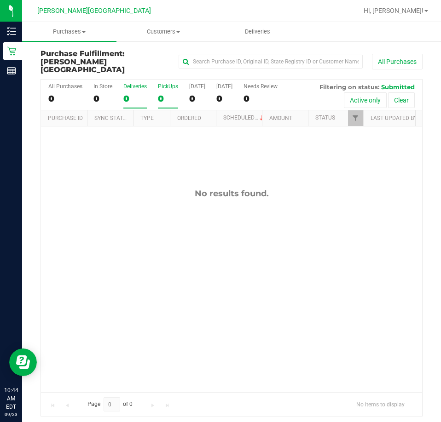
click at [0, 0] on input "Deliveries 0" at bounding box center [0, 0] width 0 height 0
click at [168, 85] on label "PickUps 0" at bounding box center [168, 95] width 20 height 25
click at [0, 0] on input "PickUps 0" at bounding box center [0, 0] width 0 height 0
click at [133, 93] on div "0" at bounding box center [134, 98] width 23 height 11
click at [0, 0] on input "Deliveries 0" at bounding box center [0, 0] width 0 height 0
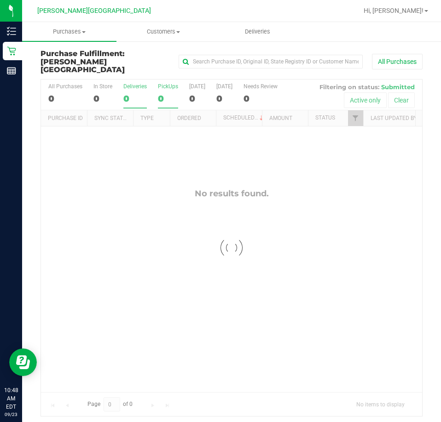
click at [168, 87] on div at bounding box center [231, 248] width 381 height 337
click at [167, 83] on div "PickUps" at bounding box center [168, 86] width 20 height 6
click at [0, 0] on input "PickUps 0" at bounding box center [0, 0] width 0 height 0
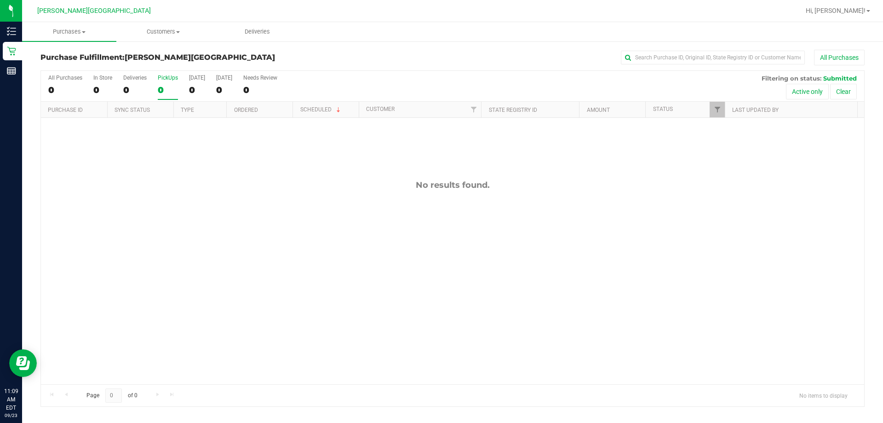
click at [163, 80] on div "PickUps" at bounding box center [168, 78] width 20 height 6
click at [0, 0] on input "PickUps 0" at bounding box center [0, 0] width 0 height 0
click at [130, 82] on label "Deliveries 0" at bounding box center [134, 87] width 23 height 25
click at [0, 0] on input "Deliveries 0" at bounding box center [0, 0] width 0 height 0
click at [166, 82] on label "PickUps 0" at bounding box center [168, 87] width 20 height 25
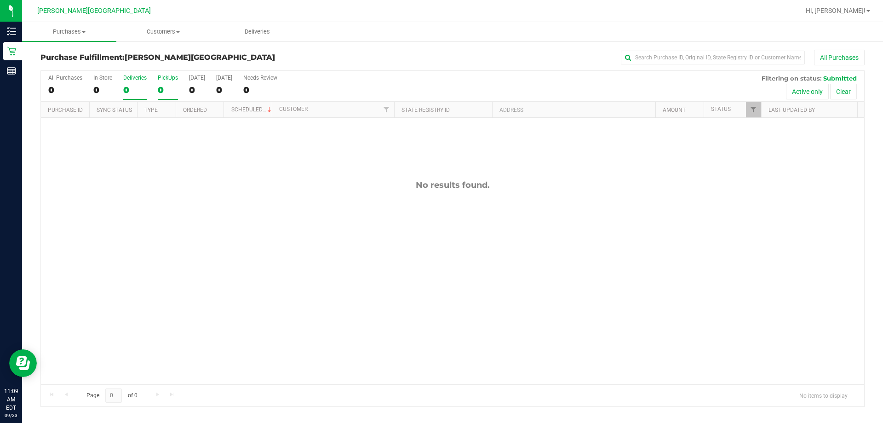
click at [0, 0] on input "PickUps 0" at bounding box center [0, 0] width 0 height 0
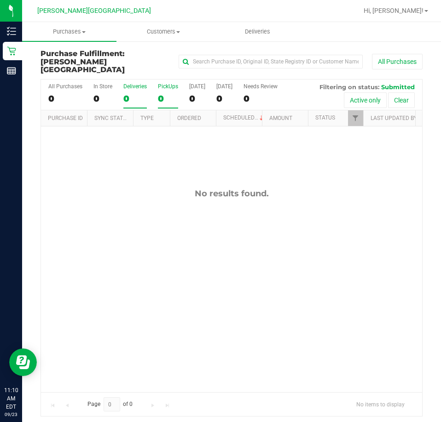
click at [128, 93] on div "0" at bounding box center [134, 98] width 23 height 11
click at [0, 0] on input "Deliveries 0" at bounding box center [0, 0] width 0 height 0
click at [165, 83] on div "PickUps" at bounding box center [168, 86] width 20 height 6
click at [0, 0] on input "PickUps 0" at bounding box center [0, 0] width 0 height 0
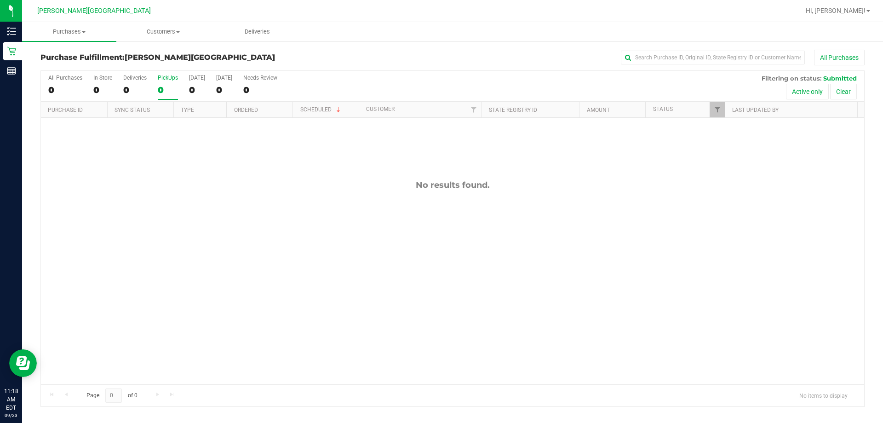
click at [260, 178] on div "No results found." at bounding box center [452, 282] width 823 height 328
click at [174, 84] on label "PickUps 0" at bounding box center [168, 87] width 20 height 25
click at [0, 0] on input "PickUps 0" at bounding box center [0, 0] width 0 height 0
click at [132, 85] on div "0" at bounding box center [134, 90] width 23 height 11
click at [0, 0] on input "Deliveries 0" at bounding box center [0, 0] width 0 height 0
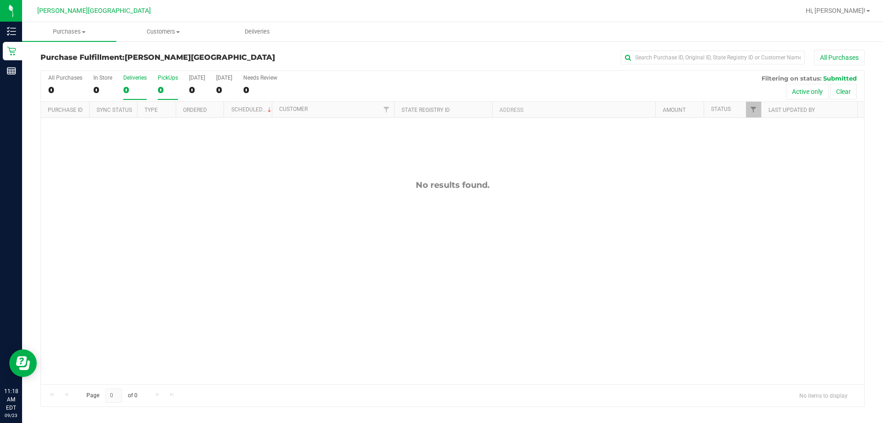
click at [165, 84] on label "PickUps 0" at bounding box center [168, 87] width 20 height 25
click at [0, 0] on input "PickUps 0" at bounding box center [0, 0] width 0 height 0
click at [278, 182] on div "No results found." at bounding box center [452, 185] width 823 height 10
click at [163, 80] on div "PickUps" at bounding box center [168, 78] width 20 height 6
click at [0, 0] on input "PickUps 0" at bounding box center [0, 0] width 0 height 0
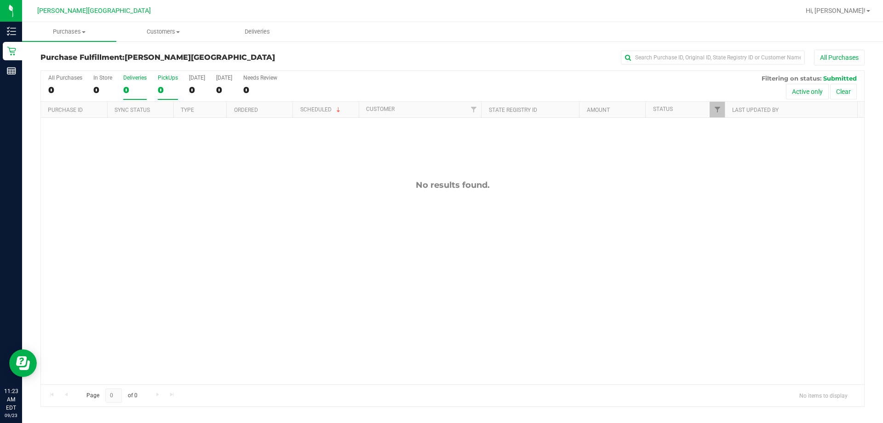
click at [134, 83] on label "Deliveries 0" at bounding box center [134, 87] width 23 height 25
click at [0, 0] on input "Deliveries 0" at bounding box center [0, 0] width 0 height 0
click at [167, 83] on label "PickUps 0" at bounding box center [168, 87] width 20 height 25
click at [0, 0] on input "PickUps 0" at bounding box center [0, 0] width 0 height 0
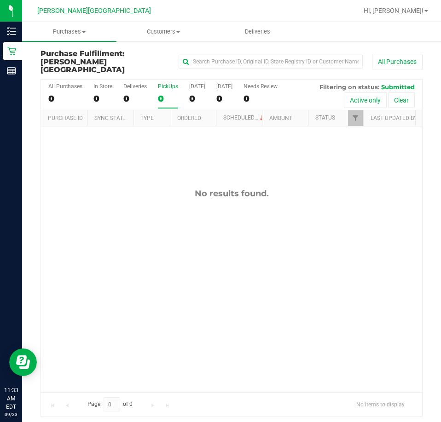
drag, startPoint x: 319, startPoint y: 320, endPoint x: 253, endPoint y: 183, distance: 152.0
click at [315, 304] on div "No results found." at bounding box center [231, 290] width 381 height 328
click at [255, 175] on div "No results found." at bounding box center [231, 290] width 381 height 328
click at [132, 83] on label "Deliveries 0" at bounding box center [134, 95] width 23 height 25
click at [0, 0] on input "Deliveries 0" at bounding box center [0, 0] width 0 height 0
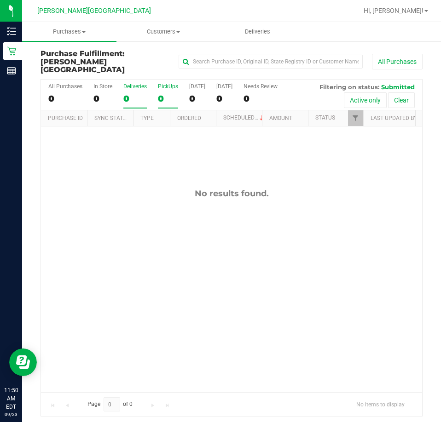
click at [162, 84] on label "PickUps 0" at bounding box center [168, 95] width 20 height 25
click at [0, 0] on input "PickUps 0" at bounding box center [0, 0] width 0 height 0
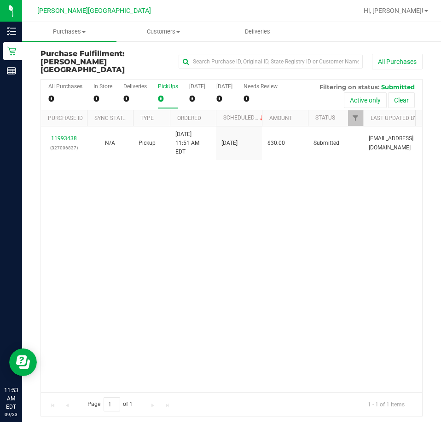
click at [357, 224] on div "11993438 (327006837) N/A Pickup [DATE] 11:51 AM EDT 9/23/2025 $30.00 Submitted …" at bounding box center [231, 259] width 381 height 266
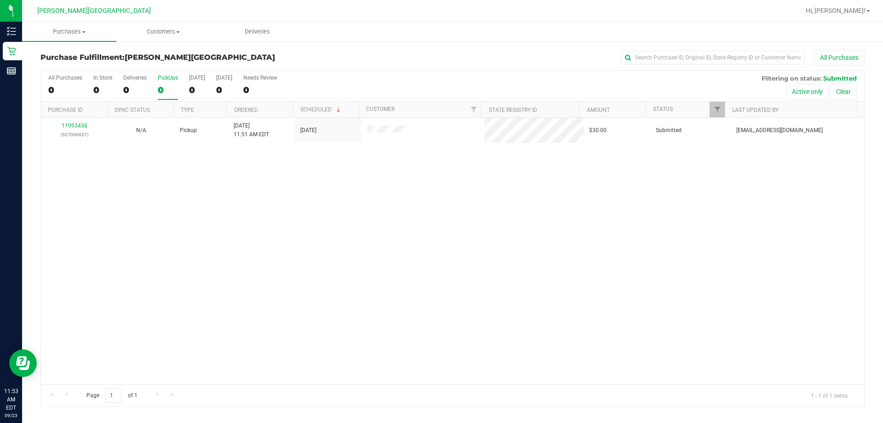
click at [337, 283] on div "11993438 (327006837) N/A Pickup [DATE] 11:51 AM EDT 9/23/2025 $30.00 Submitted …" at bounding box center [452, 251] width 823 height 266
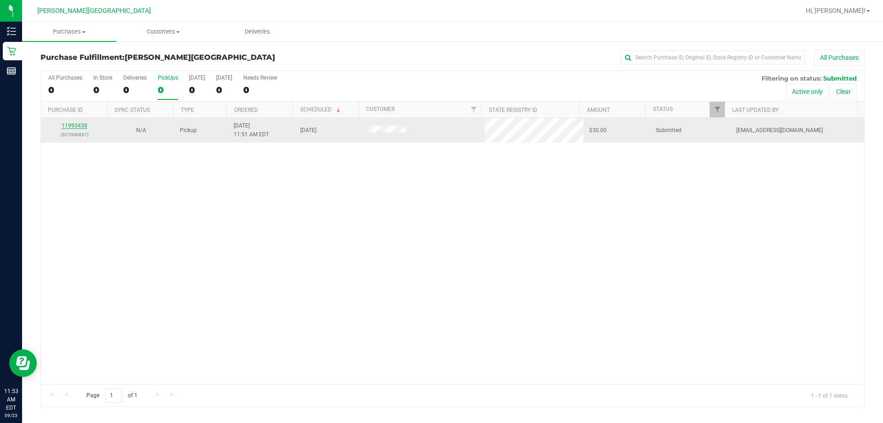
click at [72, 124] on link "11993438" at bounding box center [75, 125] width 26 height 6
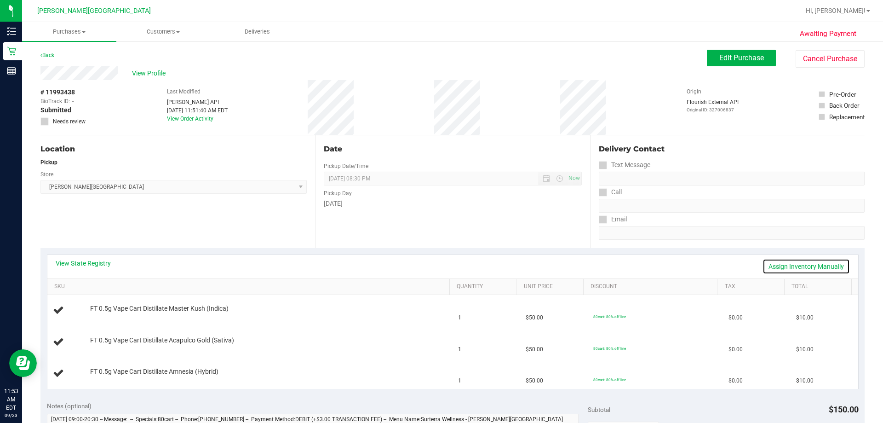
click at [440, 267] on link "Assign Inventory Manually" at bounding box center [806, 266] width 87 height 16
click at [440, 265] on link "Save & Exit" at bounding box center [828, 266] width 43 height 16
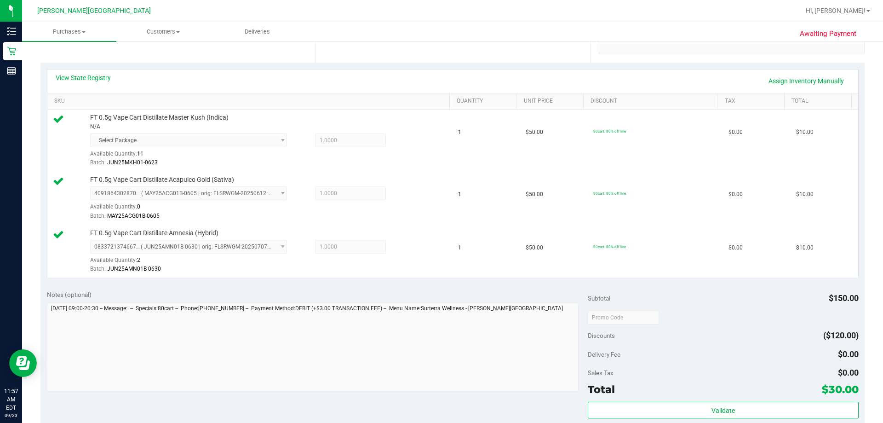
scroll to position [230, 0]
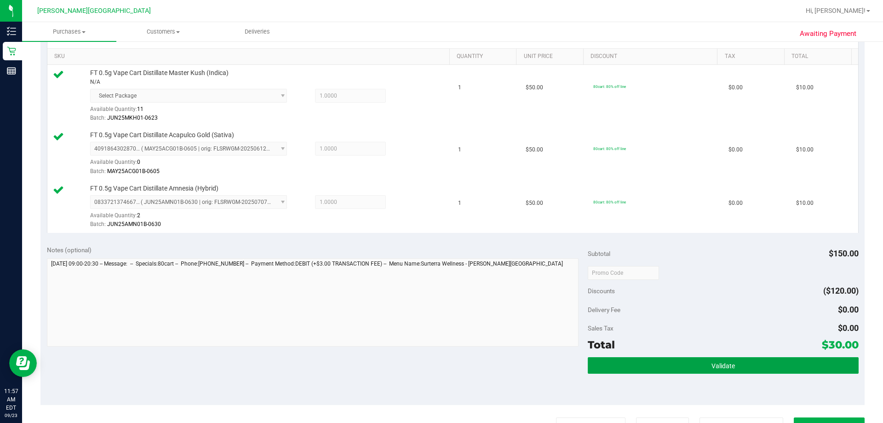
drag, startPoint x: 686, startPoint y: 363, endPoint x: 689, endPoint y: 339, distance: 24.1
click at [440, 362] on button "Validate" at bounding box center [723, 365] width 270 height 17
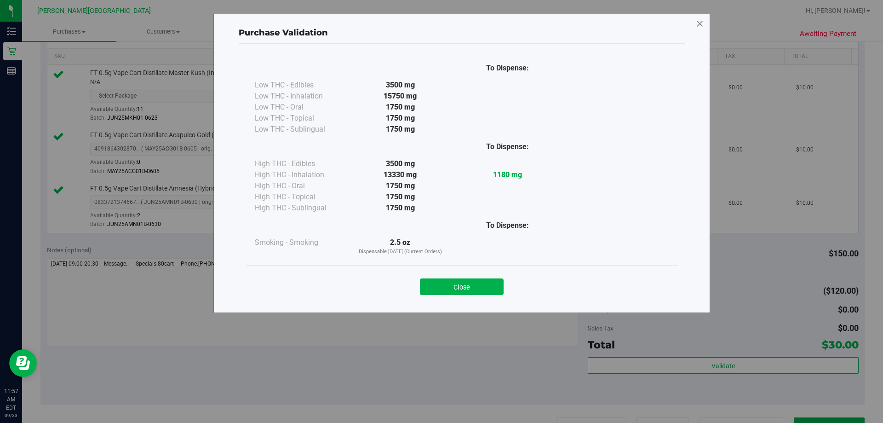
click at [440, 25] on icon at bounding box center [700, 24] width 8 height 15
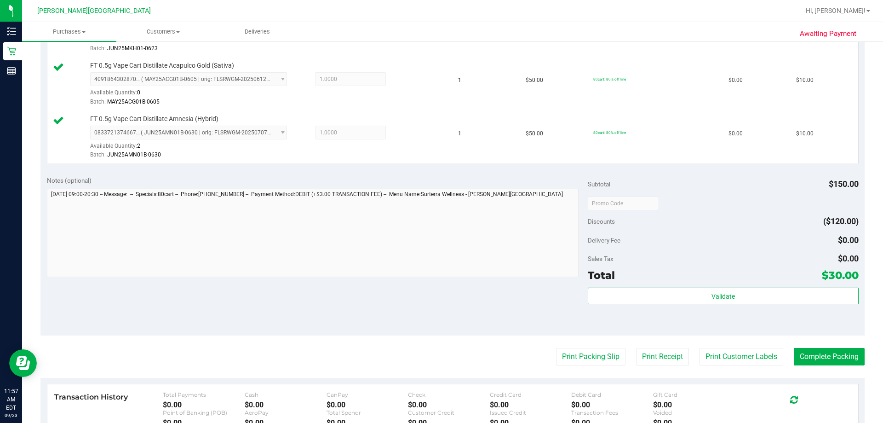
scroll to position [368, 0]
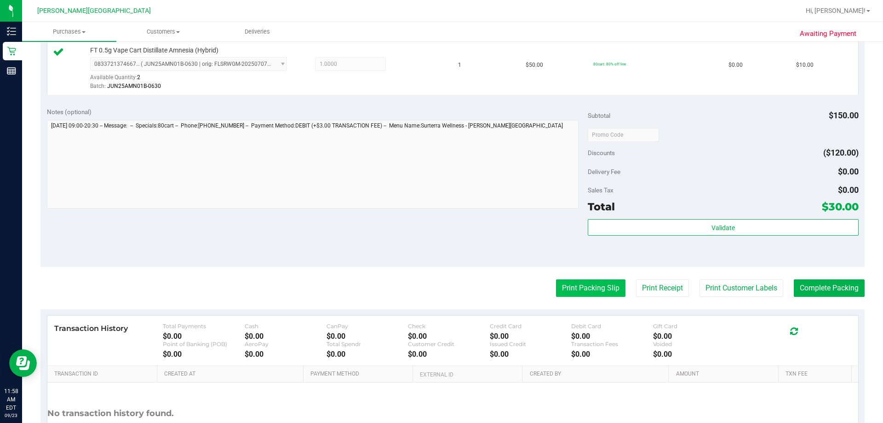
click at [440, 293] on button "Print Packing Slip" at bounding box center [590, 287] width 69 height 17
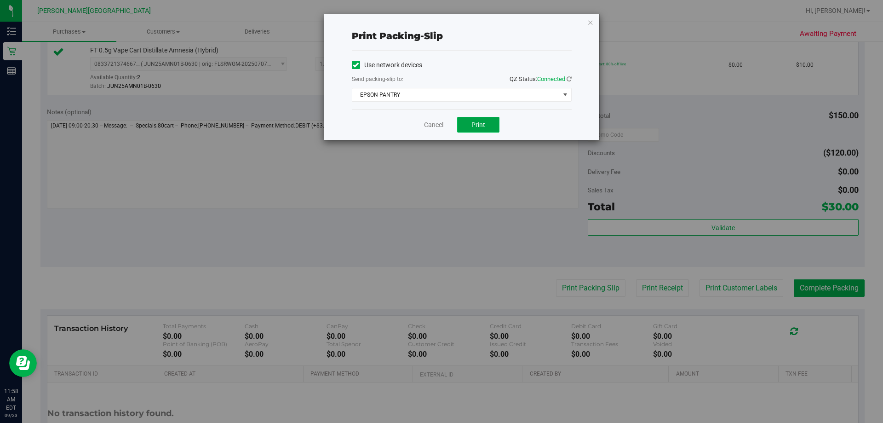
click at [440, 122] on span "Print" at bounding box center [478, 124] width 14 height 7
click at [440, 22] on icon "button" at bounding box center [590, 22] width 6 height 11
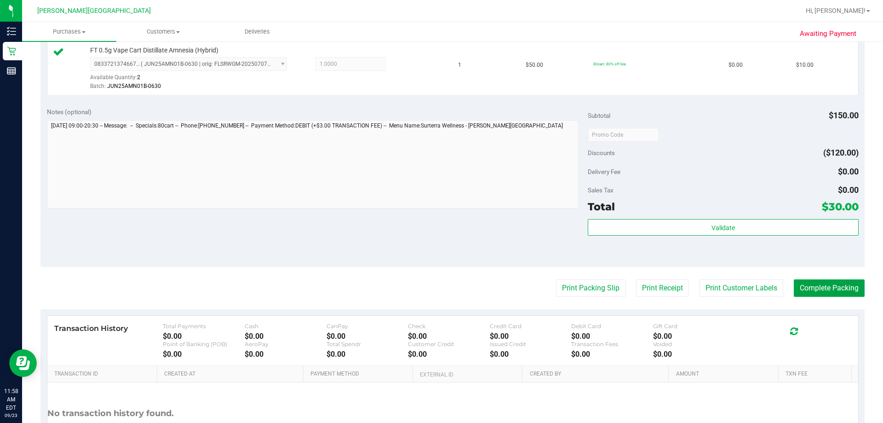
drag, startPoint x: 810, startPoint y: 285, endPoint x: 810, endPoint y: 278, distance: 7.4
click at [440, 285] on button "Complete Packing" at bounding box center [829, 287] width 71 height 17
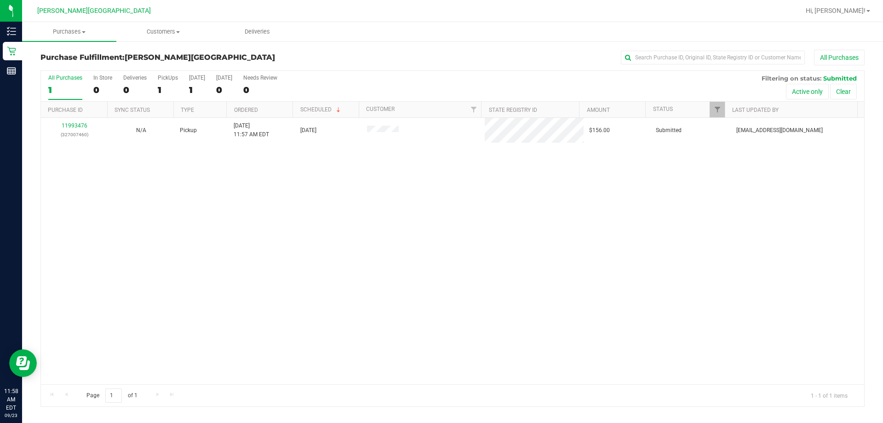
drag, startPoint x: 364, startPoint y: 264, endPoint x: 289, endPoint y: 207, distance: 94.2
click at [362, 262] on div "11993476 (327007460) N/A Pickup [DATE] 11:57 AM EDT 9/23/2025 $156.00 Submitted…" at bounding box center [452, 251] width 823 height 266
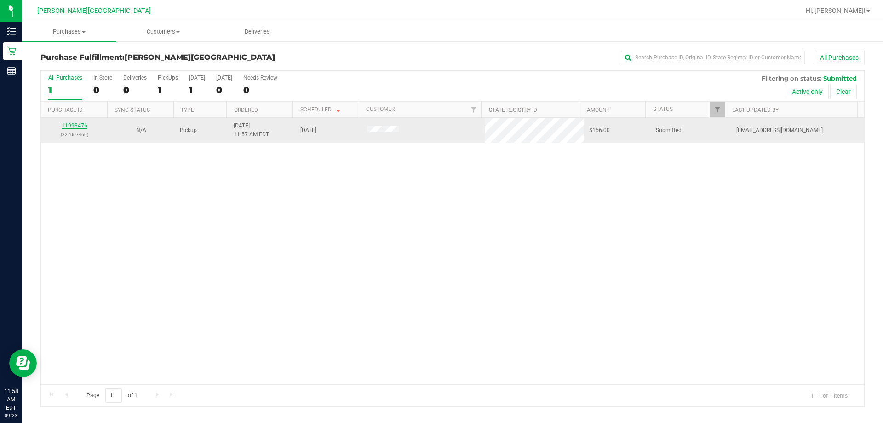
click at [79, 122] on link "11993476" at bounding box center [75, 125] width 26 height 6
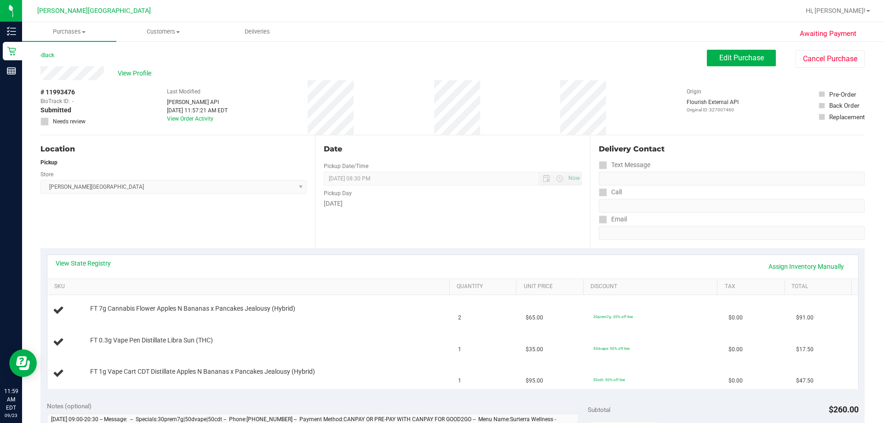
click at [440, 66] on div "View Profile" at bounding box center [373, 73] width 666 height 14
click at [54, 52] on div "Back" at bounding box center [47, 55] width 14 height 11
click at [50, 53] on link "Back" at bounding box center [47, 55] width 14 height 6
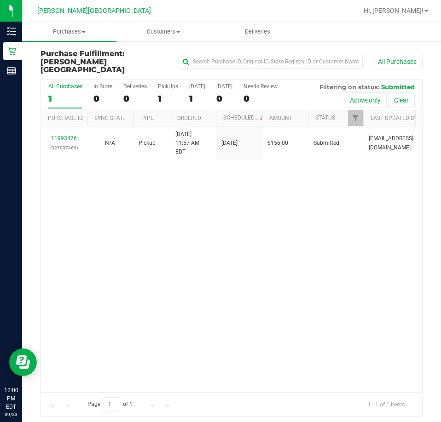
click at [359, 212] on div "11993476 (327007460) N/A Pickup [DATE] 11:57 AM EDT 9/23/2025 $156.00 Submitted…" at bounding box center [231, 259] width 381 height 266
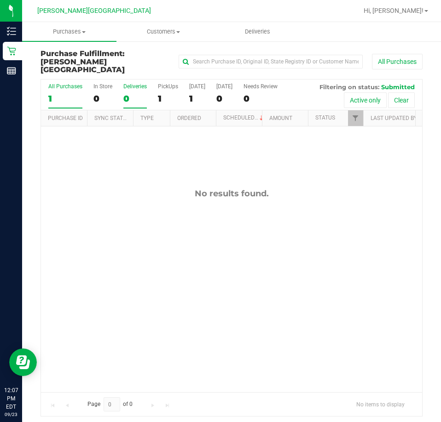
drag, startPoint x: 275, startPoint y: 205, endPoint x: 130, endPoint y: 97, distance: 180.8
click at [273, 201] on div "No results found." at bounding box center [231, 290] width 381 height 328
click at [161, 93] on div "1" at bounding box center [168, 98] width 20 height 11
click at [0, 0] on input "PickUps 1" at bounding box center [0, 0] width 0 height 0
